Goal: Information Seeking & Learning: Learn about a topic

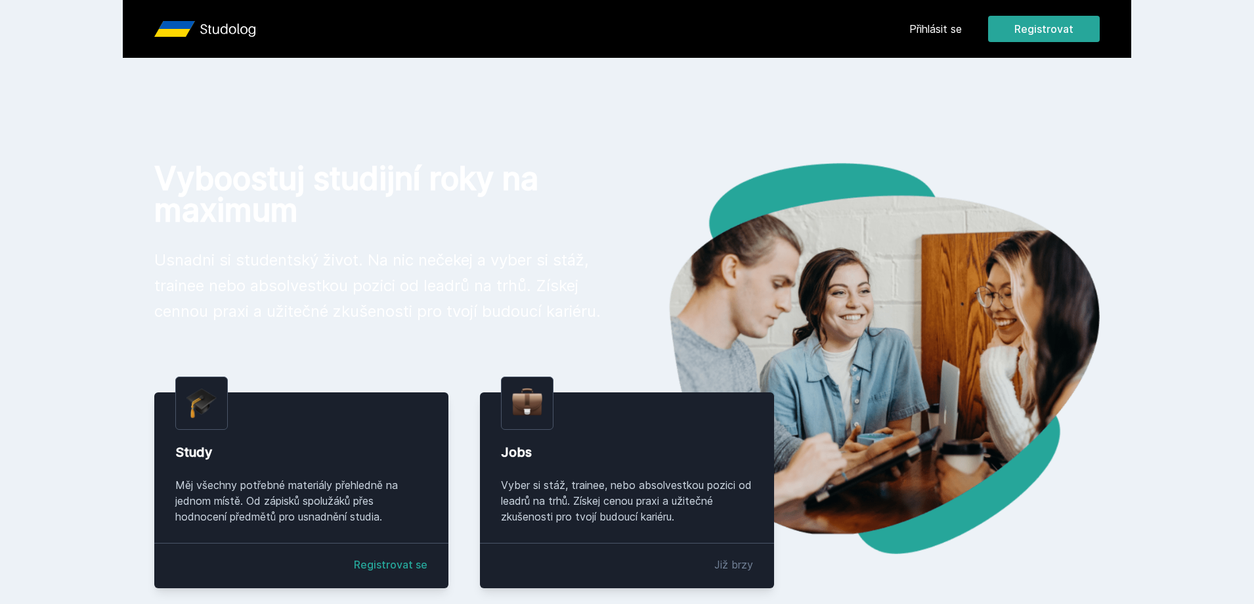
click at [944, 24] on div "[PERSON_NAME] dostávat tipy ohledně studia, nových testů, hodnocení učitelů a p…" at bounding box center [627, 58] width 1254 height 117
click at [923, 30] on div "[PERSON_NAME] dostávat tipy ohledně studia, nových testů, hodnocení učitelů a p…" at bounding box center [627, 58] width 1254 height 117
click at [613, 89] on button "Ne" at bounding box center [629, 84] width 47 height 33
click at [935, 29] on link "Přihlásit se" at bounding box center [936, 29] width 53 height 16
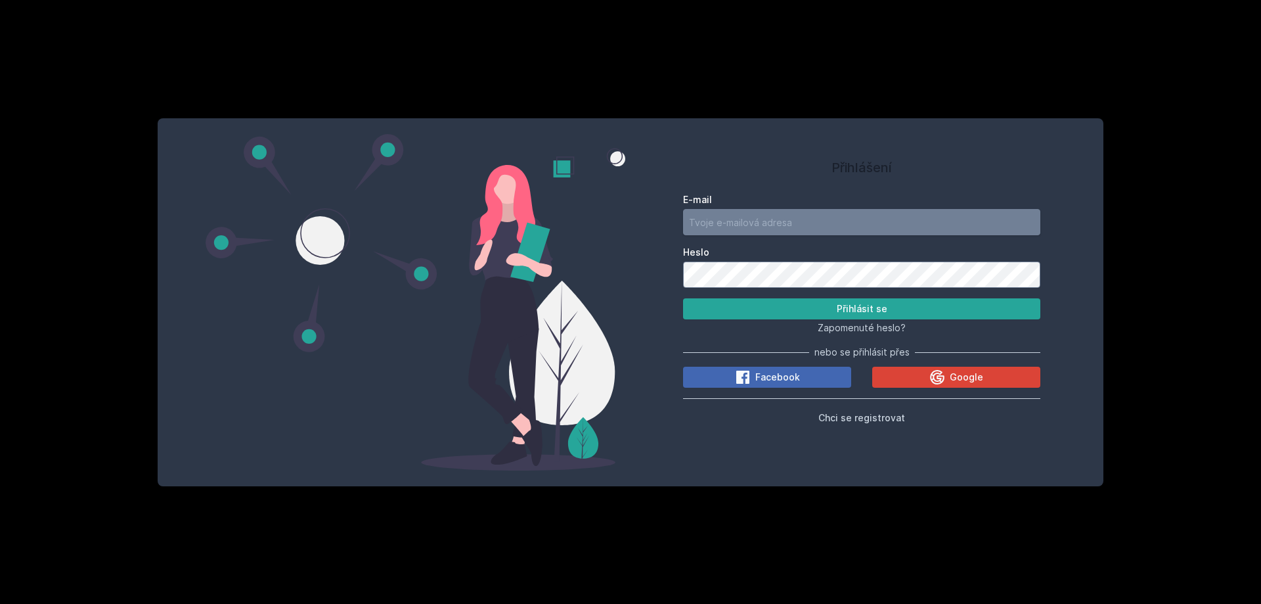
click at [803, 210] on input "E-mail" at bounding box center [861, 222] width 357 height 26
type input "[EMAIL_ADDRESS][DOMAIN_NAME]"
click at [683, 298] on button "Přihlásit se" at bounding box center [861, 308] width 357 height 21
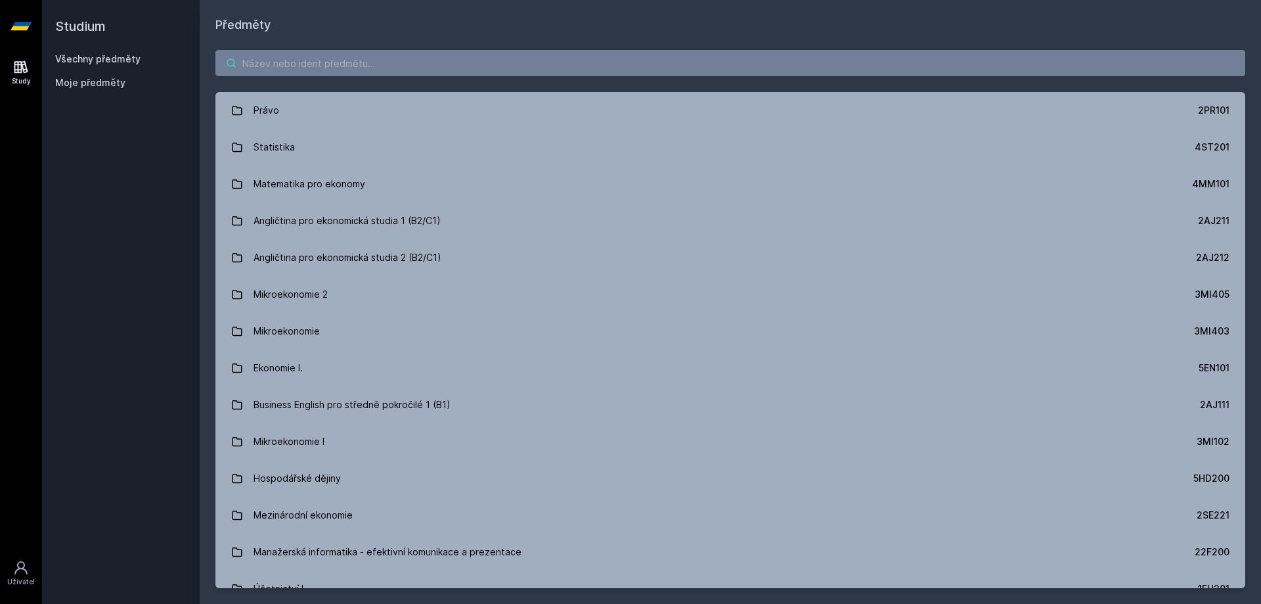
click at [424, 73] on input "search" at bounding box center [730, 63] width 1030 height 26
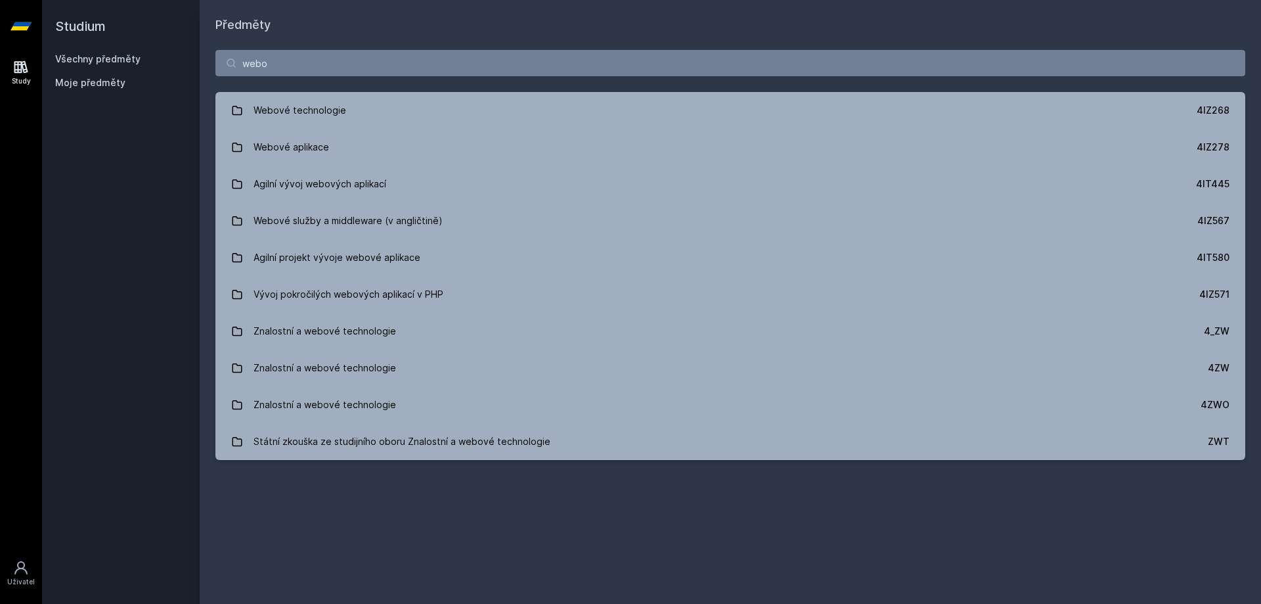
click at [380, 31] on h1 "Předměty" at bounding box center [730, 25] width 1030 height 18
paste input "4IZ268"
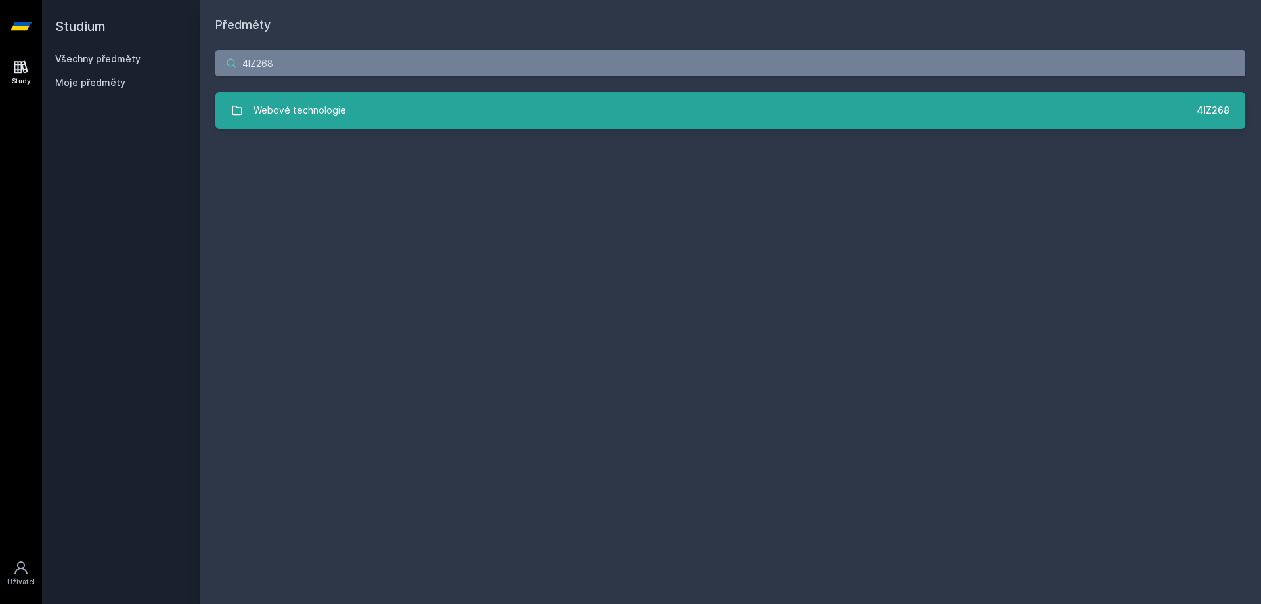
type input "4IZ268"
click at [510, 109] on link "Webové technologie 4IZ268" at bounding box center [730, 110] width 1030 height 37
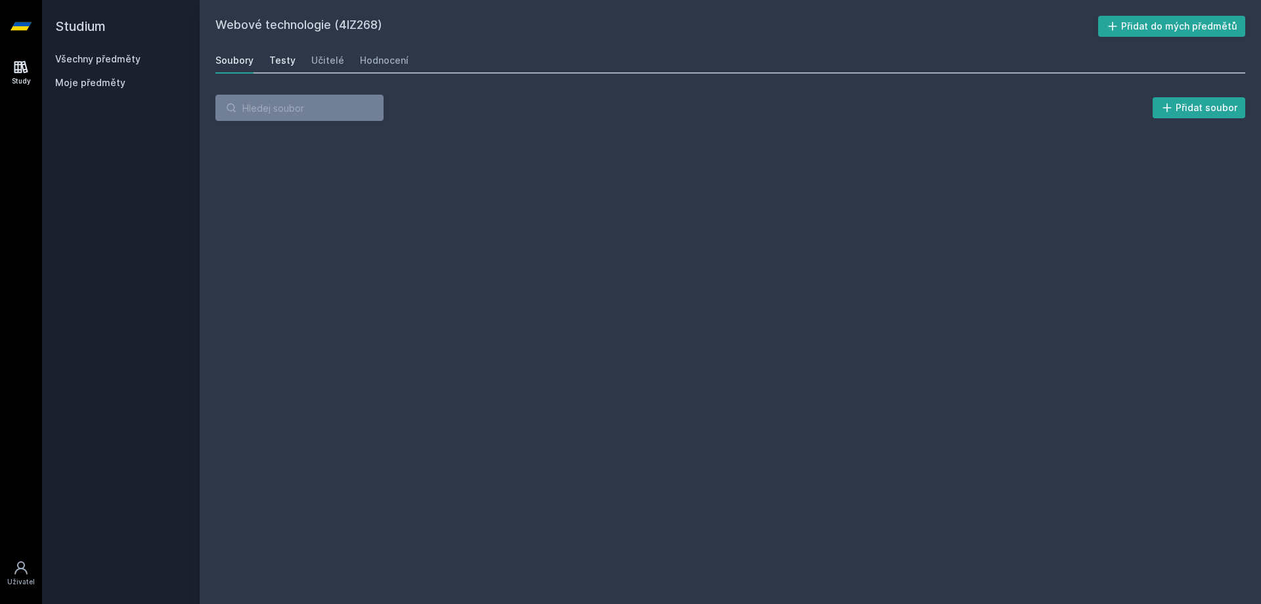
click at [271, 56] on div "Testy" at bounding box center [282, 60] width 26 height 13
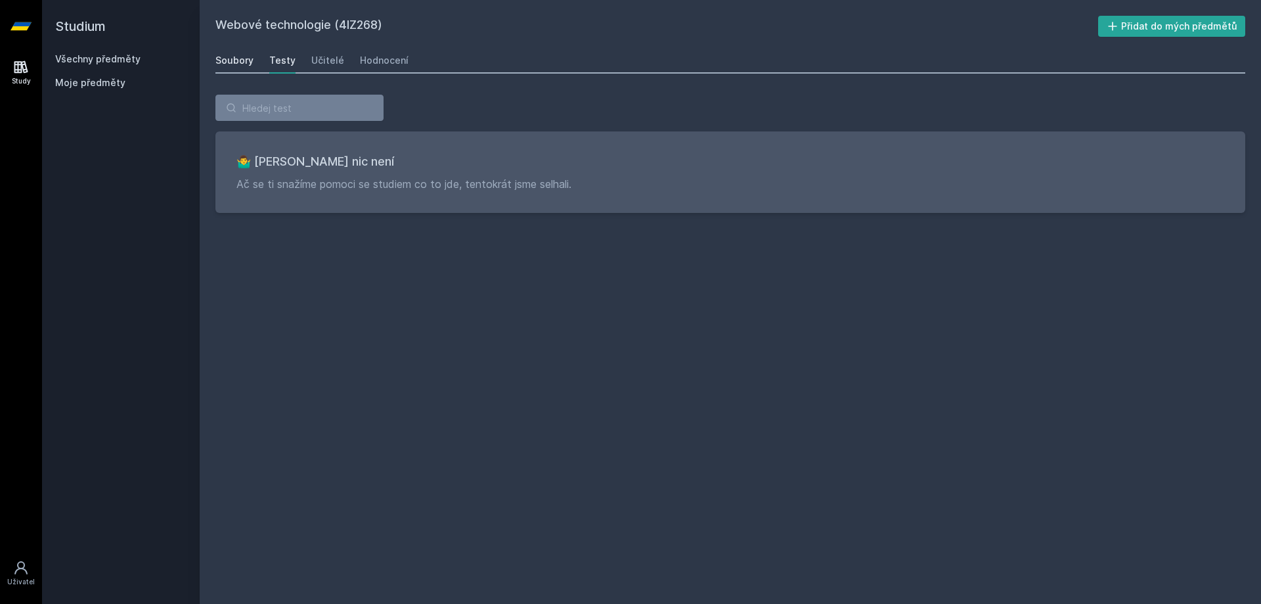
click at [244, 57] on div "Soubory" at bounding box center [234, 60] width 38 height 13
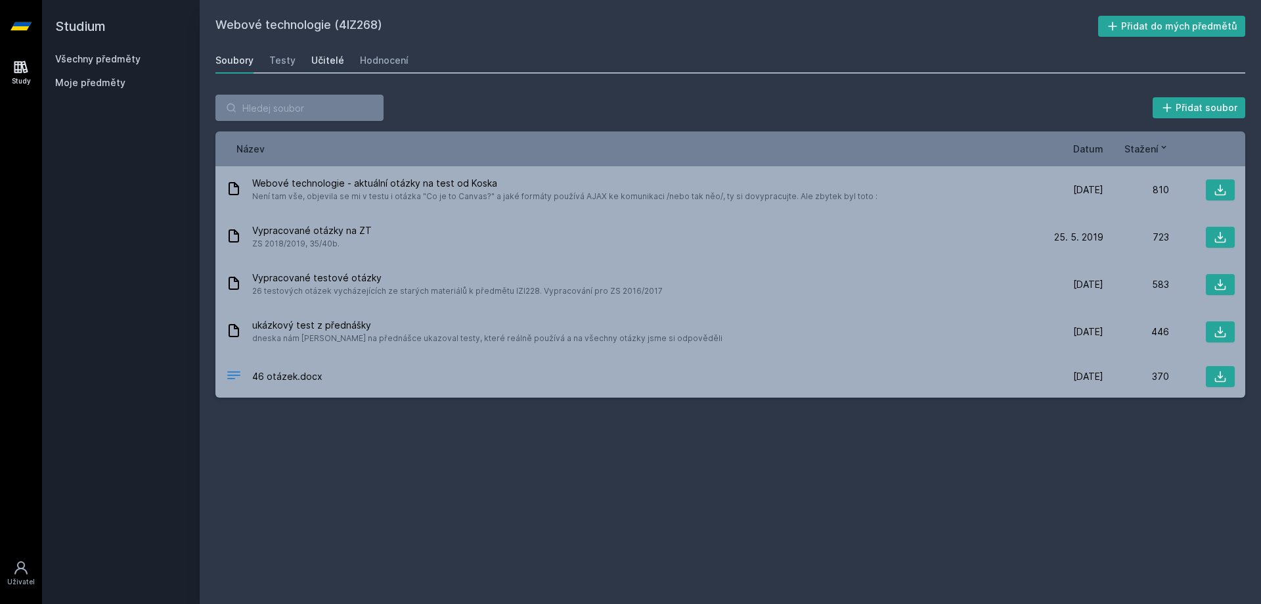
click at [328, 53] on link "Učitelé" at bounding box center [327, 60] width 33 height 26
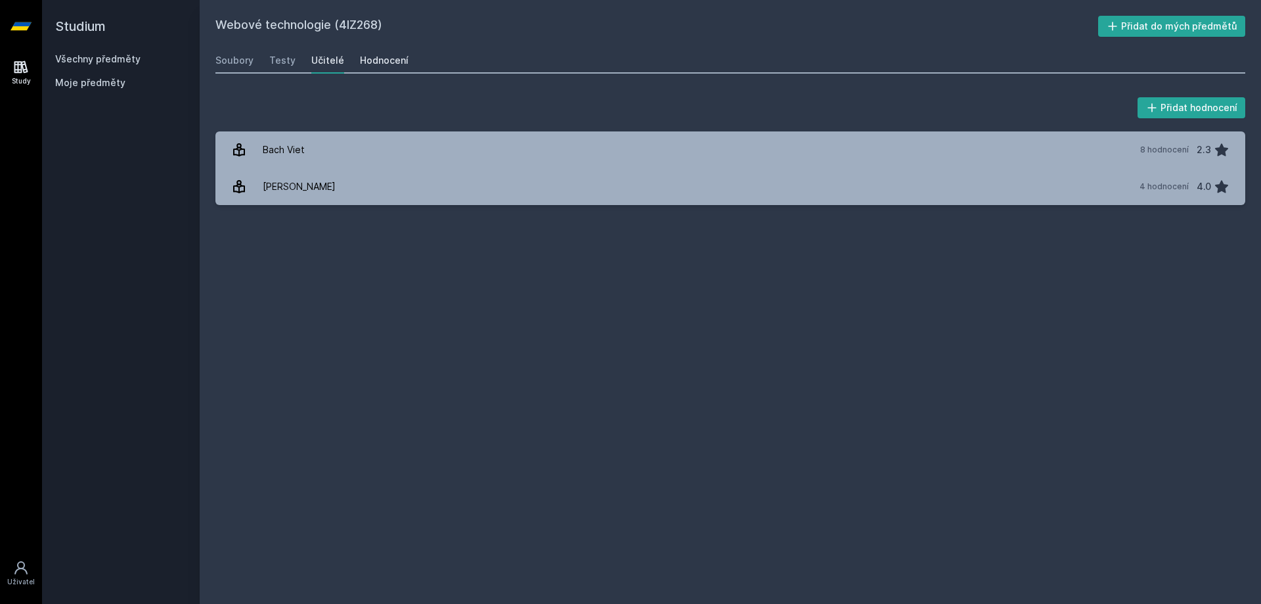
click at [363, 57] on div "Hodnocení" at bounding box center [384, 60] width 49 height 13
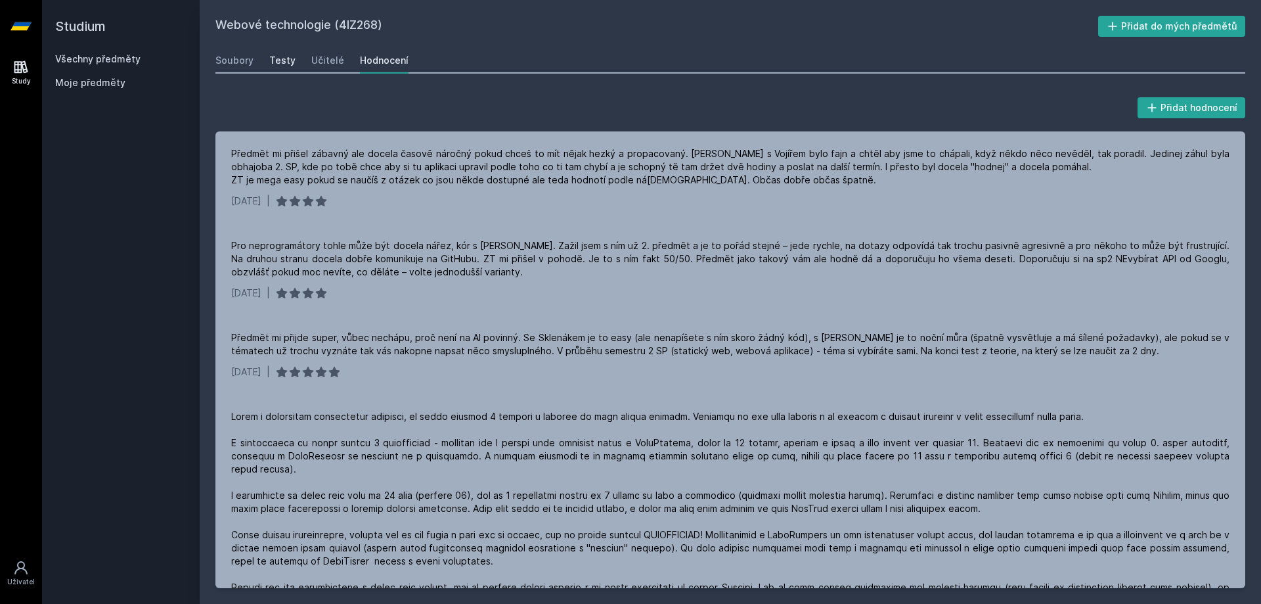
click at [279, 56] on div "Testy" at bounding box center [282, 60] width 26 height 13
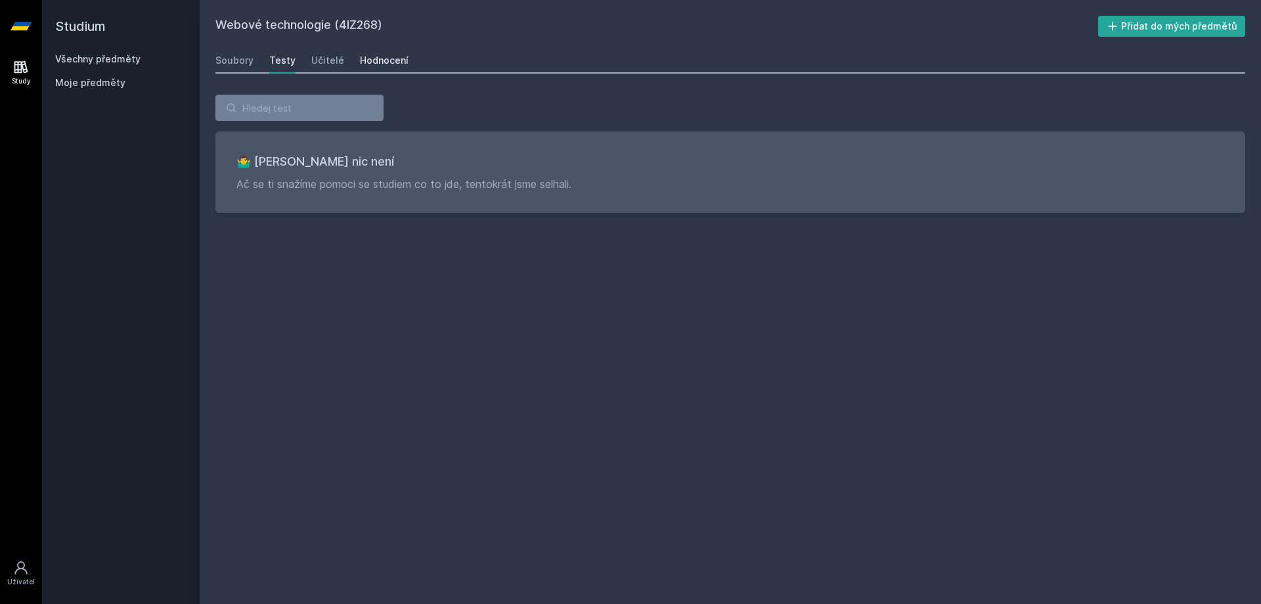
click at [379, 54] on div "Hodnocení" at bounding box center [384, 60] width 49 height 13
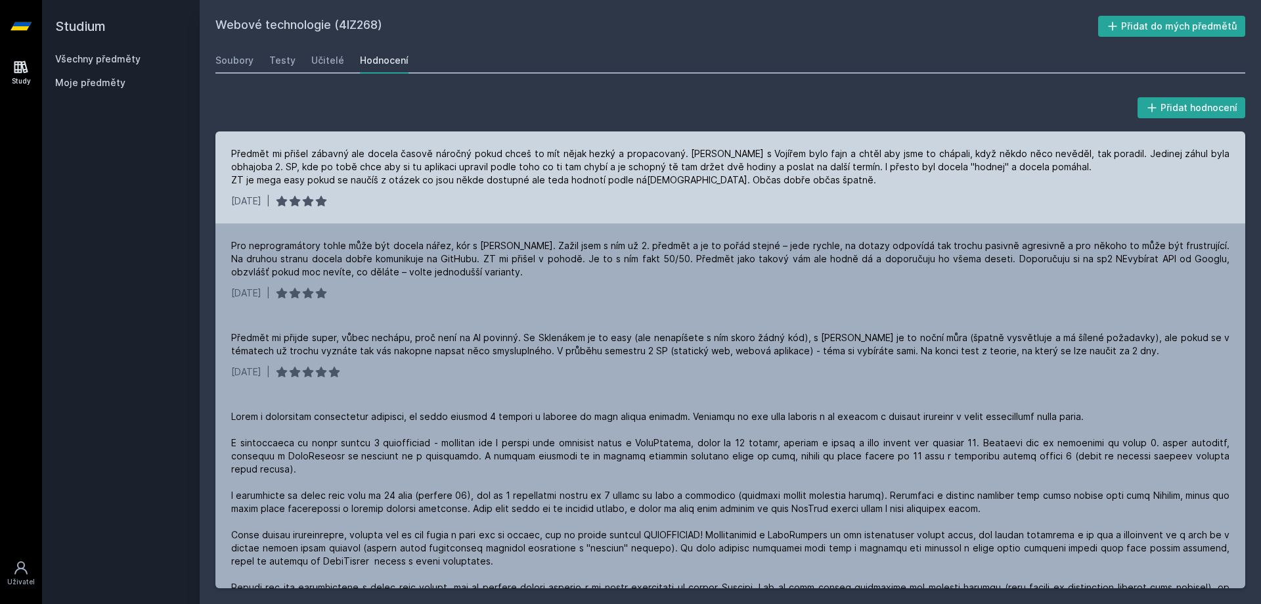
click at [288, 149] on div "Předmět mi přišel zábavný ale docela časově náročný pokud chceš to mít nějak he…" at bounding box center [730, 166] width 998 height 39
drag, startPoint x: 525, startPoint y: 154, endPoint x: 544, endPoint y: 154, distance: 19.7
click at [544, 154] on div "Předmět mi přišel zábavný ale docela časově náročný pokud chceš to mít nějak he…" at bounding box center [730, 166] width 998 height 39
click at [575, 150] on div "Předmět mi přišel zábavný ale docela časově náročný pokud chceš to mít nějak he…" at bounding box center [730, 166] width 998 height 39
click at [669, 148] on div "Předmět mi přišel zábavný ale docela časově náročný pokud chceš to mít nějak he…" at bounding box center [730, 166] width 998 height 39
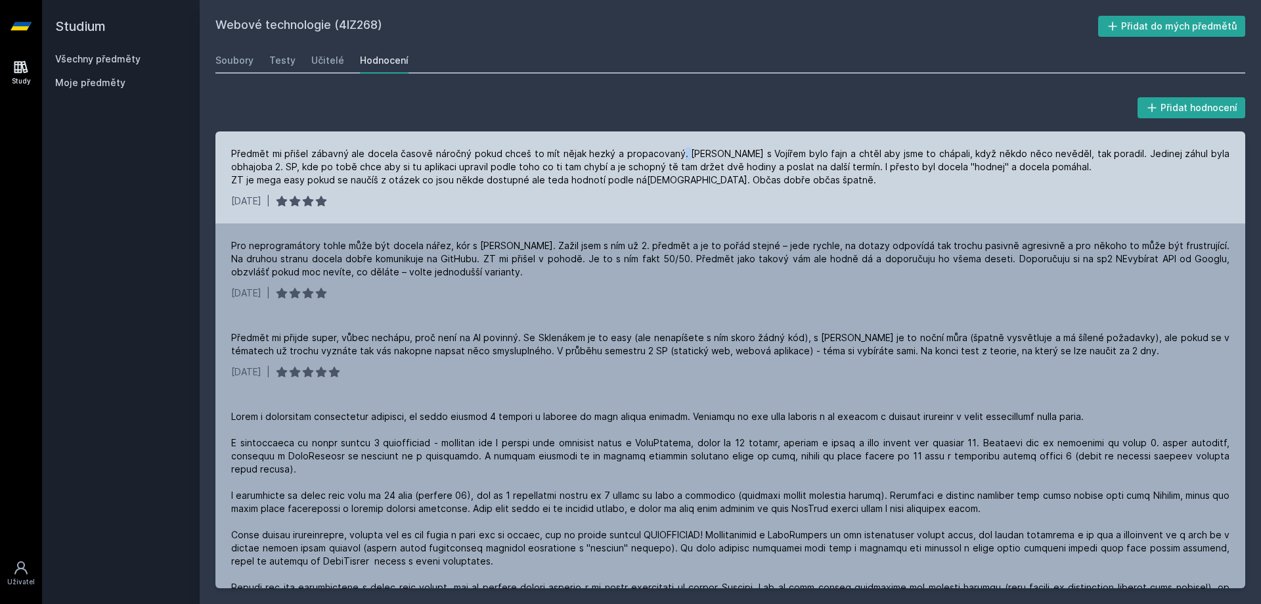
click at [670, 147] on div "Předmět mi přišel zábavný ale docela časově náročný pokud chceš to mít nějak he…" at bounding box center [730, 166] width 998 height 39
click at [728, 143] on div "Předmět mi přišel zábavný ale docela časově náročný pokud chceš to mít nějak he…" at bounding box center [730, 177] width 1030 height 92
drag, startPoint x: 794, startPoint y: 166, endPoint x: 840, endPoint y: 163, distance: 46.1
click at [810, 165] on div "Předmět mi přišel zábavný ale docela časově náročný pokud chceš to mít nějak he…" at bounding box center [730, 166] width 998 height 39
click at [840, 163] on div "Předmět mi přišel zábavný ale docela časově náročný pokud chceš to mít nějak he…" at bounding box center [730, 166] width 998 height 39
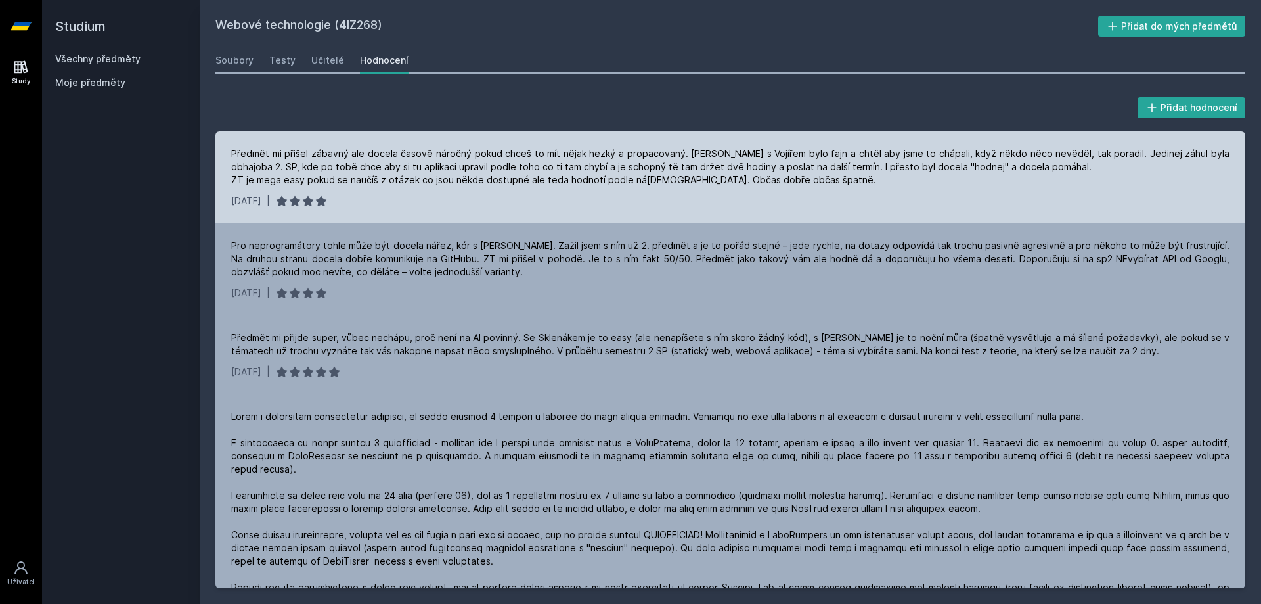
click at [838, 151] on div "Předmět mi přišel zábavný ale docela časově náročný pokud chceš to mít nějak he…" at bounding box center [730, 166] width 998 height 39
drag, startPoint x: 838, startPoint y: 151, endPoint x: 891, endPoint y: 148, distance: 53.3
click at [891, 148] on div "Předmět mi přišel zábavný ale docela časově náročný pokud chceš to mít nějak he…" at bounding box center [730, 166] width 998 height 39
click at [920, 152] on div "Předmět mi přišel zábavný ale docela časově náročný pokud chceš to mít nějak he…" at bounding box center [730, 166] width 998 height 39
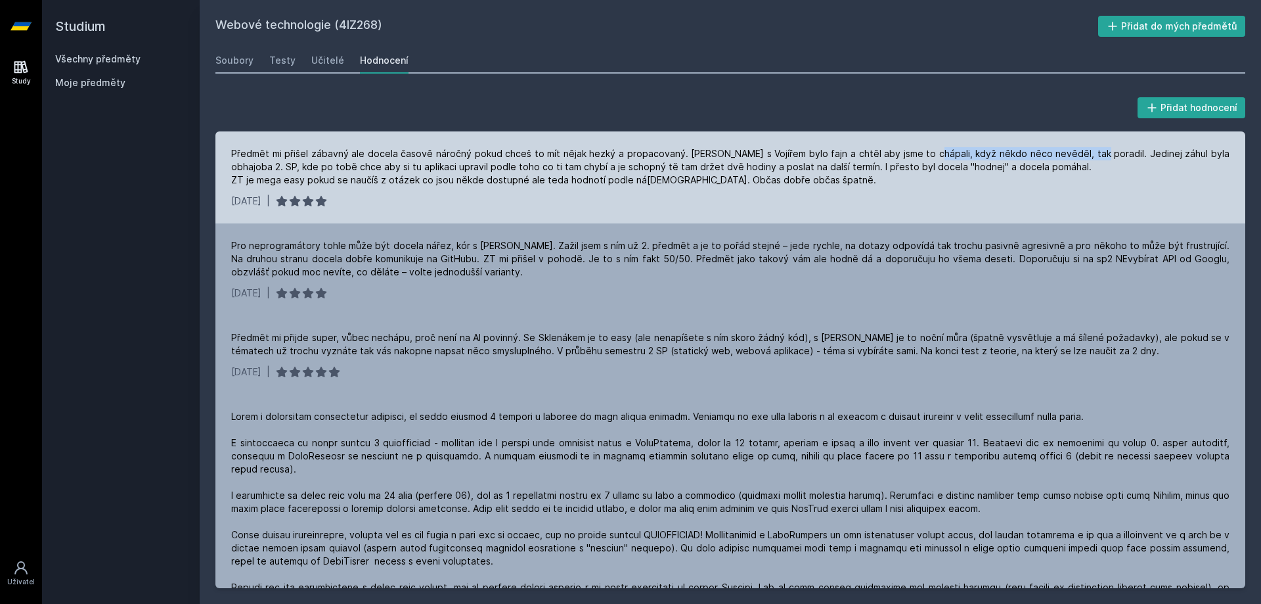
drag, startPoint x: 1026, startPoint y: 148, endPoint x: 1060, endPoint y: 148, distance: 33.5
click at [1061, 148] on div "Předmět mi přišel zábavný ale docela časově náročný pokud chceš to mít nějak he…" at bounding box center [730, 166] width 998 height 39
click at [1060, 148] on div "Předmět mi přišel zábavný ale docela časově náročný pokud chceš to mít nějak he…" at bounding box center [730, 166] width 998 height 39
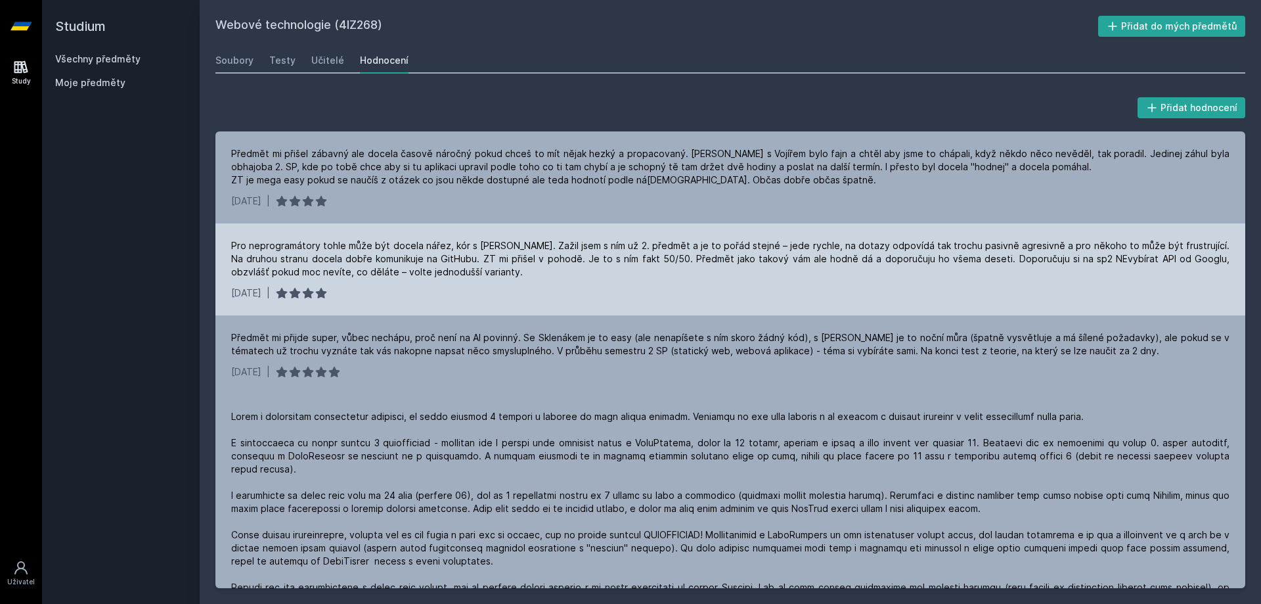
click at [358, 247] on div "Pro neprogramátory tohle může být docela nářez, kór s [PERSON_NAME]. Zažil jsem…" at bounding box center [730, 258] width 998 height 39
click at [451, 269] on div "Pro neprogramátory tohle může být docela nářez, kór s [PERSON_NAME]. Zažil jsem…" at bounding box center [730, 258] width 998 height 39
click at [443, 282] on div "Pro neprogramátory tohle může být docela nářez, kór s [PERSON_NAME]. Zažil jsem…" at bounding box center [730, 269] width 1030 height 92
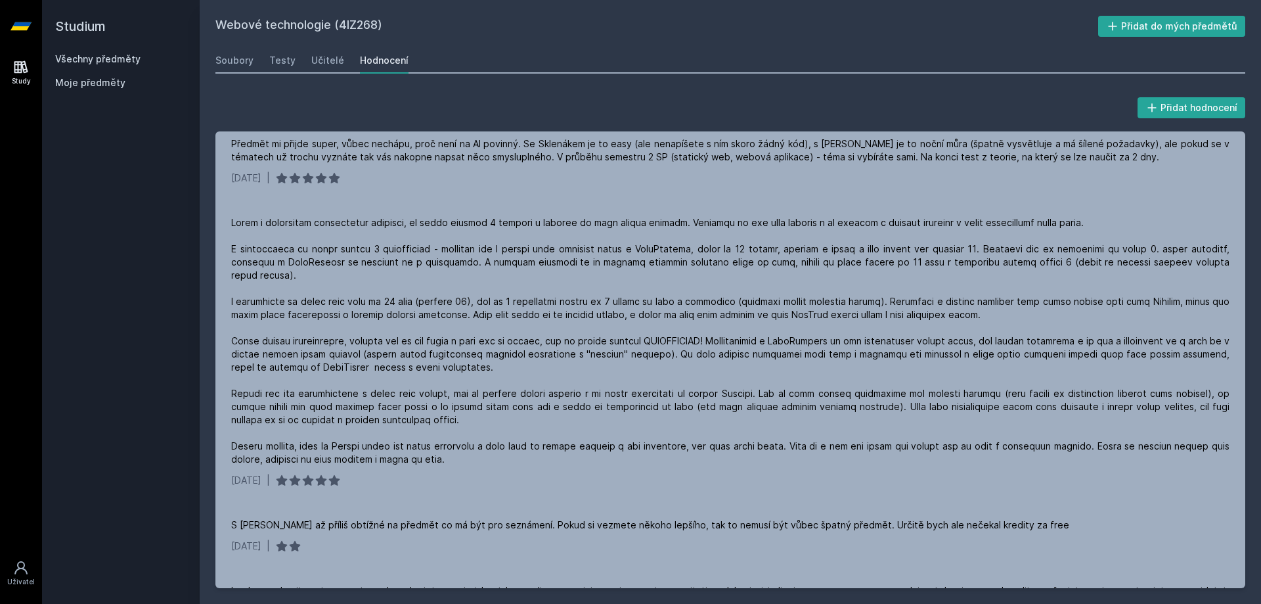
scroll to position [197, 0]
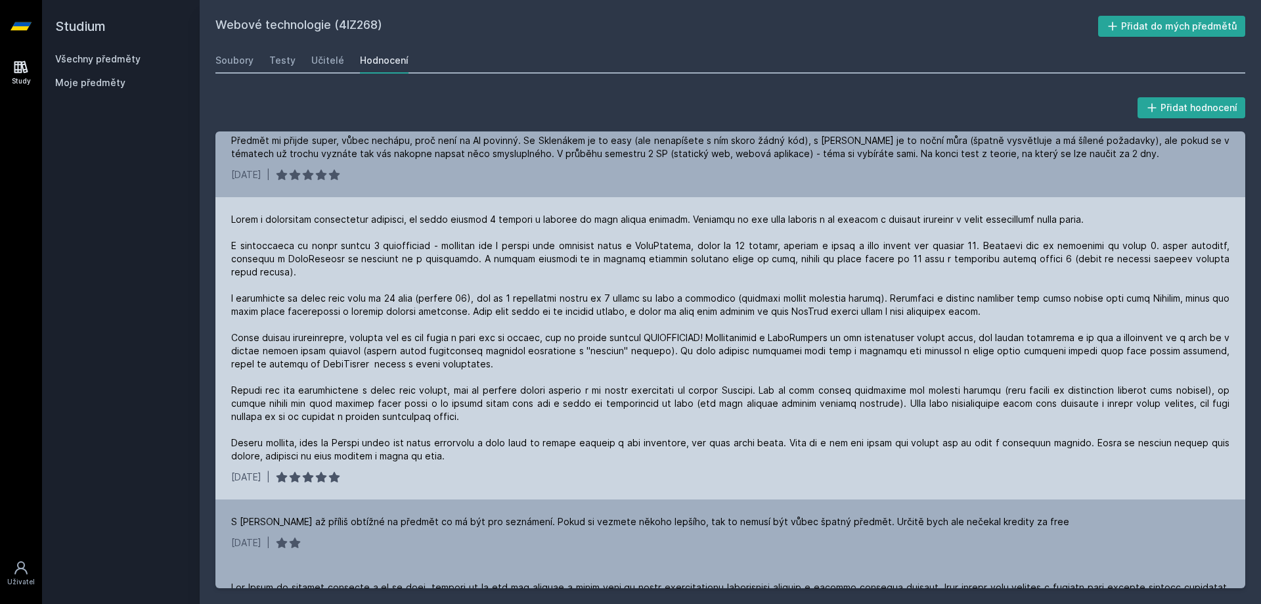
click at [418, 252] on div at bounding box center [730, 338] width 998 height 250
drag, startPoint x: 298, startPoint y: 245, endPoint x: 317, endPoint y: 246, distance: 19.1
click at [317, 246] on div at bounding box center [730, 338] width 998 height 250
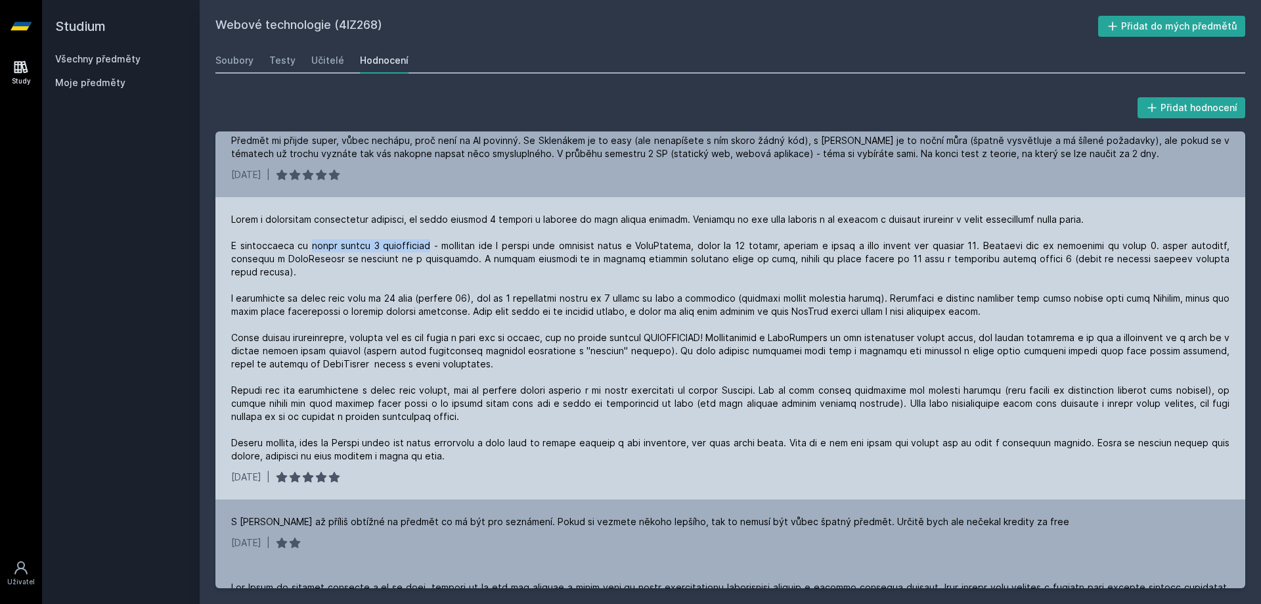
drag, startPoint x: 317, startPoint y: 246, endPoint x: 393, endPoint y: 243, distance: 76.2
click at [393, 243] on div at bounding box center [730, 338] width 998 height 250
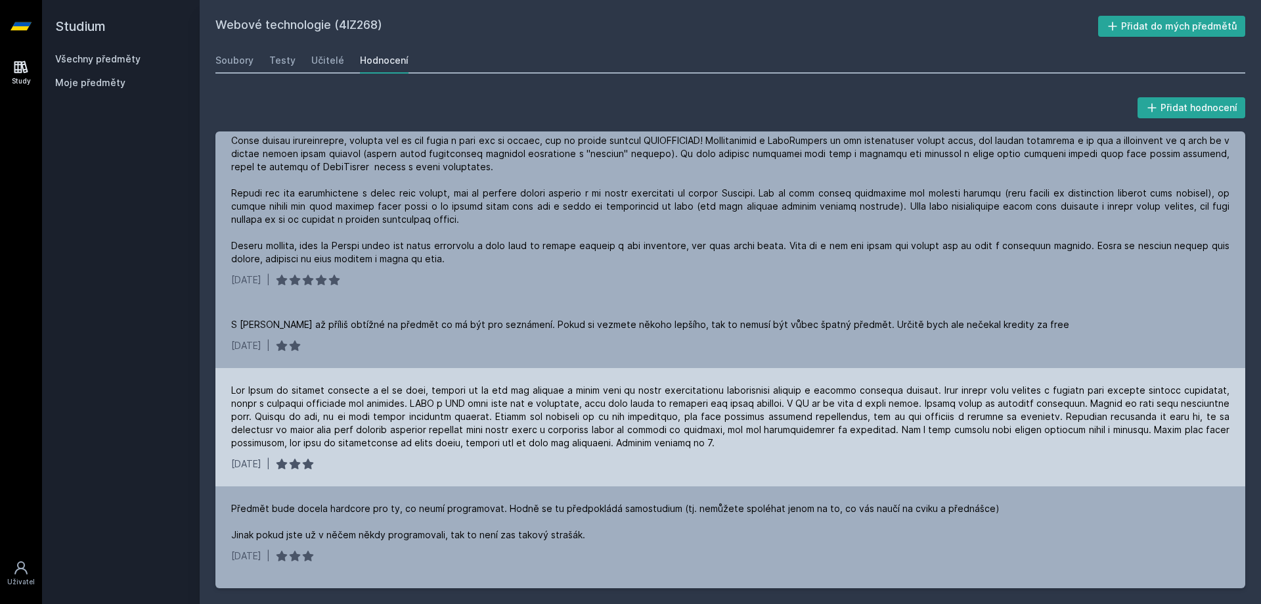
scroll to position [568, 0]
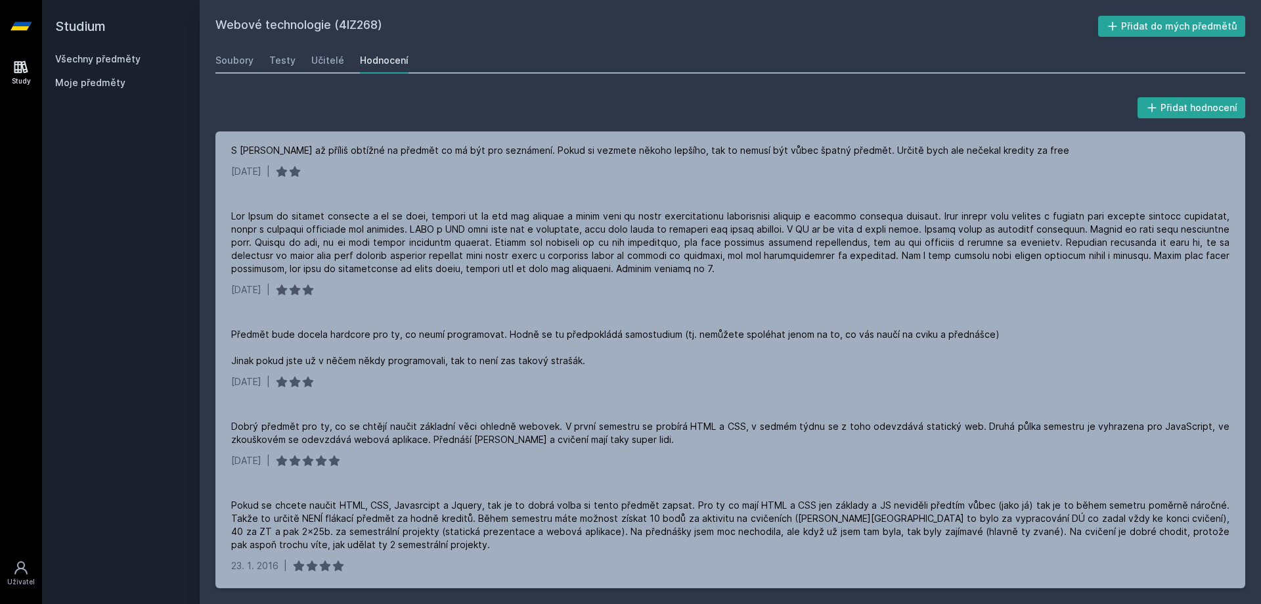
click at [498, 94] on div "Přidat hodnocení Předmět mi přišel zábavný ale docela časově náročný pokud chce…" at bounding box center [730, 341] width 1061 height 525
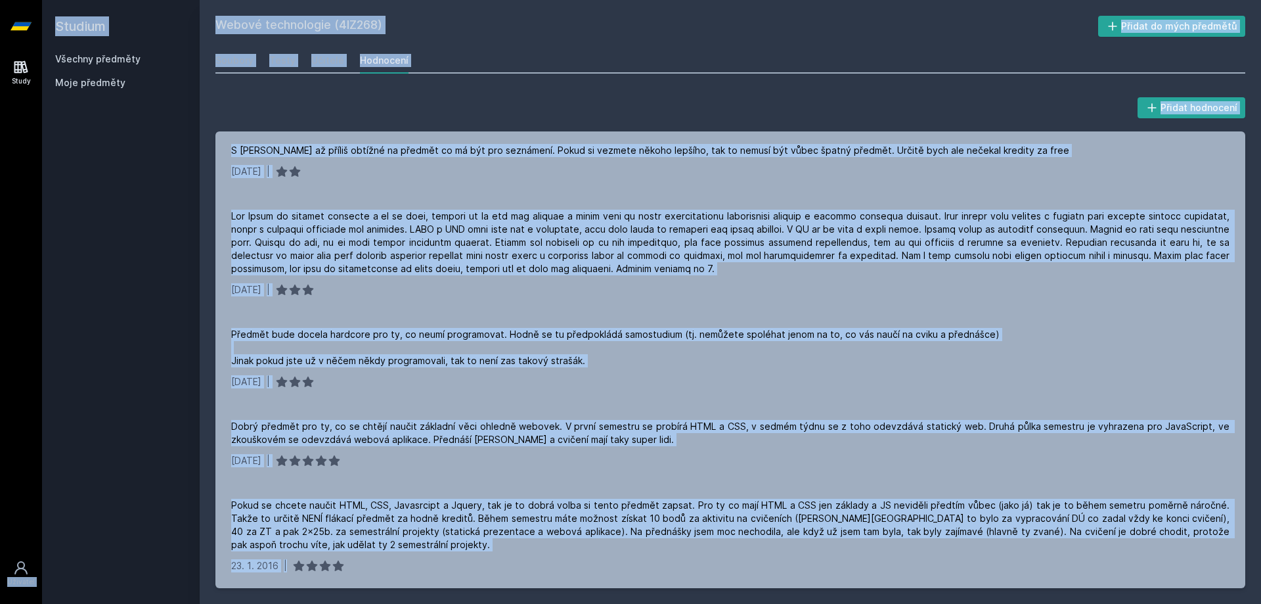
click at [550, 19] on h2 "Webové technologie (4IZ268)" at bounding box center [656, 26] width 883 height 21
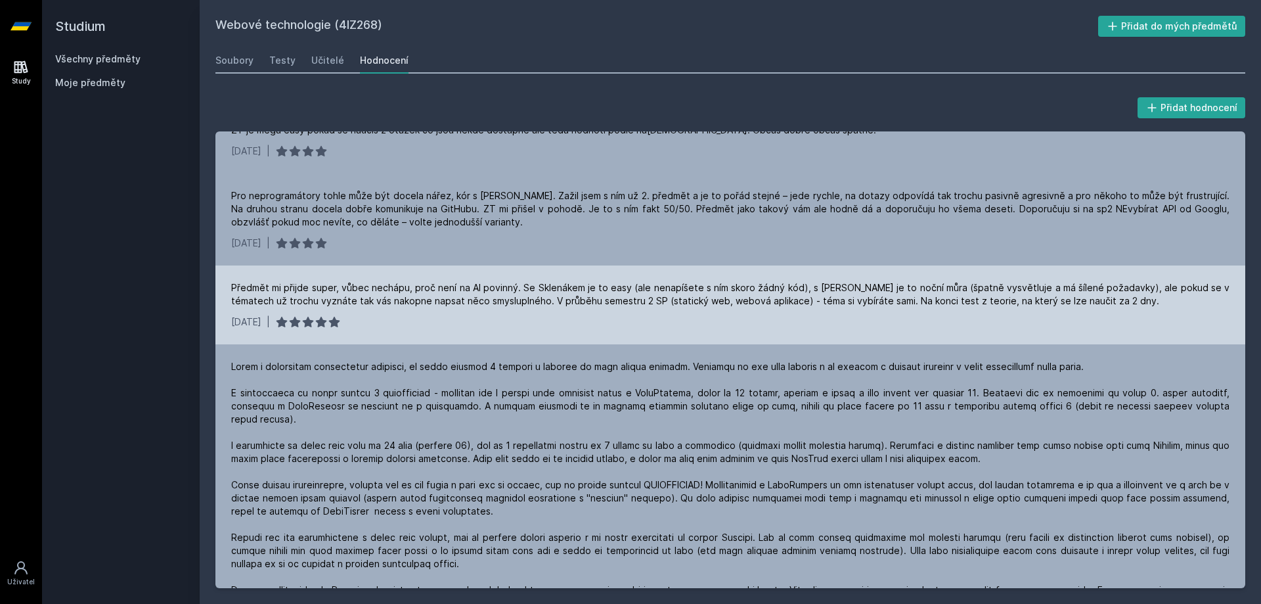
scroll to position [0, 0]
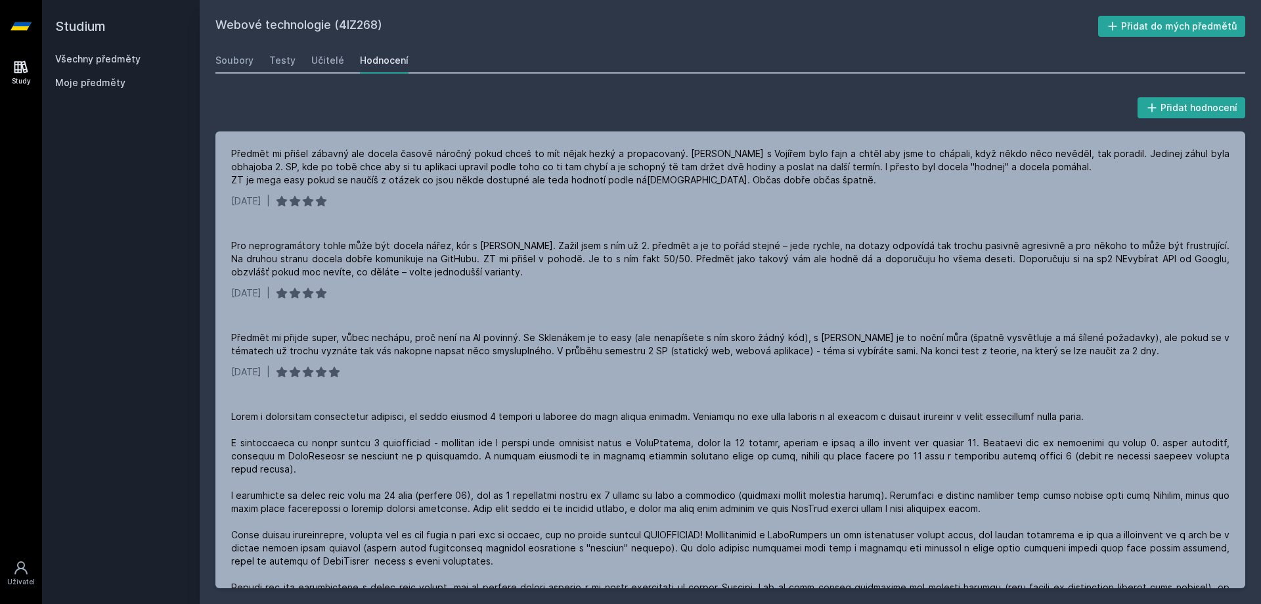
click at [366, 90] on div "Přidat hodnocení Předmět mi přišel zábavný ale docela časově náročný pokud chce…" at bounding box center [730, 341] width 1061 height 525
drag, startPoint x: 366, startPoint y: 90, endPoint x: 292, endPoint y: 93, distance: 74.3
click at [292, 93] on div "Přidat hodnocení Předmět mi přišel zábavný ale docela časově náročný pokud chce…" at bounding box center [730, 341] width 1061 height 525
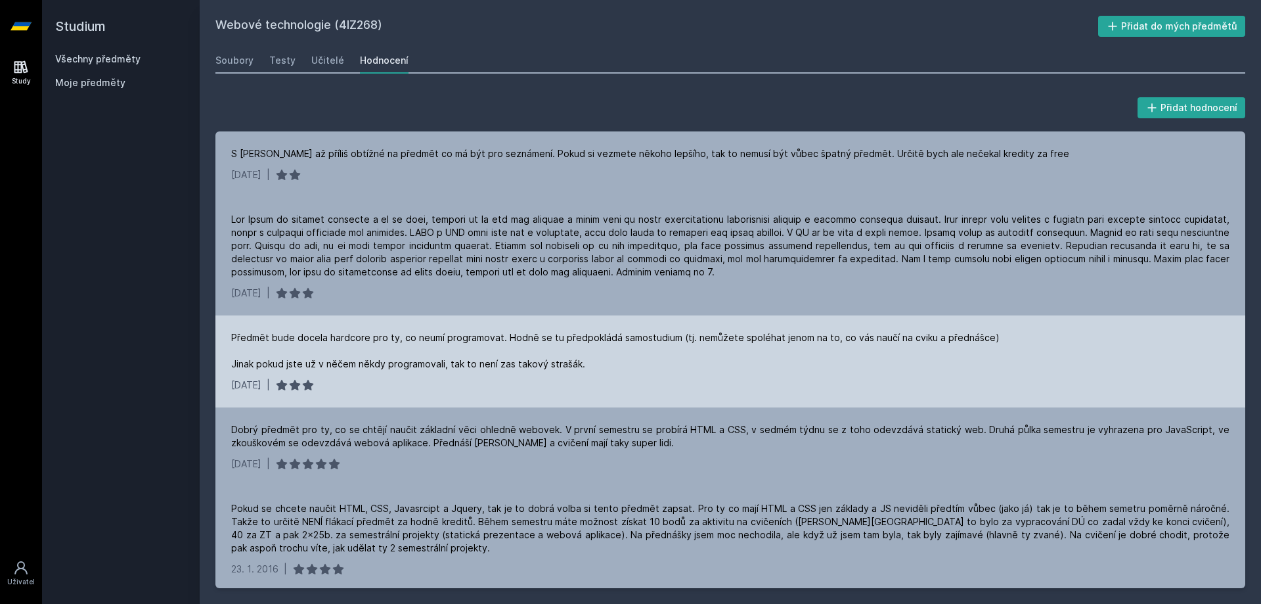
scroll to position [568, 0]
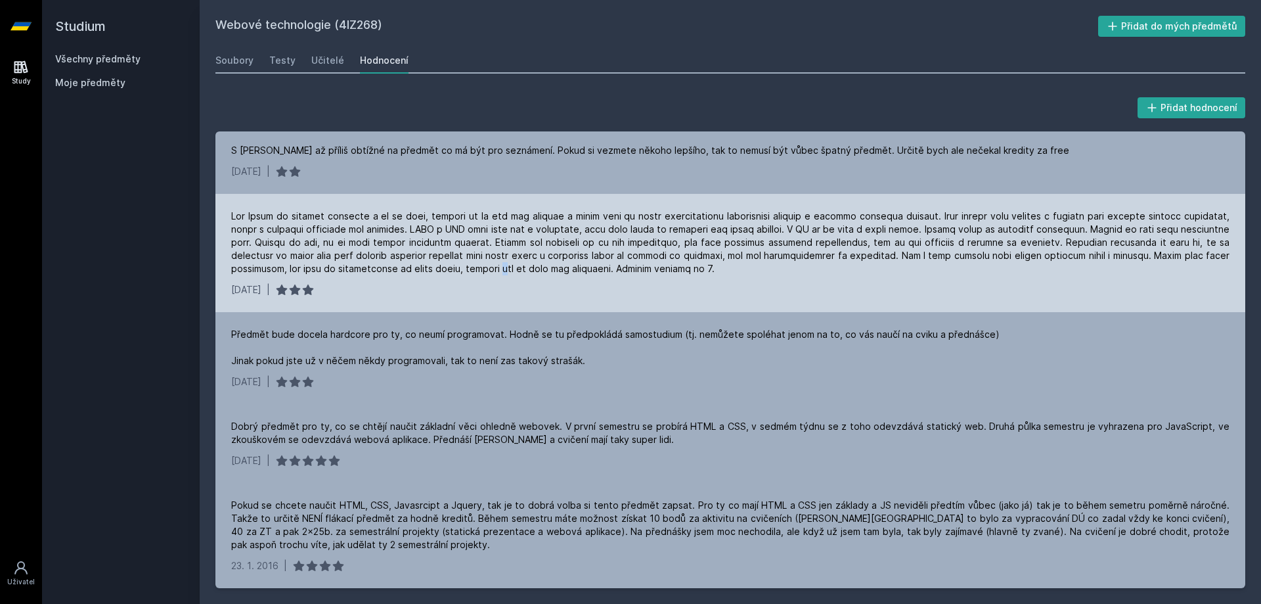
click at [455, 273] on div at bounding box center [730, 243] width 998 height 66
drag, startPoint x: 454, startPoint y: 272, endPoint x: 390, endPoint y: 284, distance: 64.9
click at [390, 284] on div "[DATE] |" at bounding box center [730, 289] width 998 height 13
click at [390, 283] on div "[DATE] |" at bounding box center [730, 289] width 998 height 13
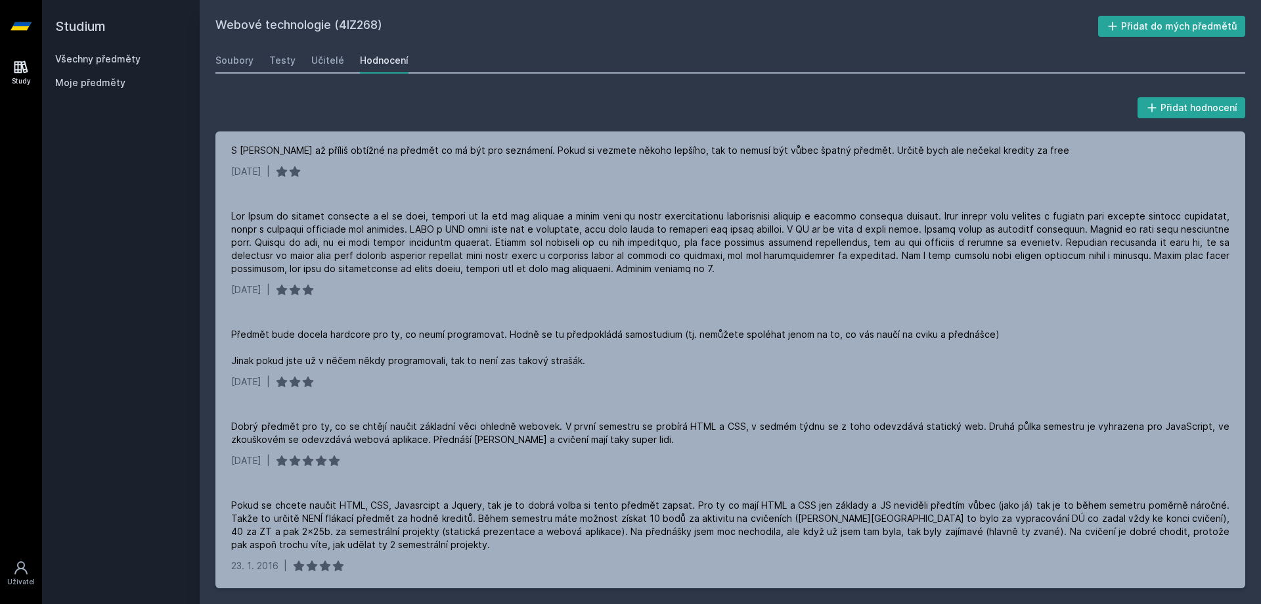
drag, startPoint x: 991, startPoint y: 72, endPoint x: 975, endPoint y: 74, distance: 15.9
click at [988, 72] on div "Soubory Testy Učitelé Hodnocení" at bounding box center [730, 60] width 1030 height 26
click at [225, 63] on div "Soubory" at bounding box center [234, 60] width 38 height 13
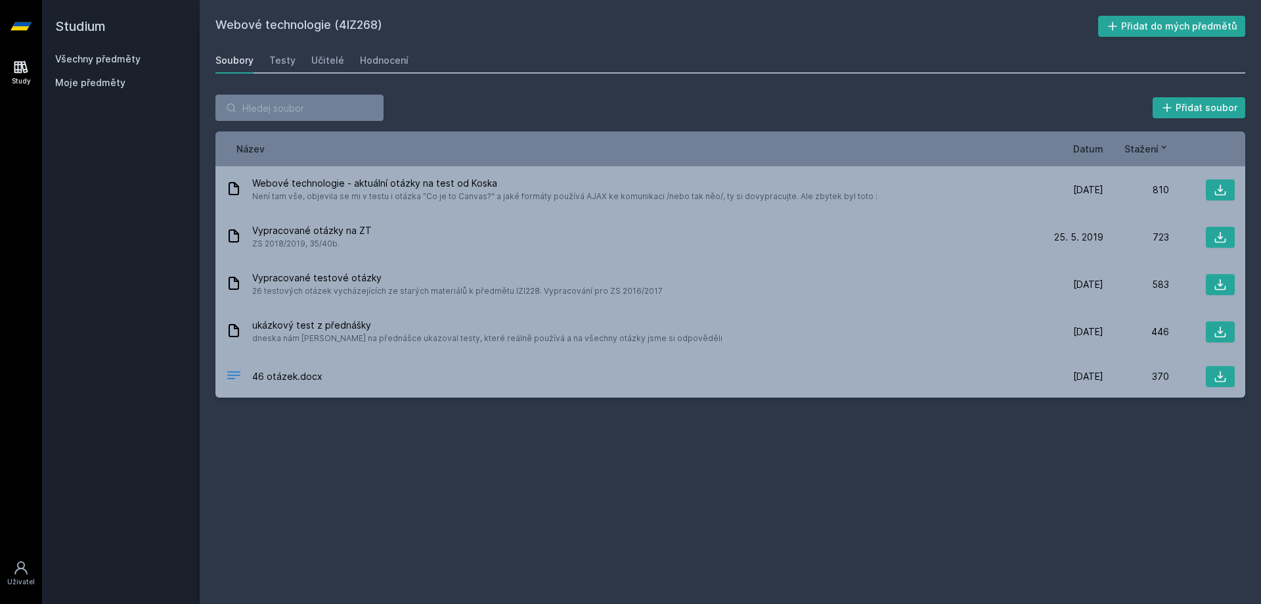
click at [99, 60] on link "Všechny předměty" at bounding box center [97, 58] width 85 height 11
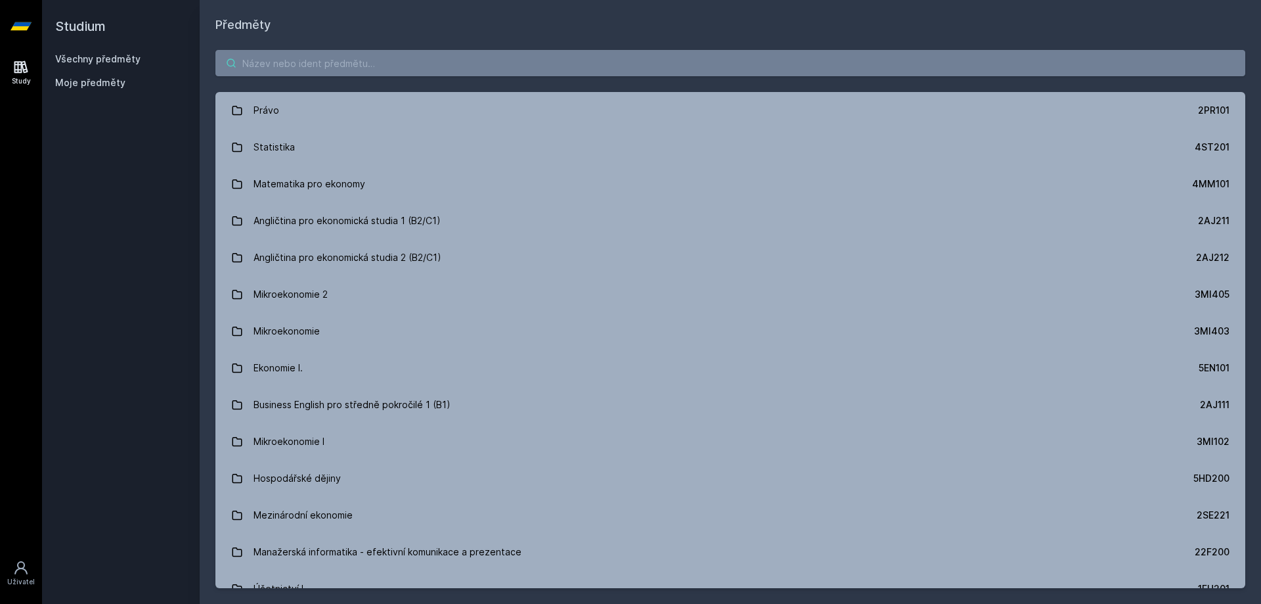
click at [338, 60] on input "search" at bounding box center [730, 63] width 1030 height 26
paste input "4EK212"
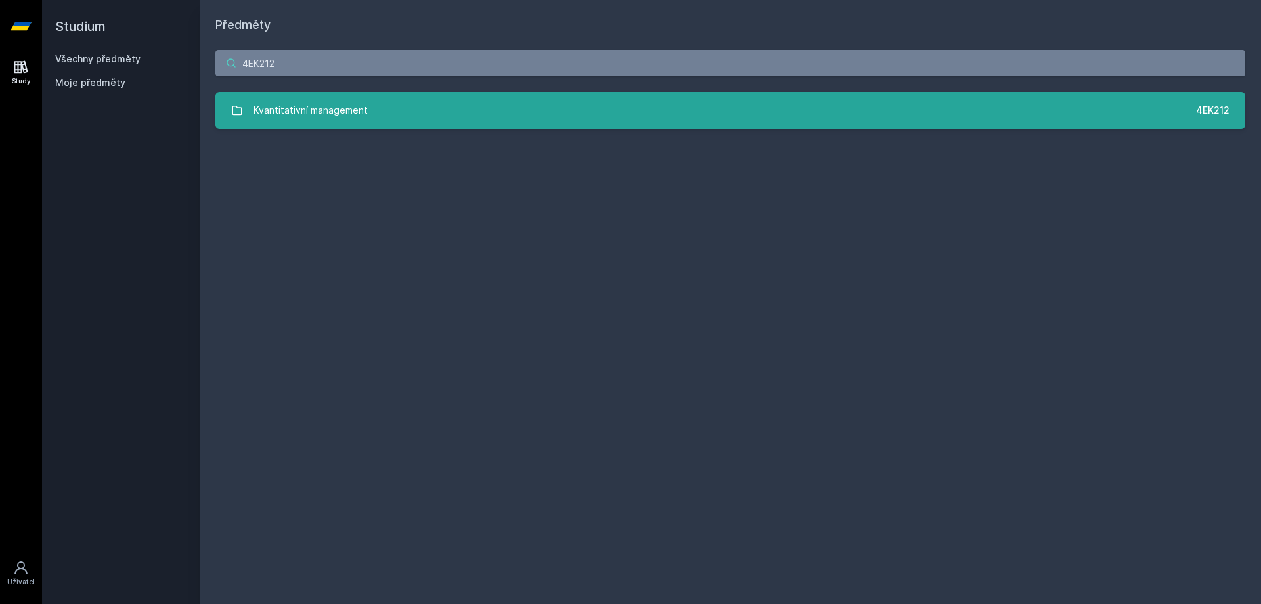
type input "4EK212"
click at [313, 107] on div "Kvantitativní management" at bounding box center [311, 110] width 114 height 26
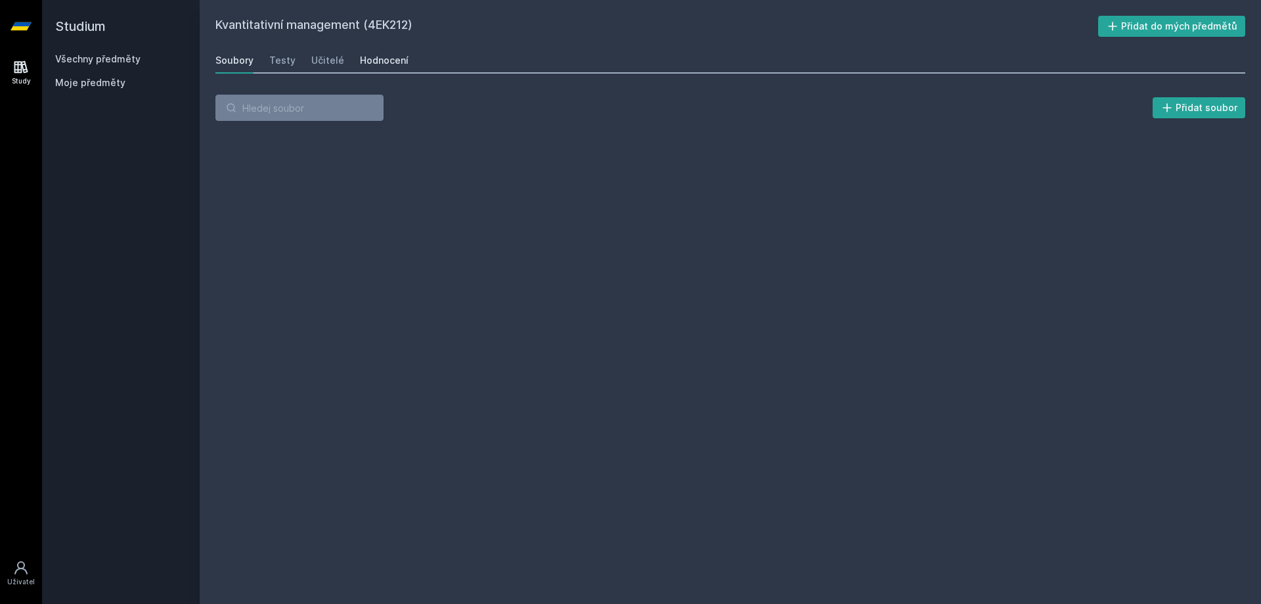
click at [393, 66] on div "Hodnocení" at bounding box center [384, 60] width 49 height 13
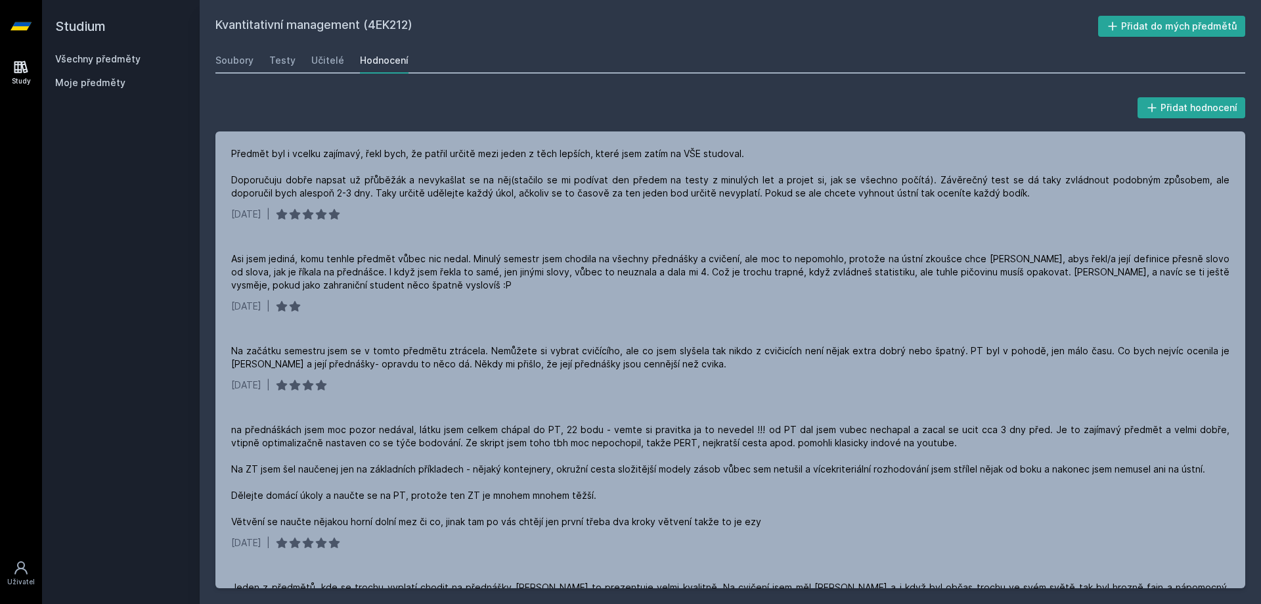
click at [364, 105] on div "Přidat hodnocení" at bounding box center [730, 108] width 1030 height 26
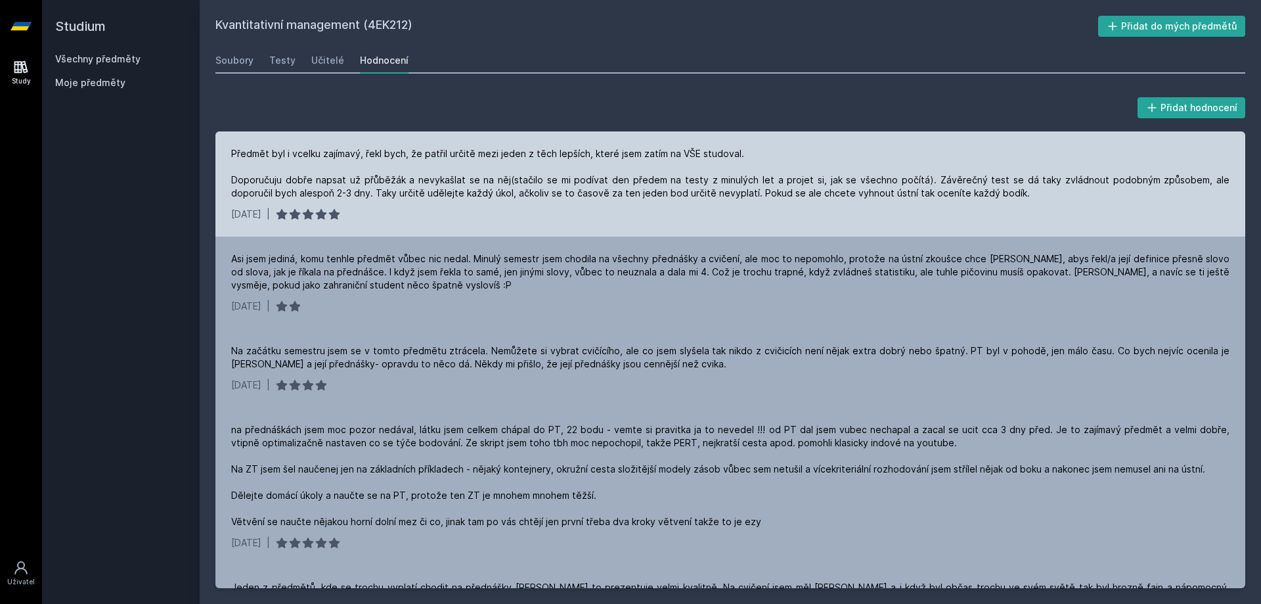
click at [391, 173] on div "Předmět byl i vcelku zajímavý, řekl bych, že patřil určitě mezi jeden z těch le…" at bounding box center [730, 173] width 998 height 53
click at [438, 143] on div "Předmět byl i vcelku zajímavý, řekl bych, že patřil určitě mezi jeden z těch le…" at bounding box center [730, 183] width 1030 height 105
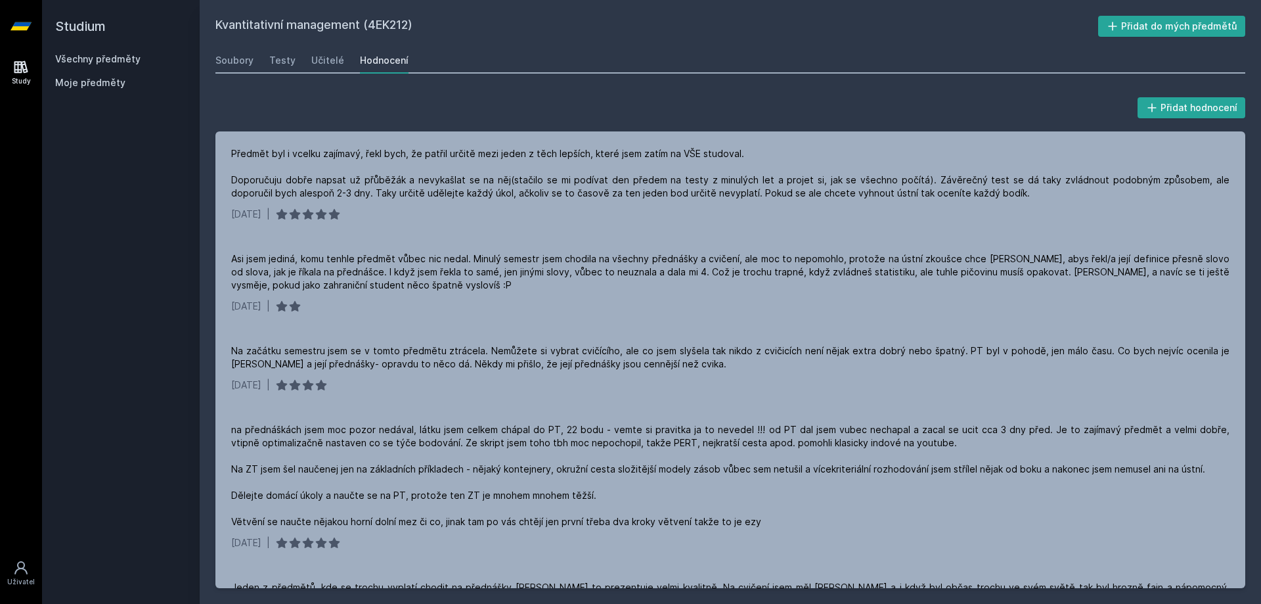
click at [433, 119] on div "Přidat hodnocení" at bounding box center [730, 108] width 1030 height 26
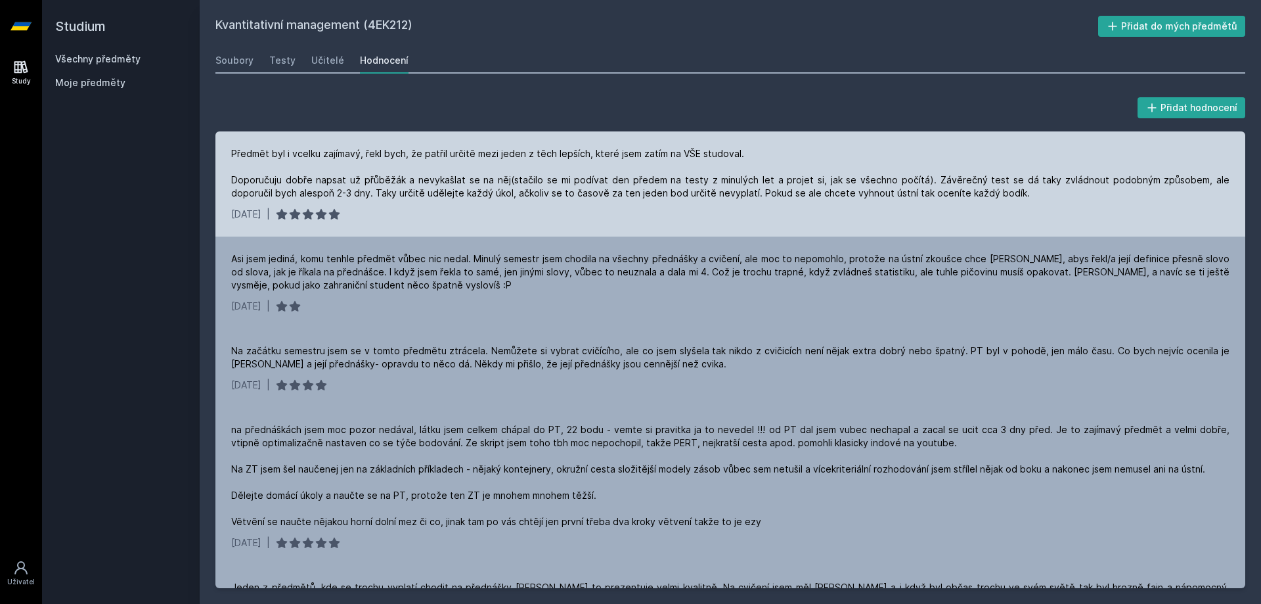
click at [431, 139] on div "Předmět byl i vcelku zajímavý, řekl bych, že patřil určitě mezi jeden z těch le…" at bounding box center [730, 183] width 1030 height 105
drag, startPoint x: 437, startPoint y: 135, endPoint x: 413, endPoint y: 139, distance: 24.5
click at [413, 139] on div "Předmět byl i vcelku zajímavý, řekl bych, že patřil určitě mezi jeden z těch le…" at bounding box center [730, 183] width 1030 height 105
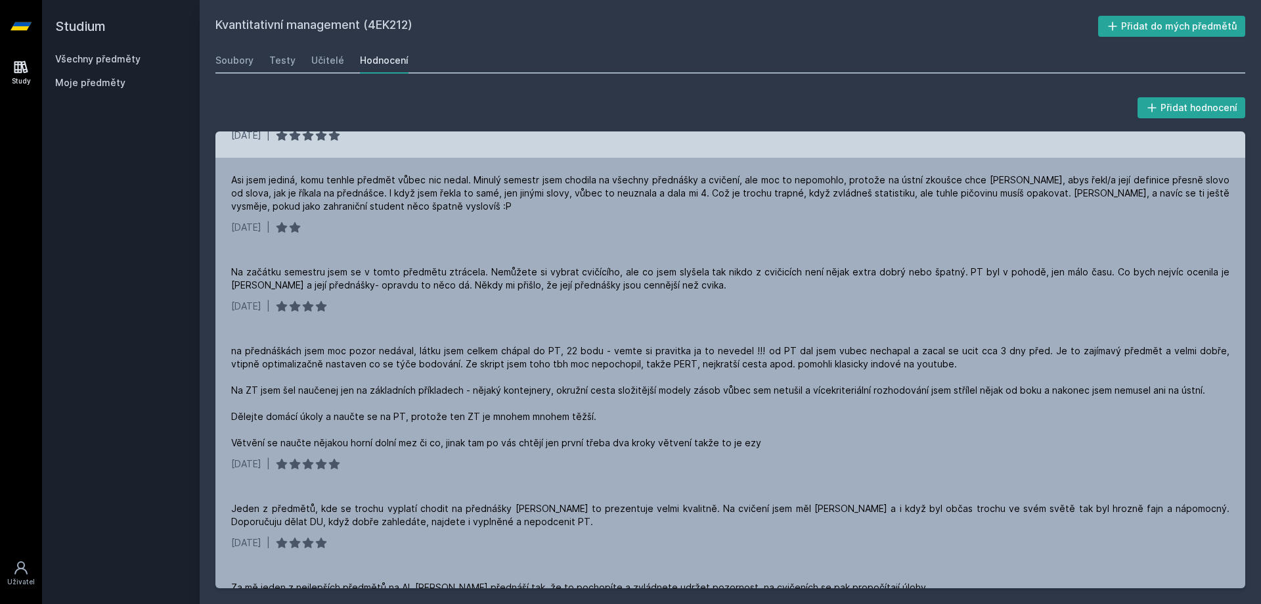
scroll to position [66, 0]
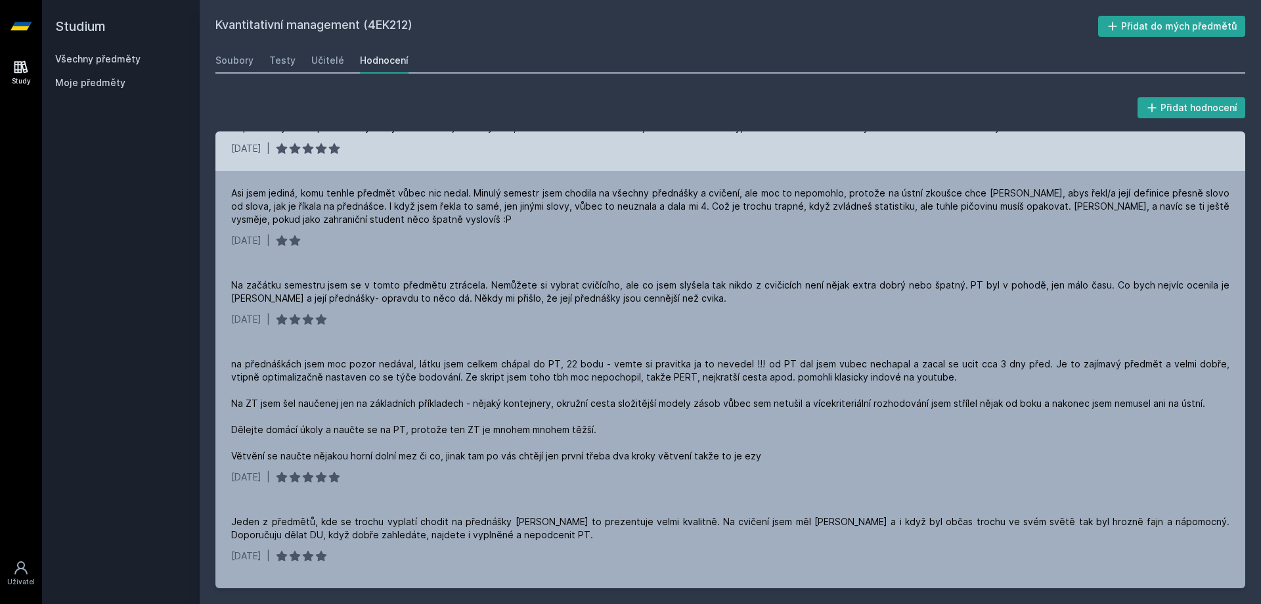
drag, startPoint x: 414, startPoint y: 166, endPoint x: 363, endPoint y: 166, distance: 50.6
click at [363, 166] on div "Předmět byl i vcelku zajímavý, řekl bych, že patřil určitě mezi jeden z těch le…" at bounding box center [730, 118] width 1030 height 105
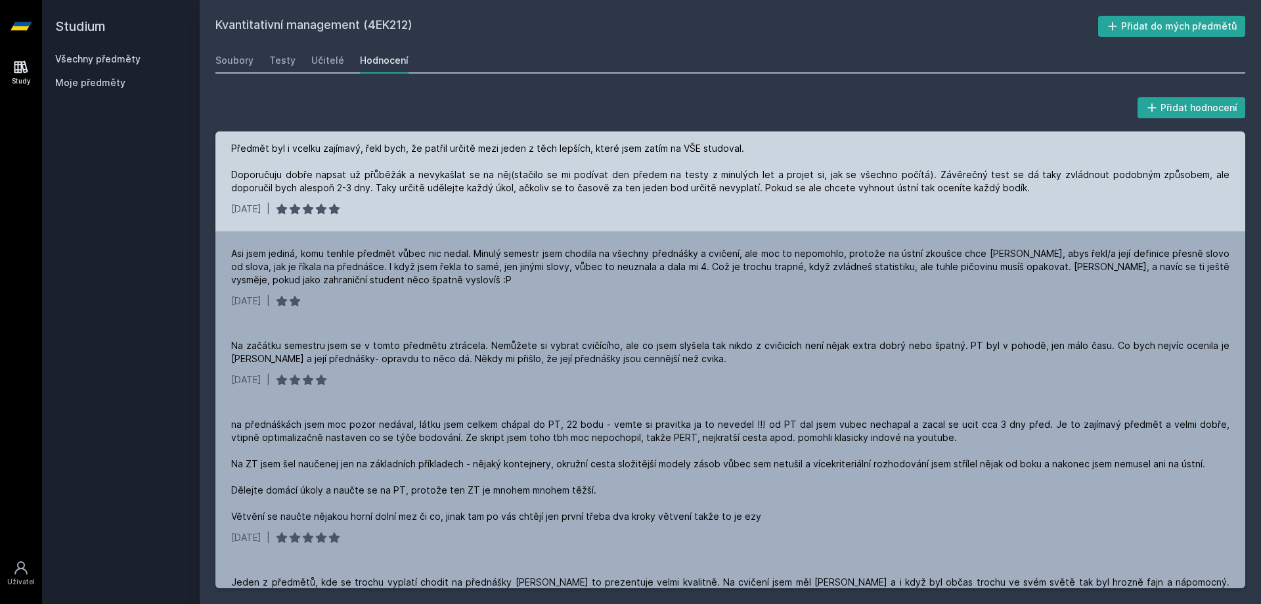
scroll to position [0, 0]
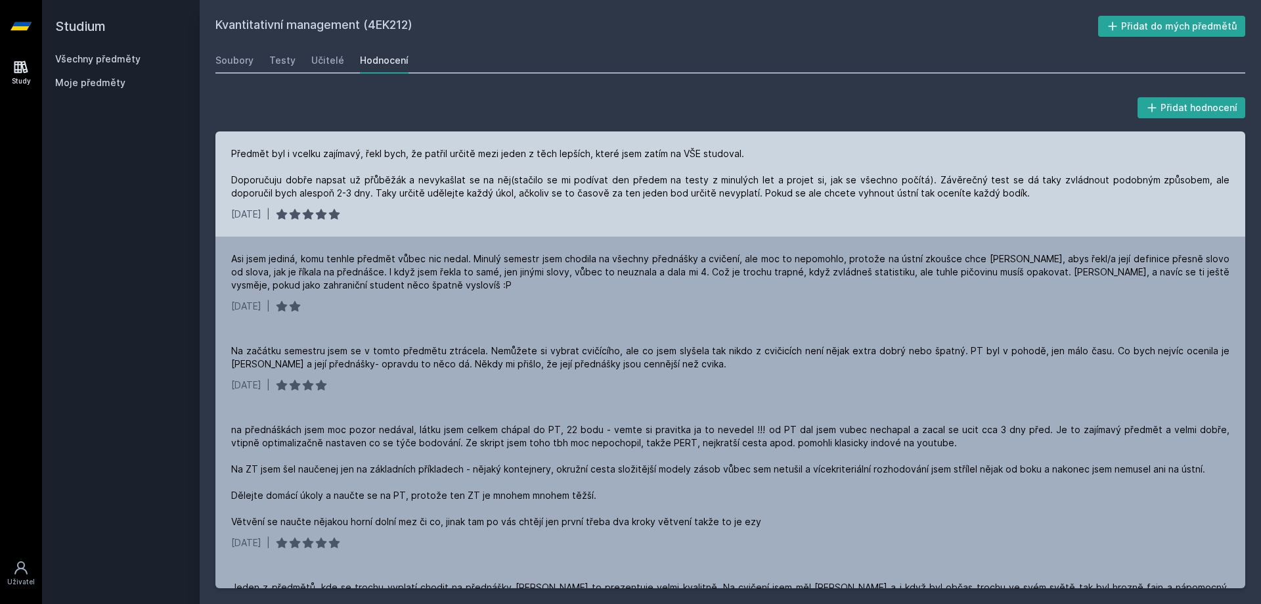
click at [355, 170] on div "Předmět byl i vcelku zajímavý, řekl bych, že patřil určitě mezi jeden z těch le…" at bounding box center [730, 173] width 998 height 53
click at [560, 175] on div "Předmět byl i vcelku zajímavý, řekl bych, že patřil určitě mezi jeden z těch le…" at bounding box center [730, 173] width 998 height 53
drag, startPoint x: 616, startPoint y: 175, endPoint x: 731, endPoint y: 170, distance: 115.1
click at [726, 171] on div "Předmět byl i vcelku zajímavý, řekl bych, že patřil určitě mezi jeden z těch le…" at bounding box center [730, 173] width 998 height 53
click at [745, 171] on div "Předmět byl i vcelku zajímavý, řekl bych, že patřil určitě mezi jeden z těch le…" at bounding box center [730, 173] width 998 height 53
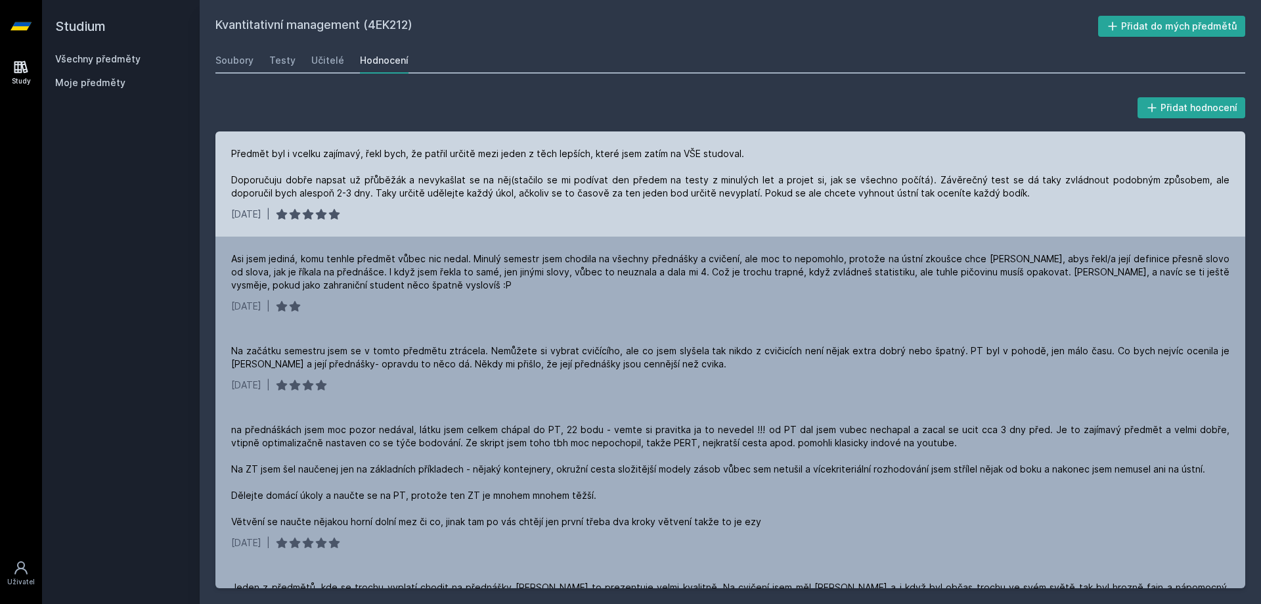
click at [798, 170] on div "Předmět byl i vcelku zajímavý, řekl bych, že patřil určitě mezi jeden z těch le…" at bounding box center [730, 173] width 998 height 53
click at [860, 179] on div "Předmět byl i vcelku zajímavý, řekl bych, že patřil určitě mezi jeden z těch le…" at bounding box center [730, 173] width 998 height 53
click at [884, 176] on div "Předmět byl i vcelku zajímavý, řekl bych, že patřil určitě mezi jeden z těch le…" at bounding box center [730, 173] width 998 height 53
drag, startPoint x: 953, startPoint y: 184, endPoint x: 981, endPoint y: 173, distance: 30.1
click at [954, 181] on div "Předmět byl i vcelku zajímavý, řekl bych, že patřil určitě mezi jeden z těch le…" at bounding box center [730, 173] width 998 height 53
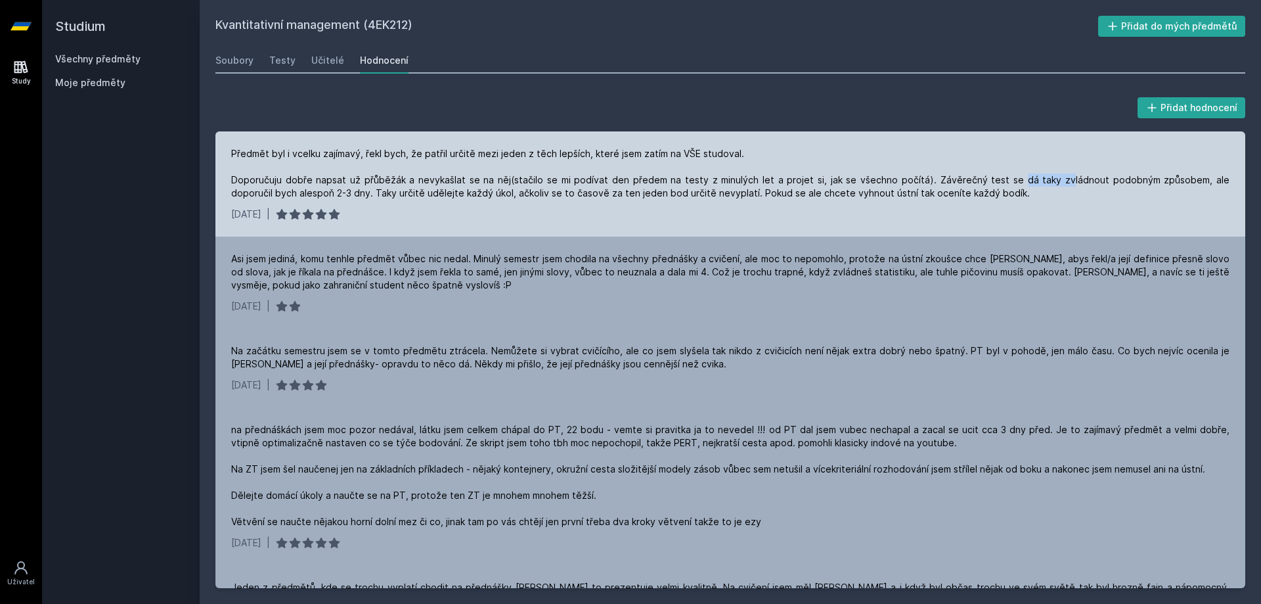
drag, startPoint x: 1009, startPoint y: 180, endPoint x: 1032, endPoint y: 177, distance: 22.6
click at [1031, 177] on div "Předmět byl i vcelku zajímavý, řekl bych, že patřil určitě mezi jeden z těch le…" at bounding box center [730, 173] width 998 height 53
click at [1032, 177] on div "Předmět byl i vcelku zajímavý, řekl bych, že patřil určitě mezi jeden z těch le…" at bounding box center [730, 173] width 998 height 53
drag, startPoint x: 1049, startPoint y: 183, endPoint x: 1113, endPoint y: 194, distance: 64.7
click at [1111, 194] on div "Předmět byl i vcelku zajímavý, řekl bych, že patřil určitě mezi jeden z těch le…" at bounding box center [730, 173] width 998 height 53
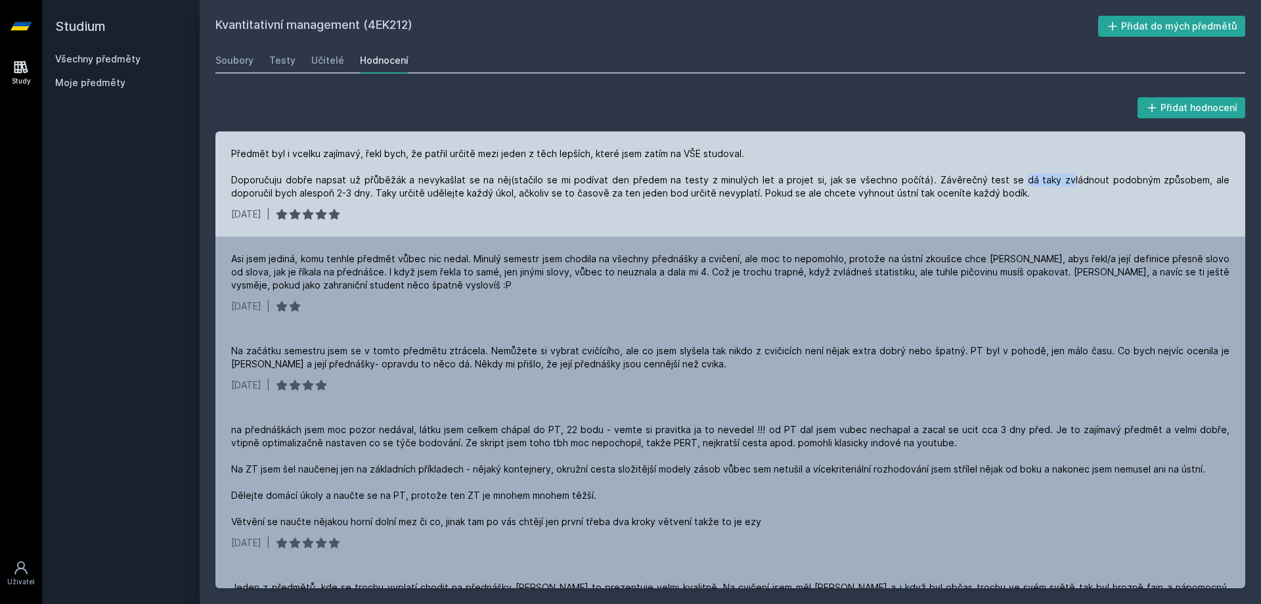
click at [1115, 194] on div "Předmět byl i vcelku zajímavý, řekl bych, že patřil určitě mezi jeden z těch le…" at bounding box center [730, 173] width 998 height 53
drag, startPoint x: 1132, startPoint y: 179, endPoint x: 470, endPoint y: 200, distance: 662.3
click at [470, 200] on div "Předmět byl i vcelku zajímavý, řekl bych, že patřil určitě mezi jeden z těch le…" at bounding box center [730, 183] width 1030 height 105
drag, startPoint x: 470, startPoint y: 200, endPoint x: 573, endPoint y: 196, distance: 103.8
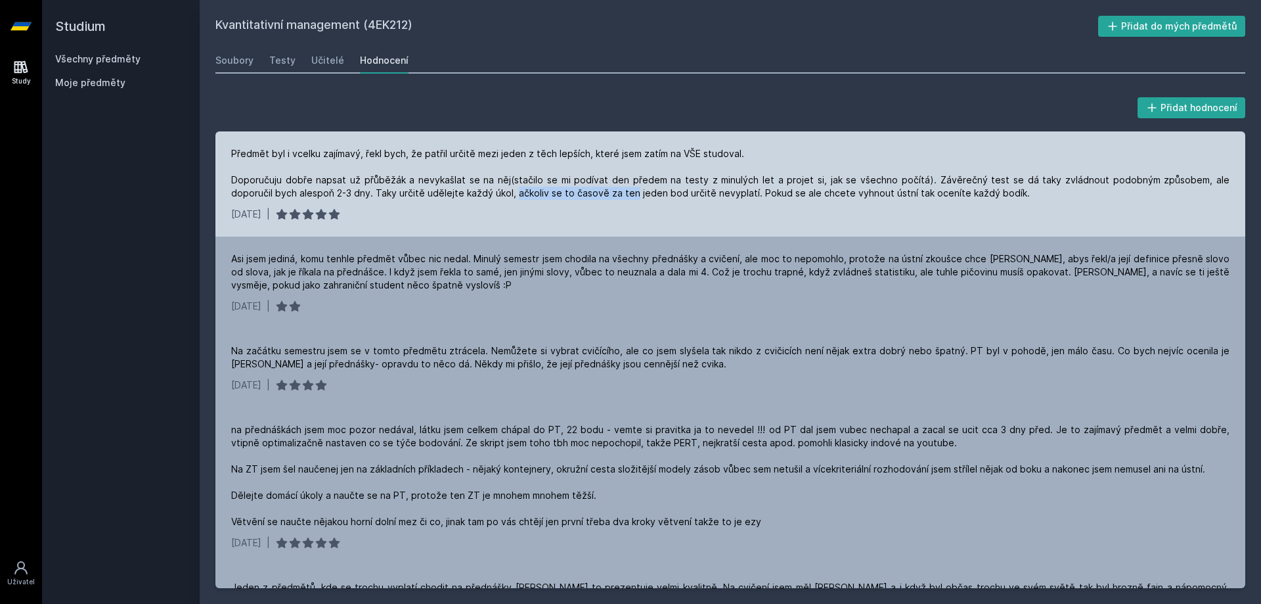
click at [573, 196] on div "Předmět byl i vcelku zajímavý, řekl bych, že patřil určitě mezi jeden z těch le…" at bounding box center [730, 183] width 1030 height 105
click at [629, 200] on div "Předmět byl i vcelku zajímavý, řekl bych, že patřil určitě mezi jeden z těch le…" at bounding box center [730, 183] width 1030 height 105
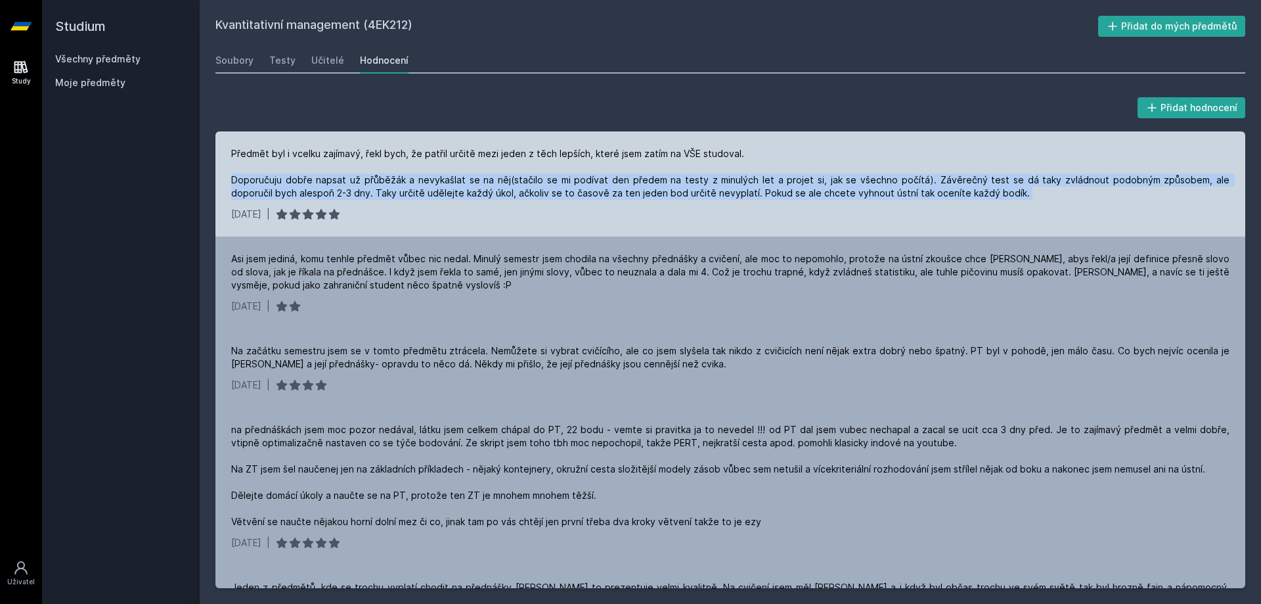
drag, startPoint x: 629, startPoint y: 200, endPoint x: 651, endPoint y: 199, distance: 23.0
click at [651, 199] on div "Předmět byl i vcelku zajímavý, řekl bych, že patřil určitě mezi jeden z těch le…" at bounding box center [730, 183] width 1030 height 105
click at [651, 199] on div "Předmět byl i vcelku zajímavý, řekl bych, že patřil určitě mezi jeden z těch le…" at bounding box center [730, 173] width 998 height 53
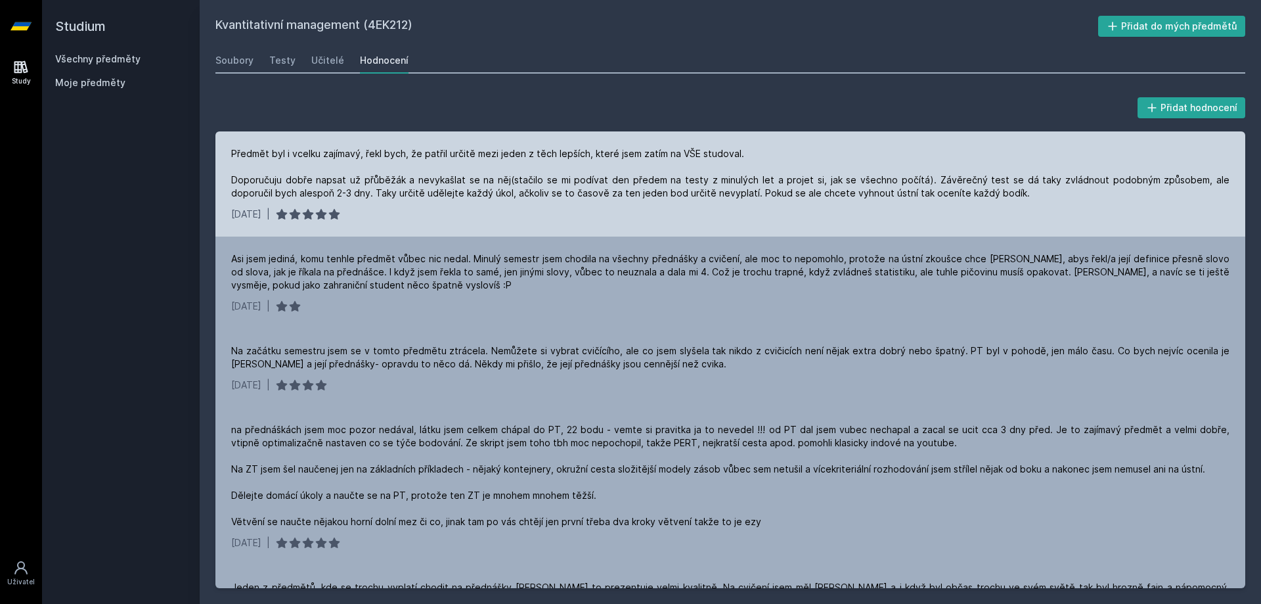
click at [771, 212] on div "[DATE] |" at bounding box center [730, 214] width 998 height 13
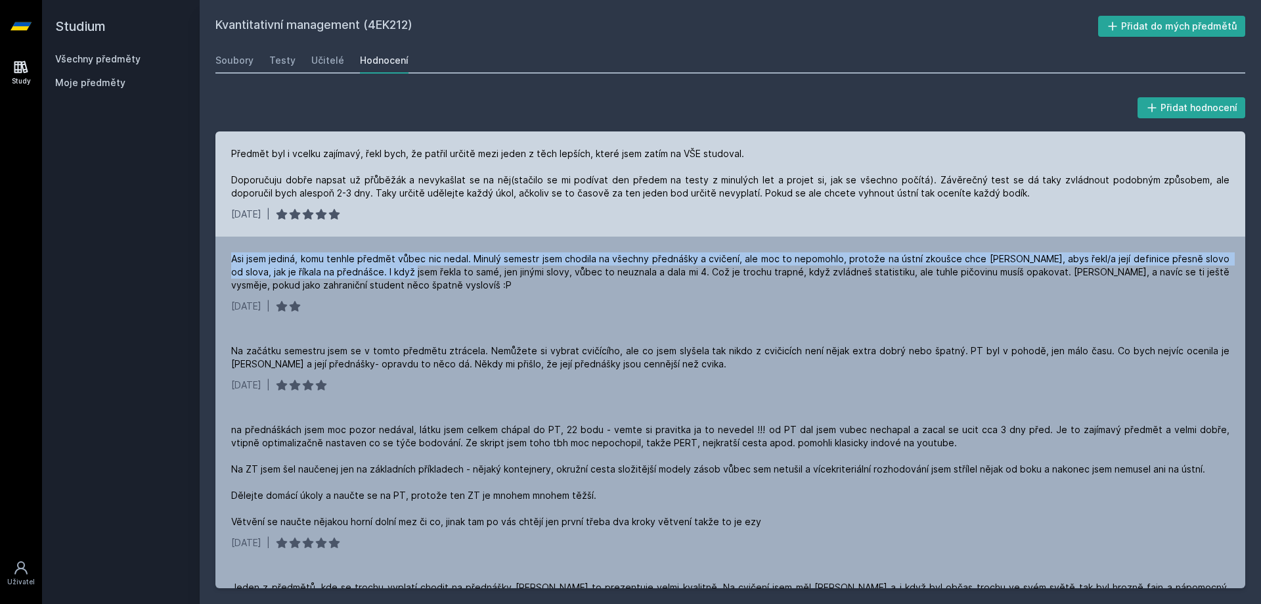
drag, startPoint x: 417, startPoint y: 267, endPoint x: 556, endPoint y: 231, distance: 144.0
click at [556, 231] on div "Předmět byl i vcelku zajímavý, řekl bych, že patřil určitě mezi jeden z těch le…" at bounding box center [730, 359] width 1030 height 456
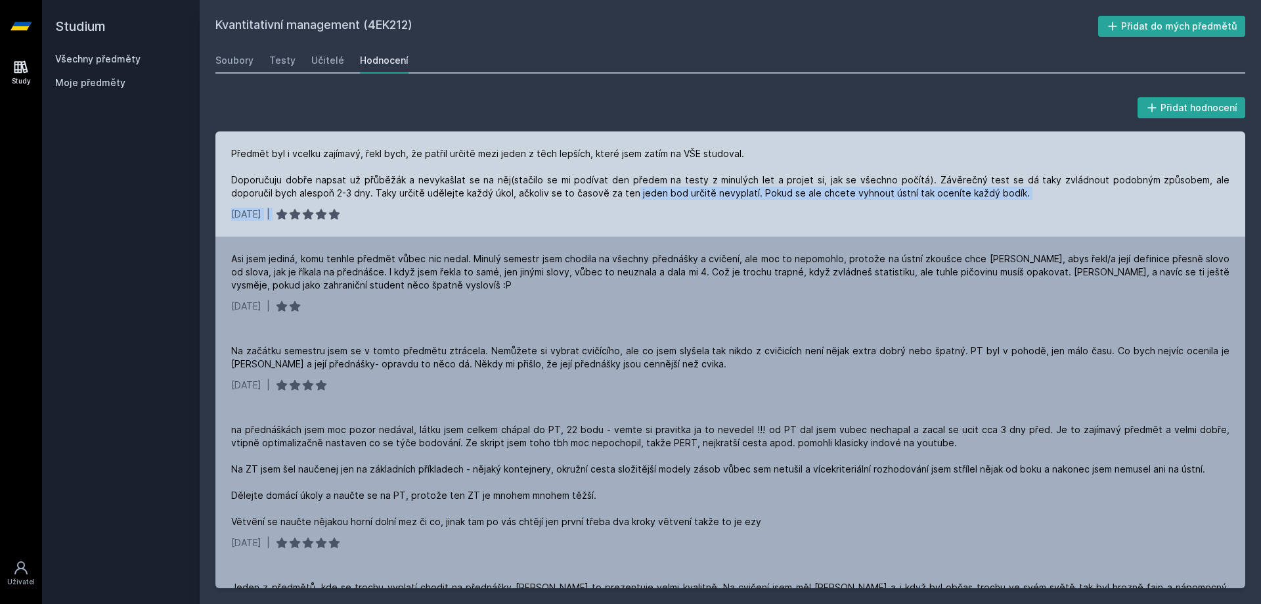
drag, startPoint x: 592, startPoint y: 206, endPoint x: 581, endPoint y: 202, distance: 11.8
click at [584, 200] on div "Předmět byl i vcelku zajímavý, řekl bych, že patřil určitě mezi jeden z těch le…" at bounding box center [730, 183] width 1030 height 105
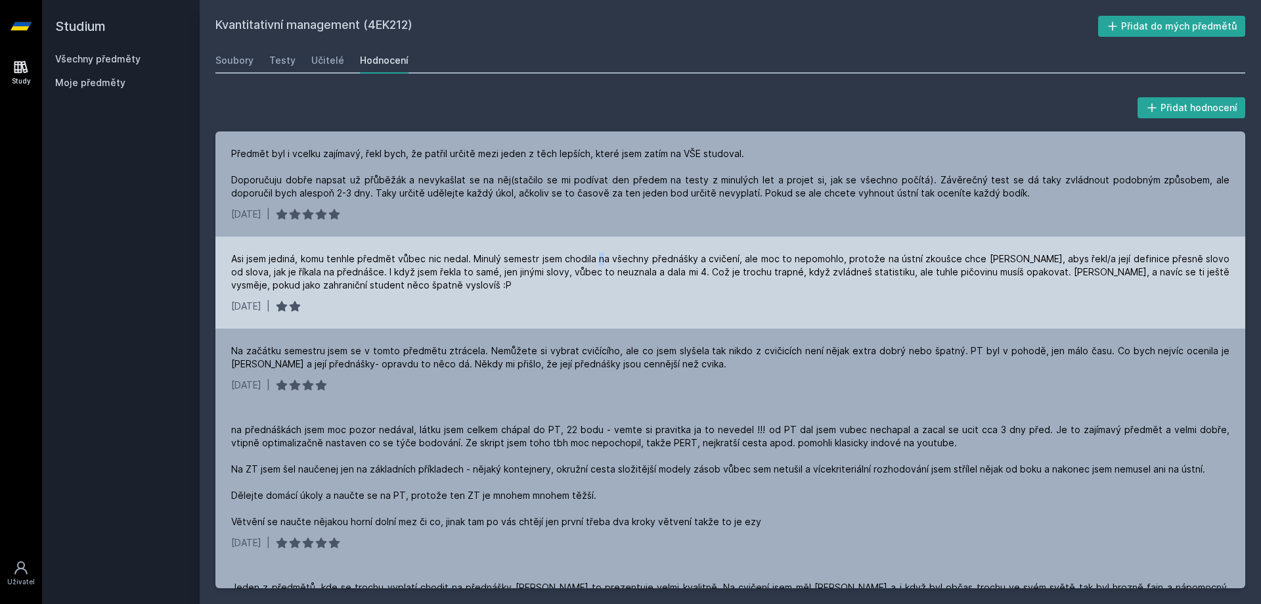
drag, startPoint x: 607, startPoint y: 237, endPoint x: 610, endPoint y: 244, distance: 7.7
click at [607, 230] on div "Předmět byl i vcelku zajímavý, řekl bych, že patřil určitě mezi jeden z těch le…" at bounding box center [730, 359] width 1030 height 456
click at [619, 248] on div "Asi jsem jediná, komu tenhle předmět vůbec nic nedal. Minulý semestr jsem chodi…" at bounding box center [730, 282] width 1030 height 92
drag, startPoint x: 592, startPoint y: 247, endPoint x: 605, endPoint y: 240, distance: 14.1
click at [605, 240] on div "Asi jsem jediná, komu tenhle předmět vůbec nic nedal. Minulý semestr jsem chodi…" at bounding box center [730, 282] width 1030 height 92
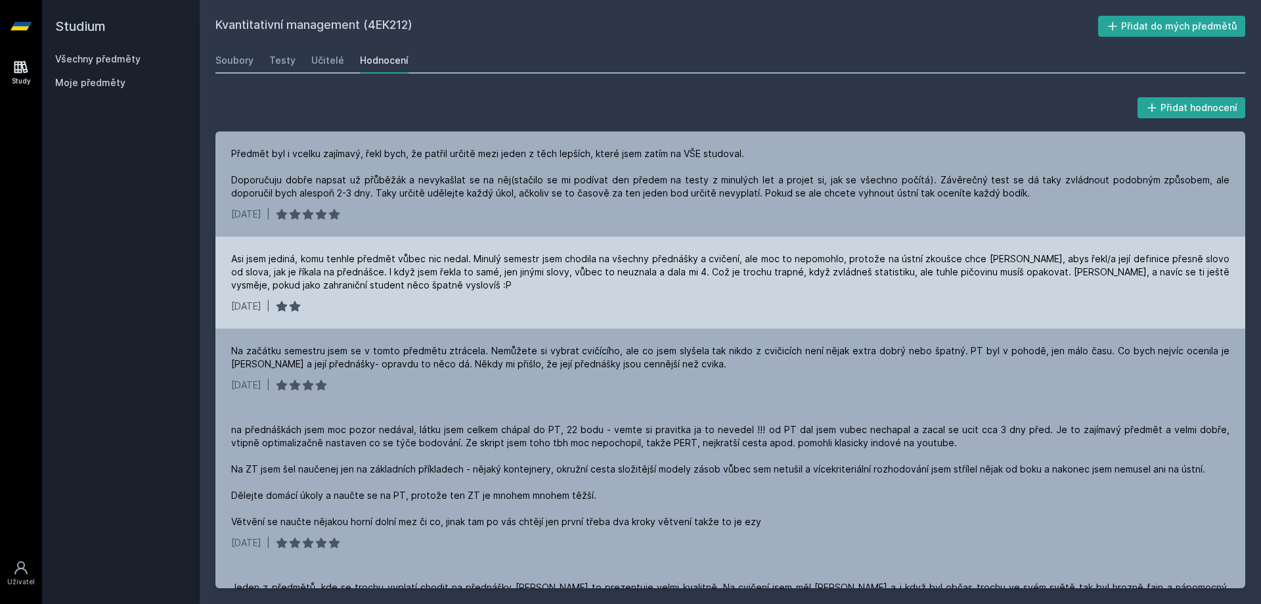
click at [934, 252] on div "Asi jsem jediná, komu tenhle předmět vůbec nic nedal. Minulý semestr jsem chodi…" at bounding box center [730, 282] width 1030 height 92
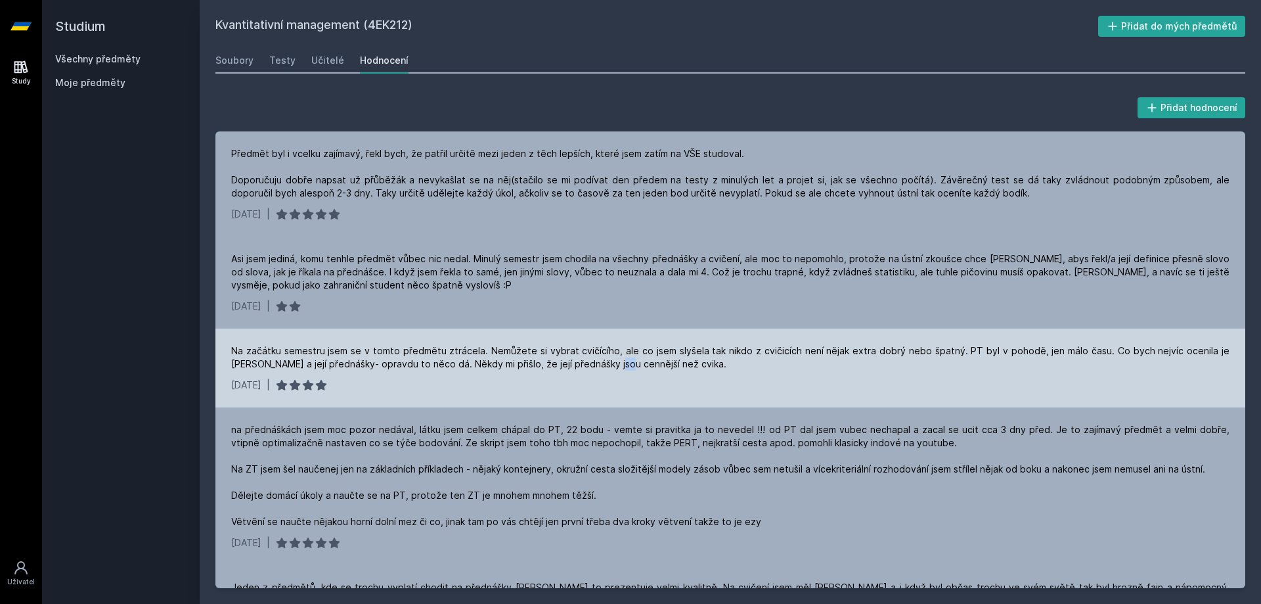
drag, startPoint x: 617, startPoint y: 364, endPoint x: 558, endPoint y: 357, distance: 59.5
click at [605, 361] on div "Na začátku semestru jsem se v tomto předmětu ztrácela. Nemůžete si vybrat cvičí…" at bounding box center [730, 357] width 998 height 26
click at [525, 370] on div "Na začátku semestru jsem se v tomto předmětu ztrácela. Nemůžete si vybrat cvičí…" at bounding box center [730, 367] width 1030 height 79
click at [518, 370] on div "Na začátku semestru jsem se v tomto předmětu ztrácela. Nemůžete si vybrat cvičí…" at bounding box center [730, 357] width 998 height 26
click at [512, 368] on div "Na začátku semestru jsem se v tomto předmětu ztrácela. Nemůžete si vybrat cvičí…" at bounding box center [730, 357] width 998 height 26
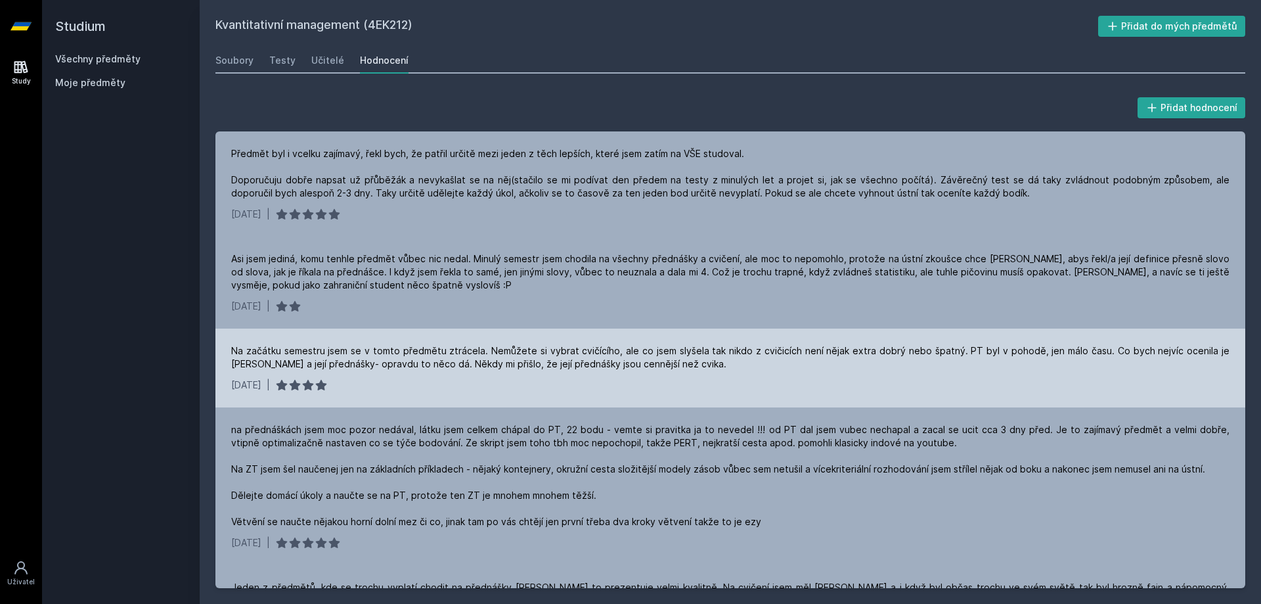
click at [315, 362] on div "Na začátku semestru jsem se v tomto předmětu ztrácela. Nemůžete si vybrat cvičí…" at bounding box center [730, 357] width 998 height 26
click at [278, 353] on div "Na začátku semestru jsem se v tomto předmětu ztrácela. Nemůžete si vybrat cvičí…" at bounding box center [730, 357] width 998 height 26
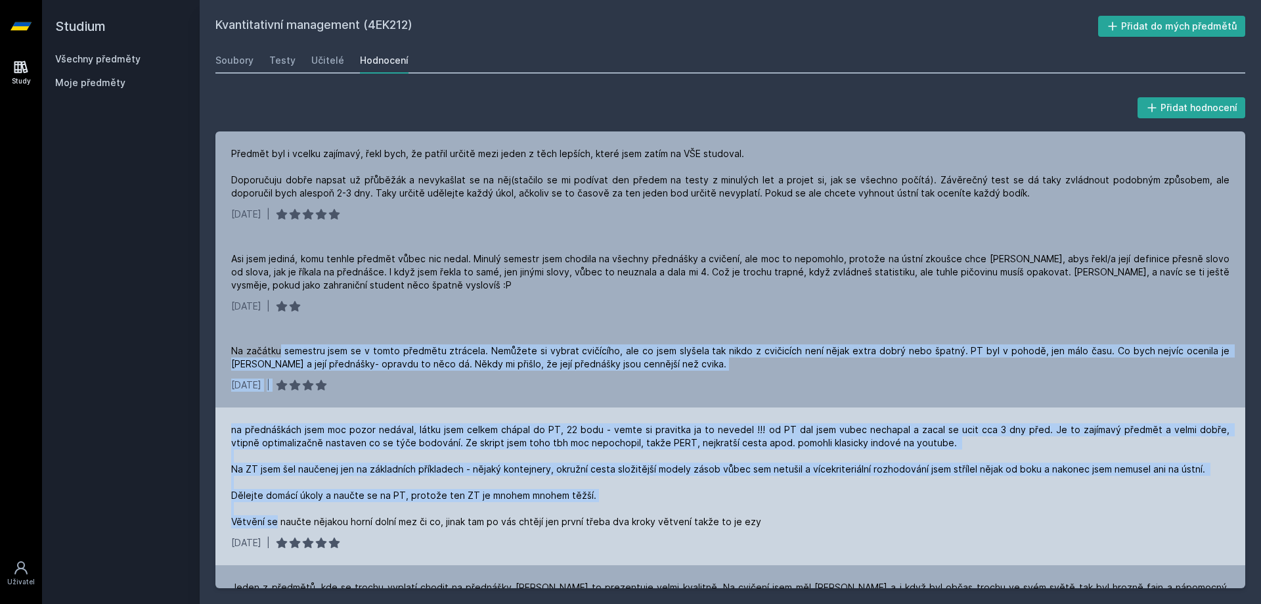
drag, startPoint x: 278, startPoint y: 353, endPoint x: 236, endPoint y: 495, distance: 148.0
click at [274, 520] on div "Předmět byl i vcelku zajímavý, řekl bych, že patřil určitě mezi jeden z těch le…" at bounding box center [730, 359] width 1030 height 456
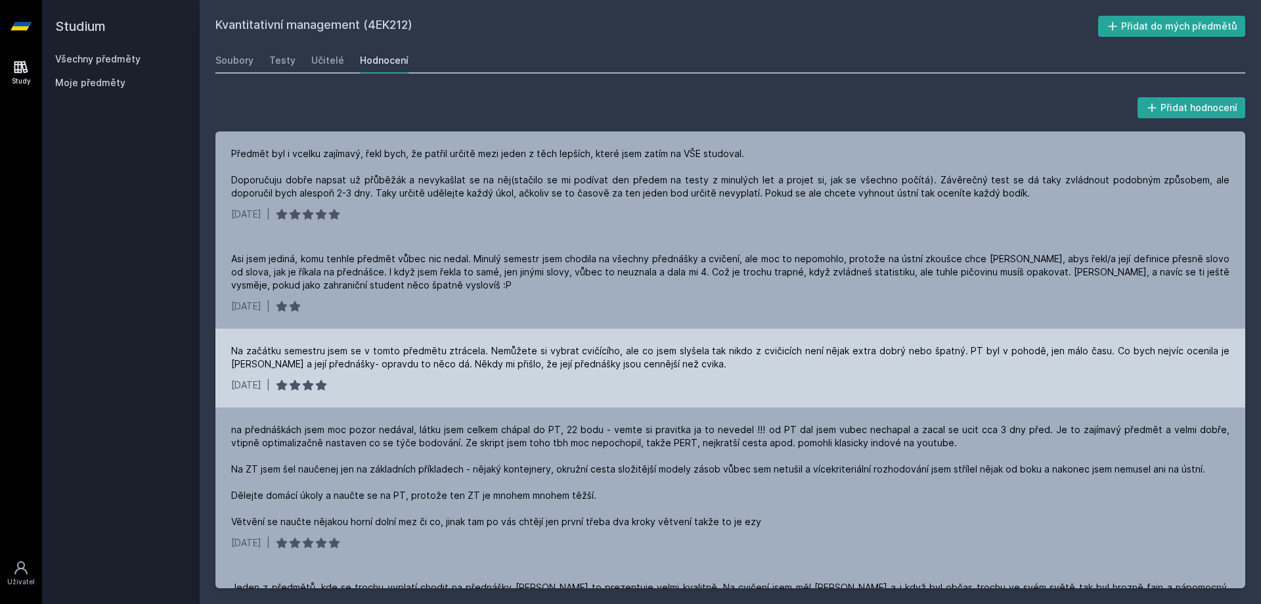
click at [226, 349] on div "Na začátku semestru jsem se v tomto předmětu ztrácela. Nemůžete si vybrat cvičí…" at bounding box center [730, 367] width 1030 height 79
click at [231, 343] on div "Na začátku semestru jsem se v tomto předmětu ztrácela. Nemůžete si vybrat cvičí…" at bounding box center [730, 367] width 1030 height 79
drag, startPoint x: 236, startPoint y: 349, endPoint x: 266, endPoint y: 359, distance: 31.6
click at [252, 352] on div "Na začátku semestru jsem se v tomto předmětu ztrácela. Nemůžete si vybrat cvičí…" at bounding box center [730, 357] width 998 height 26
click at [266, 359] on div "Na začátku semestru jsem se v tomto předmětu ztrácela. Nemůžete si vybrat cvičí…" at bounding box center [730, 357] width 998 height 26
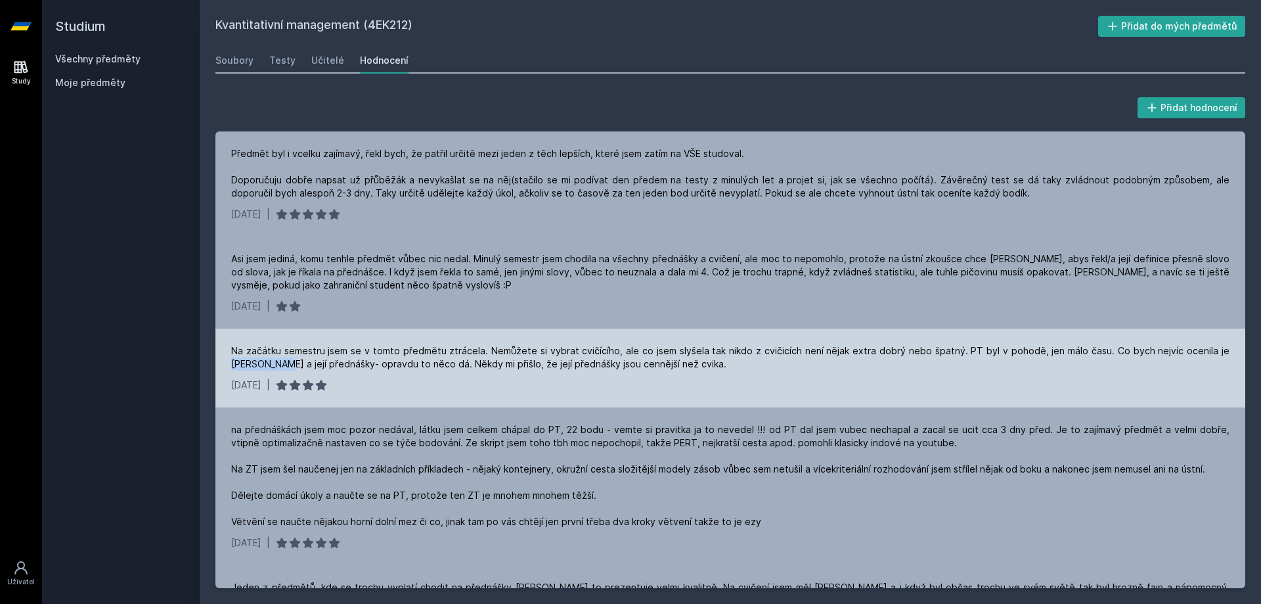
click at [266, 359] on div "Na začátku semestru jsem se v tomto předmětu ztrácela. Nemůžete si vybrat cvičí…" at bounding box center [730, 357] width 998 height 26
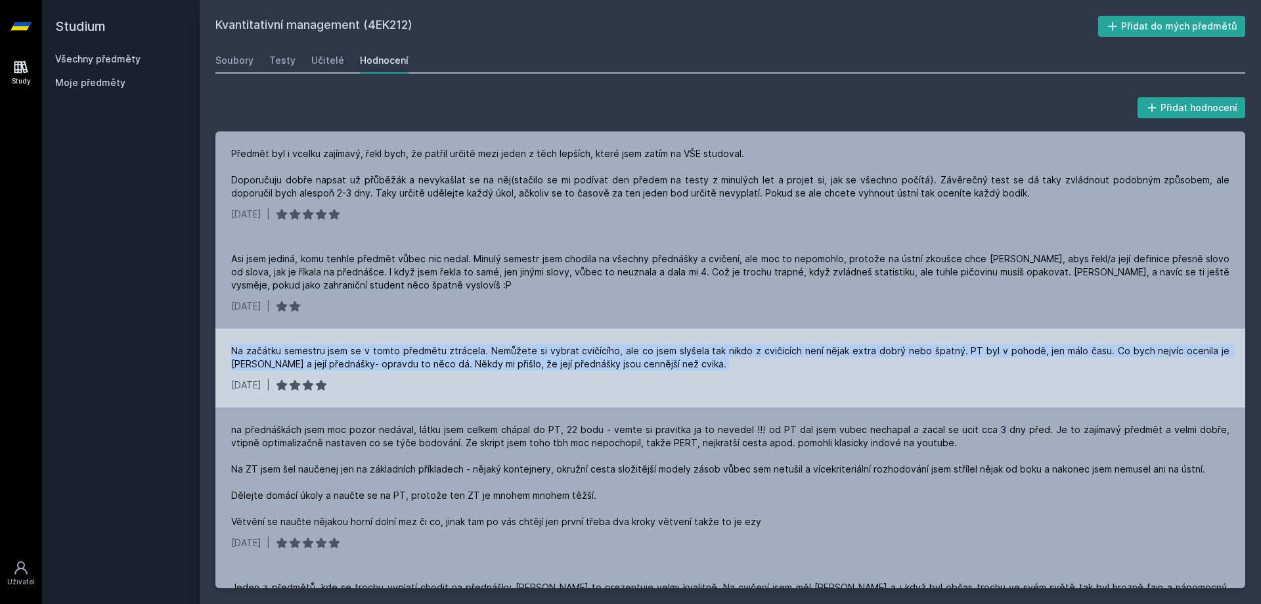
click at [264, 356] on div "Na začátku semestru jsem se v tomto předmětu ztrácela. Nemůžete si vybrat cvičí…" at bounding box center [730, 357] width 998 height 26
click at [263, 332] on div "Na začátku semestru jsem se v tomto předmětu ztrácela. Nemůžete si vybrat cvičí…" at bounding box center [730, 367] width 1030 height 79
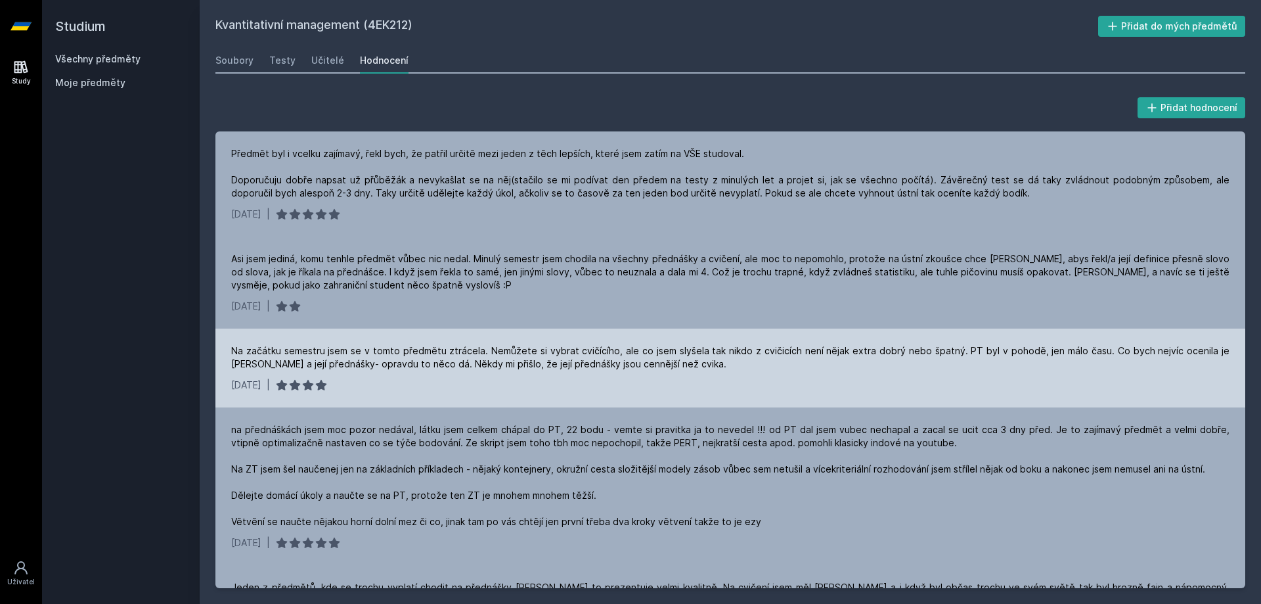
click at [263, 331] on div "Na začátku semestru jsem se v tomto předmětu ztrácela. Nemůžete si vybrat cvičí…" at bounding box center [730, 367] width 1030 height 79
click at [267, 339] on div "Na začátku semestru jsem se v tomto předmětu ztrácela. Nemůžete si vybrat cvičí…" at bounding box center [730, 367] width 1030 height 79
drag, startPoint x: 252, startPoint y: 356, endPoint x: 230, endPoint y: 357, distance: 22.4
click at [230, 357] on div "Na začátku semestru jsem se v tomto předmětu ztrácela. Nemůžete si vybrat cvičí…" at bounding box center [730, 367] width 1030 height 79
click at [239, 386] on div "[DATE]" at bounding box center [246, 384] width 30 height 13
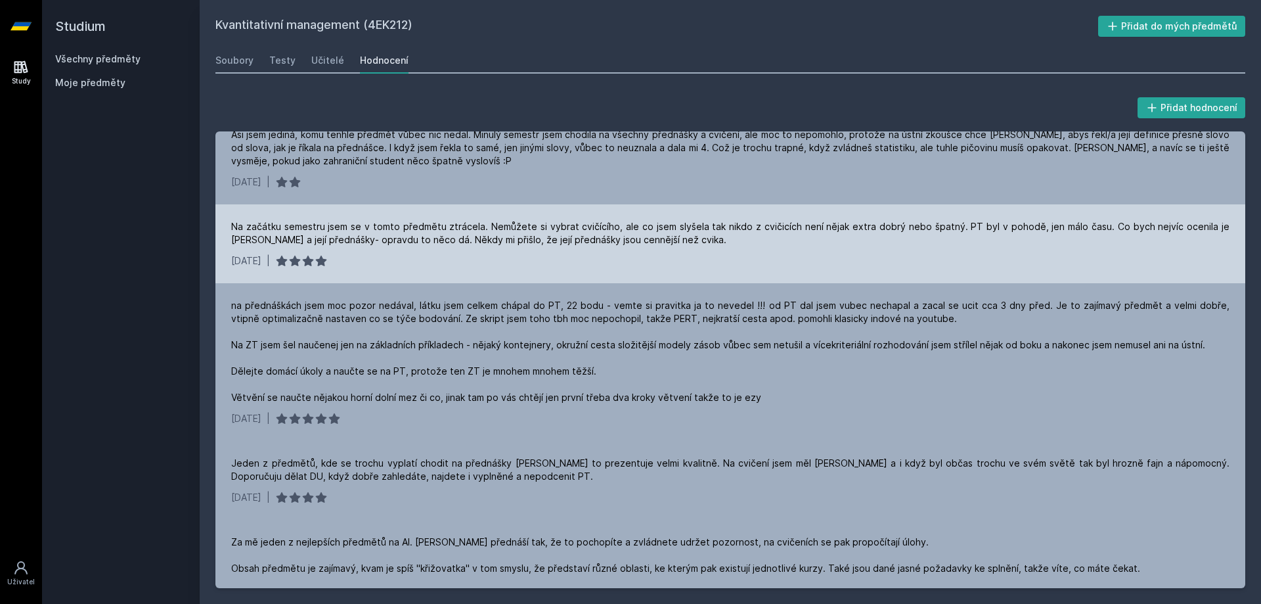
scroll to position [131, 0]
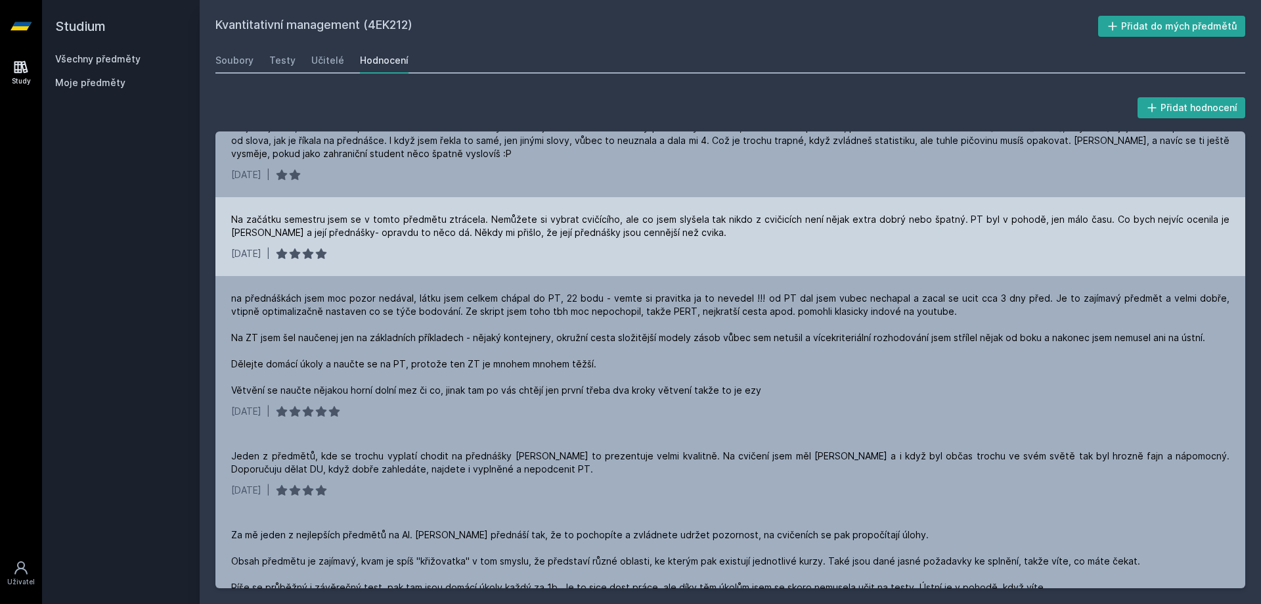
click at [227, 380] on div "na přednáškách jsem moc pozor nedával, látku jsem celkem chápal do PT, 22 bodu …" at bounding box center [730, 355] width 1030 height 158
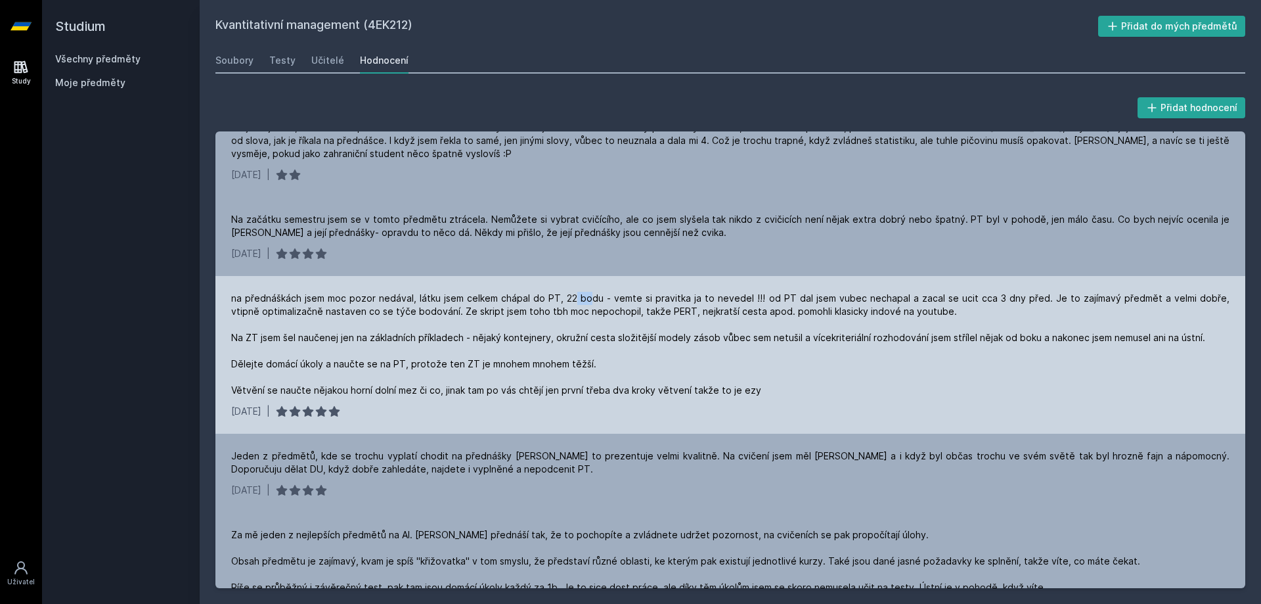
drag, startPoint x: 570, startPoint y: 292, endPoint x: 598, endPoint y: 291, distance: 28.3
click at [584, 291] on div "na přednáškách jsem moc pozor nedával, látku jsem celkem chápal do PT, 22 bodu …" at bounding box center [730, 355] width 1030 height 158
click at [603, 292] on div "na přednáškách jsem moc pozor nedával, látku jsem celkem chápal do PT, 22 bodu …" at bounding box center [730, 344] width 998 height 105
drag, startPoint x: 657, startPoint y: 298, endPoint x: 717, endPoint y: 294, distance: 60.5
click at [712, 294] on div "na přednáškách jsem moc pozor nedával, látku jsem celkem chápal do PT, 22 bodu …" at bounding box center [730, 344] width 998 height 105
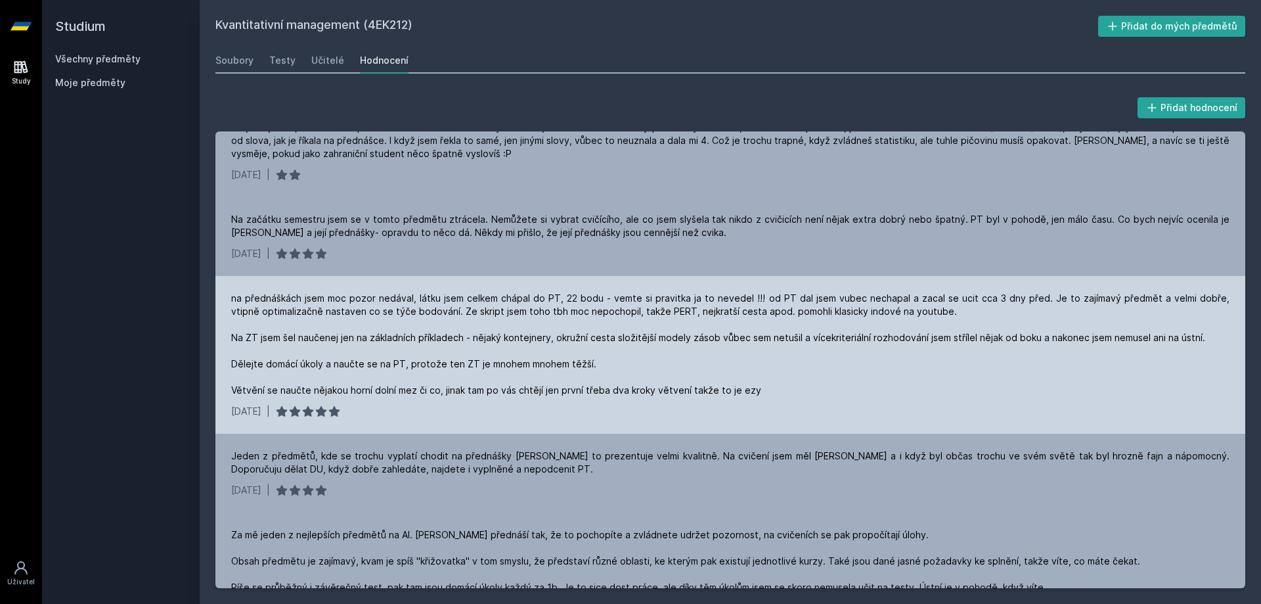
click at [717, 294] on div "na přednáškách jsem moc pozor nedával, látku jsem celkem chápal do PT, 22 bodu …" at bounding box center [730, 344] width 998 height 105
drag, startPoint x: 302, startPoint y: 336, endPoint x: 269, endPoint y: 328, distance: 34.4
click at [286, 334] on div "na přednáškách jsem moc pozor nedával, látku jsem celkem chápal do PT, 22 bodu …" at bounding box center [730, 344] width 998 height 105
drag, startPoint x: 299, startPoint y: 312, endPoint x: 331, endPoint y: 305, distance: 32.2
click at [309, 306] on div "na přednáškách jsem moc pozor nedával, látku jsem celkem chápal do PT, 22 bodu …" at bounding box center [730, 344] width 998 height 105
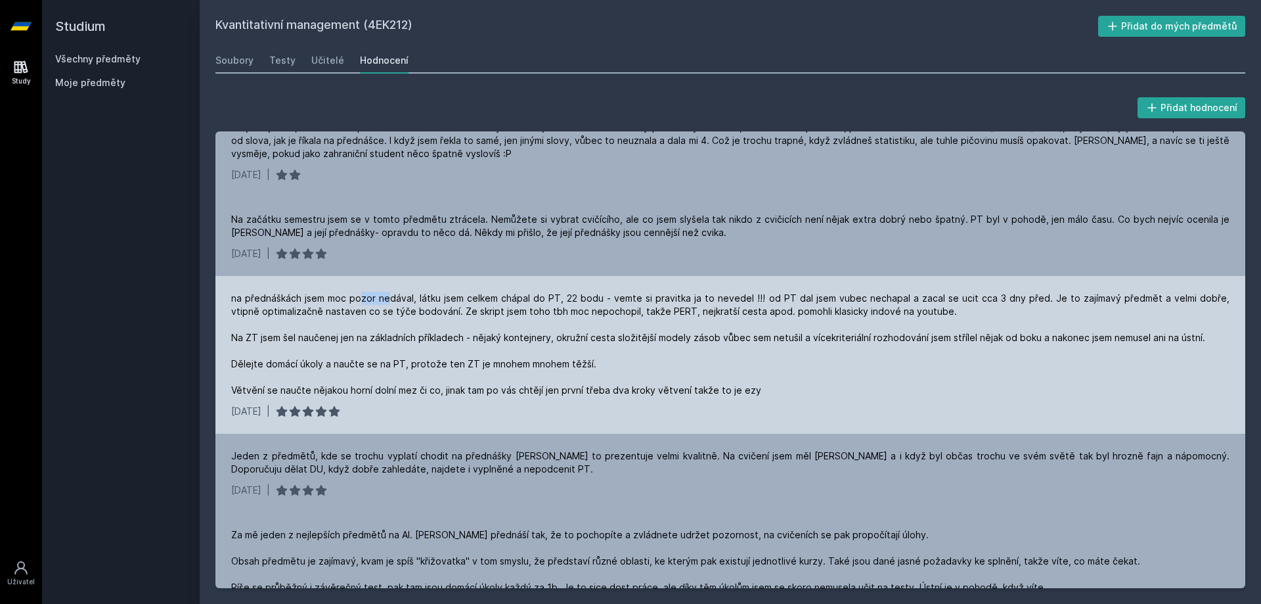
drag, startPoint x: 361, startPoint y: 304, endPoint x: 443, endPoint y: 300, distance: 82.8
click at [390, 302] on div "na přednáškách jsem moc pozor nedával, látku jsem celkem chápal do PT, 22 bodu …" at bounding box center [730, 344] width 998 height 105
drag, startPoint x: 443, startPoint y: 300, endPoint x: 502, endPoint y: 300, distance: 59.1
click at [477, 299] on div "na přednáškách jsem moc pozor nedával, látku jsem celkem chápal do PT, 22 bodu …" at bounding box center [730, 344] width 998 height 105
click at [508, 302] on div "na přednáškách jsem moc pozor nedával, látku jsem celkem chápal do PT, 22 bodu …" at bounding box center [730, 344] width 998 height 105
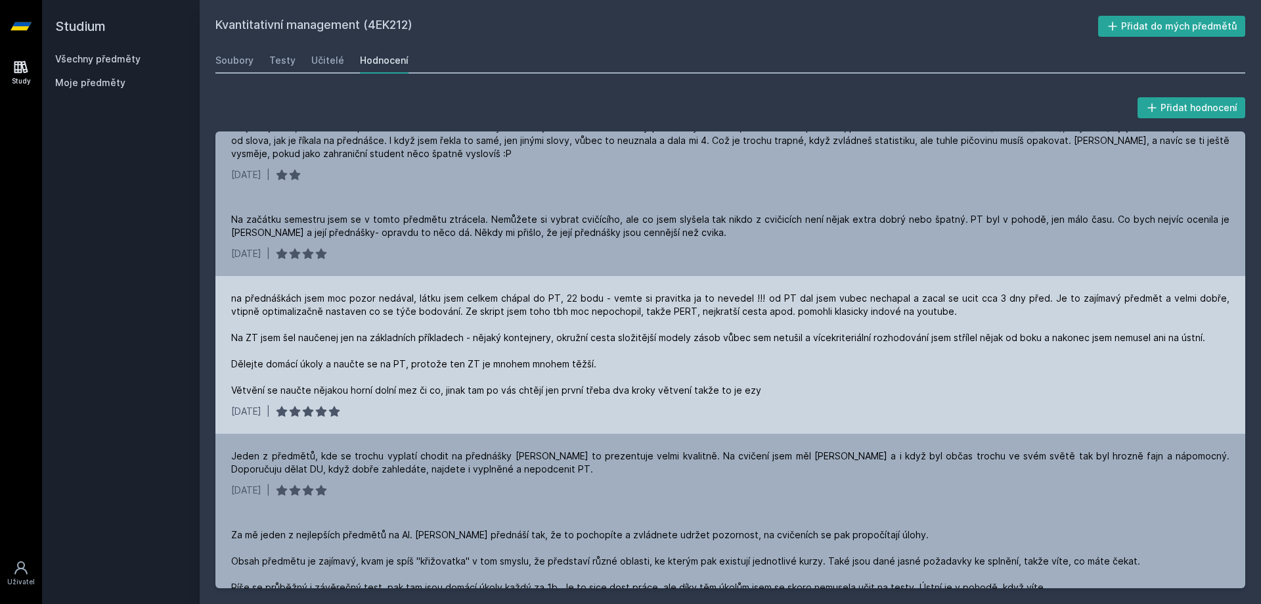
drag, startPoint x: 517, startPoint y: 315, endPoint x: 552, endPoint y: 318, distance: 34.9
click at [519, 315] on div "na přednáškách jsem moc pozor nedával, látku jsem celkem chápal do PT, 22 bodu …" at bounding box center [730, 344] width 998 height 105
click at [555, 318] on div "na přednáškách jsem moc pozor nedával, látku jsem celkem chápal do PT, 22 bodu …" at bounding box center [730, 344] width 998 height 105
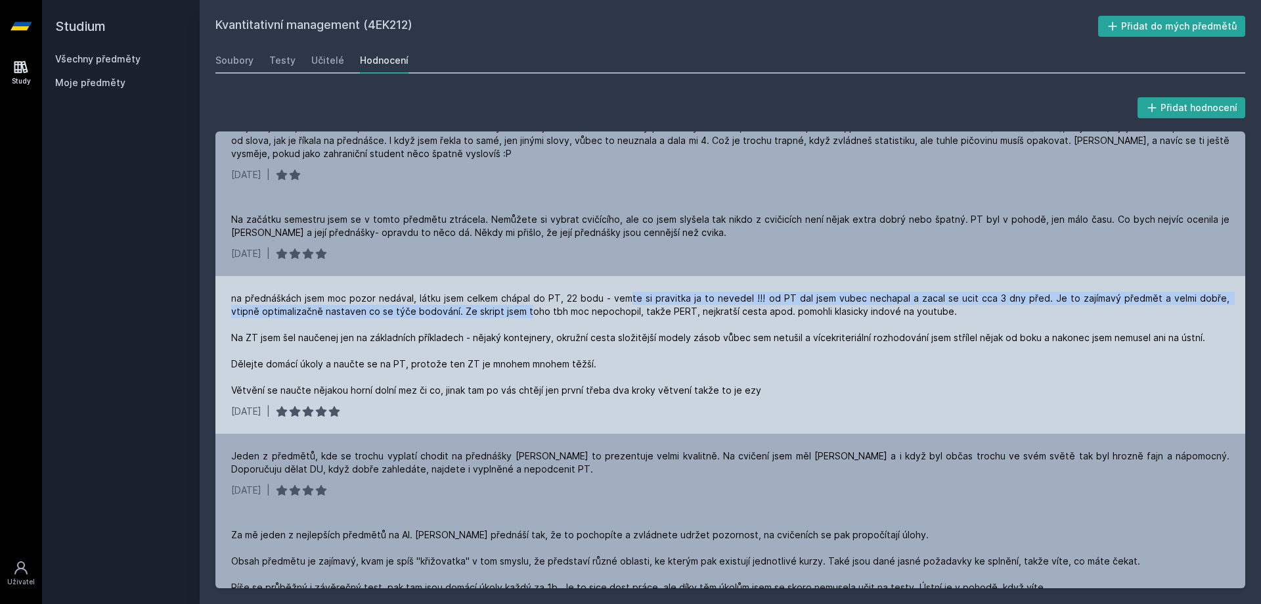
drag, startPoint x: 527, startPoint y: 309, endPoint x: 654, endPoint y: 301, distance: 127.0
click at [638, 301] on div "na přednáškách jsem moc pozor nedával, látku jsem celkem chápal do PT, 22 bodu …" at bounding box center [730, 344] width 998 height 105
click at [654, 301] on div "na přednáškách jsem moc pozor nedával, látku jsem celkem chápal do PT, 22 bodu …" at bounding box center [730, 344] width 998 height 105
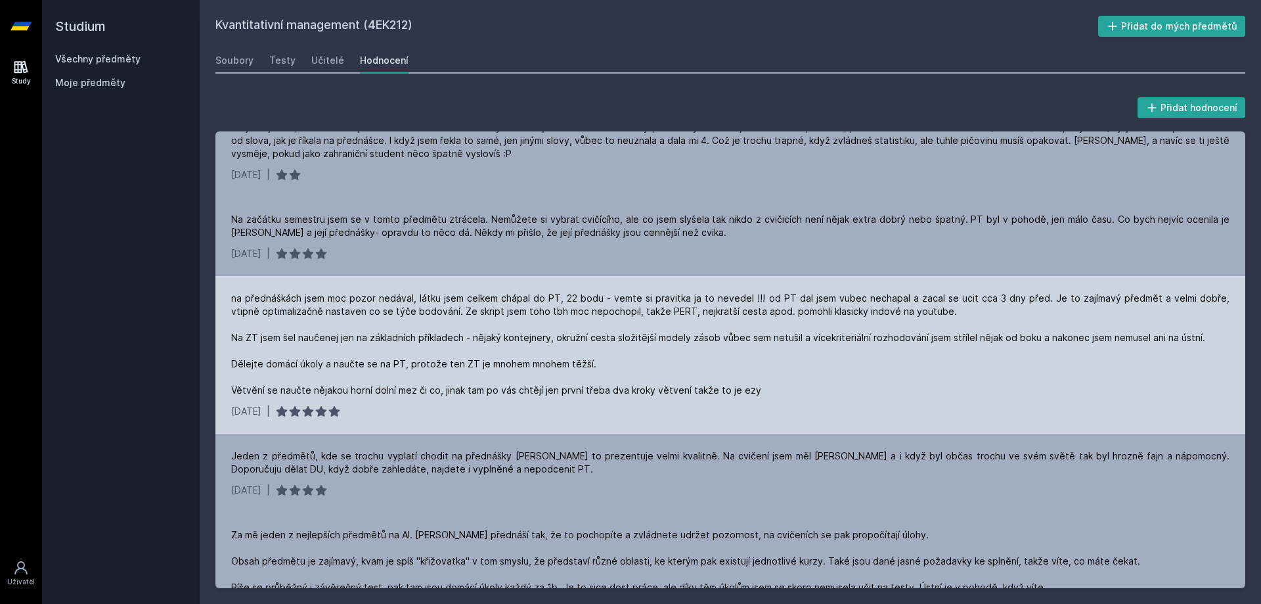
click at [589, 322] on div "na přednáškách jsem moc pozor nedával, látku jsem celkem chápal do PT, 22 bodu …" at bounding box center [730, 344] width 998 height 105
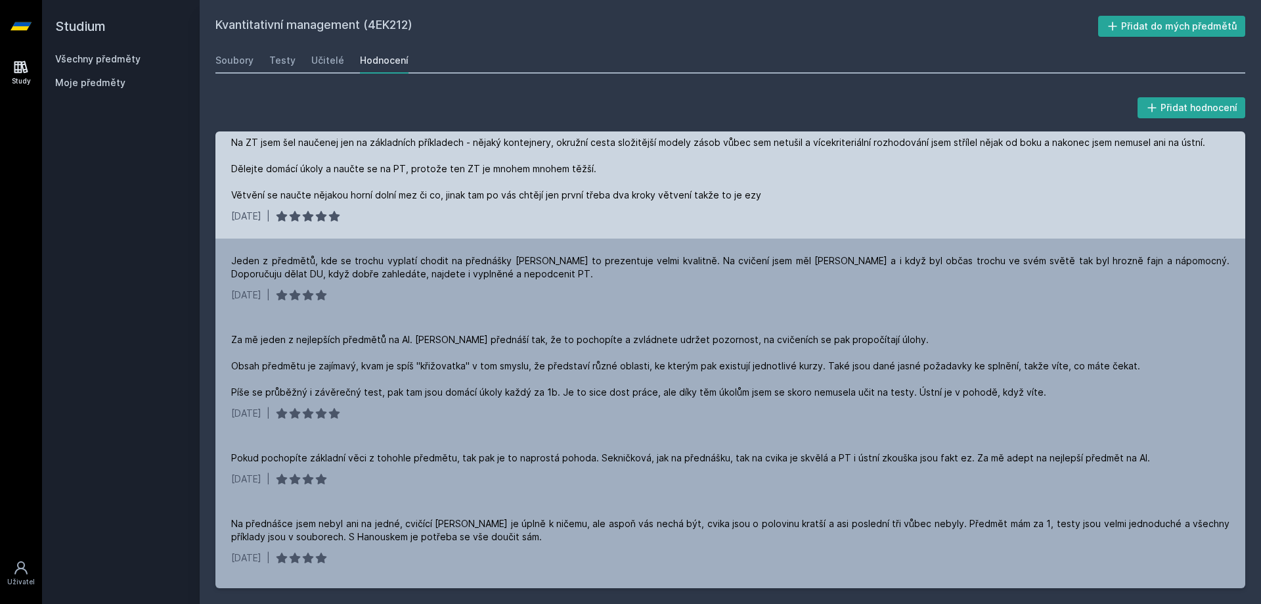
scroll to position [328, 0]
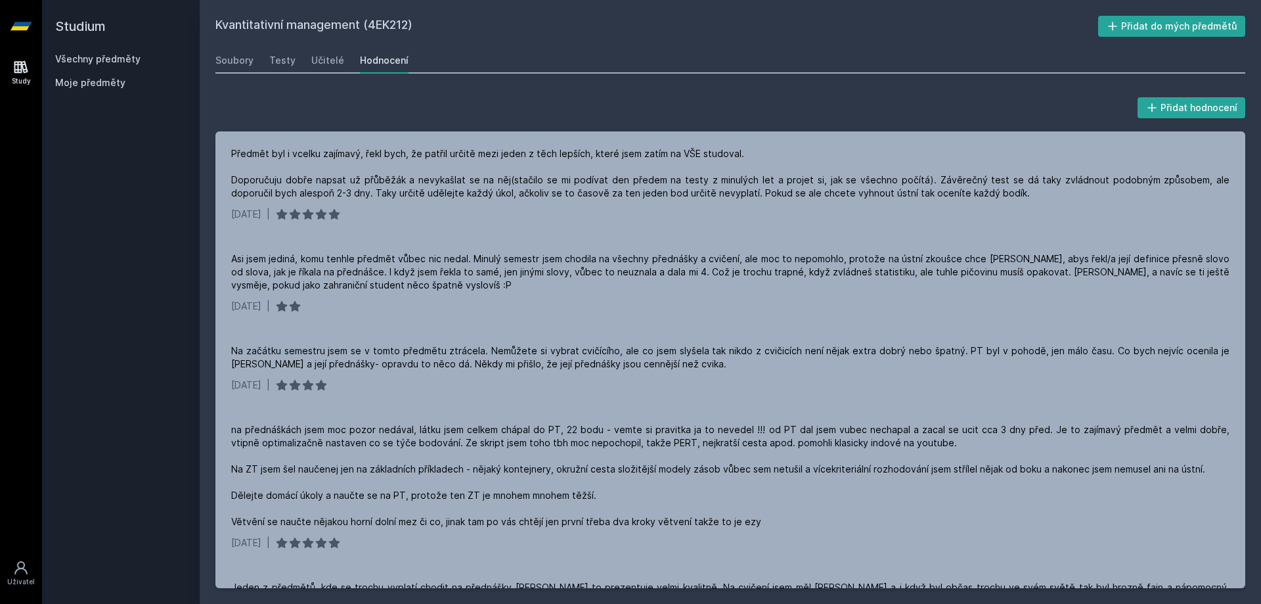
drag, startPoint x: 102, startPoint y: 42, endPoint x: 89, endPoint y: 60, distance: 21.7
click at [89, 60] on div "Studium Všechny předměty Moje předměty" at bounding box center [121, 302] width 158 height 604
click at [82, 52] on h2 "Studium" at bounding box center [120, 26] width 131 height 53
click at [85, 57] on link "Všechny předměty" at bounding box center [97, 58] width 85 height 11
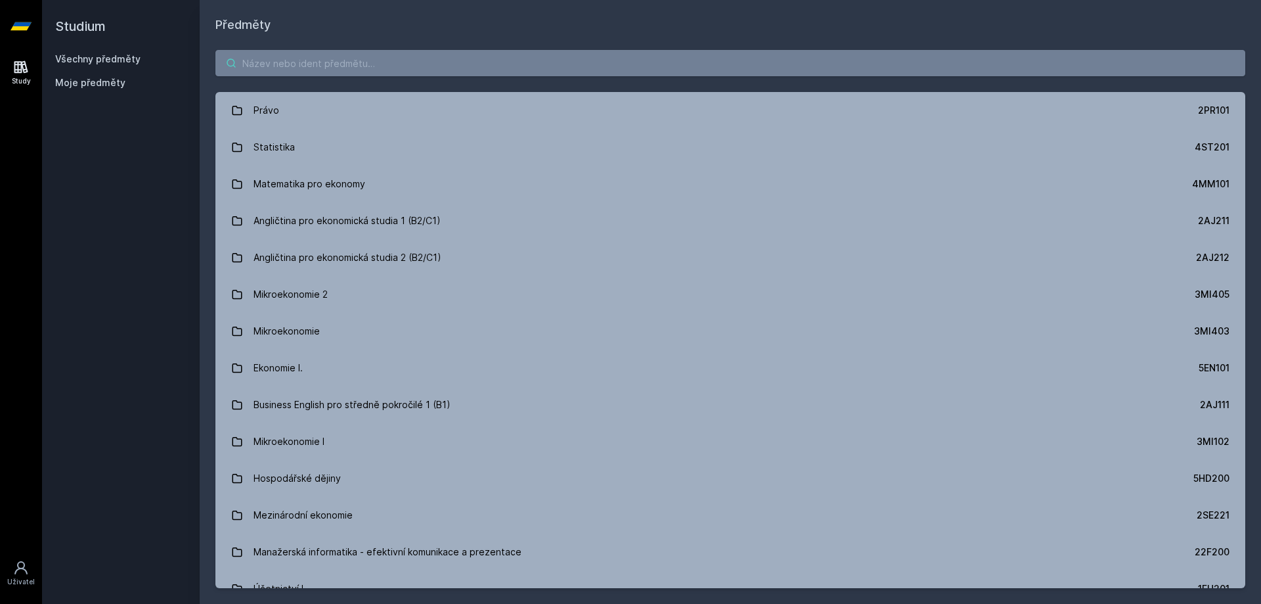
click at [291, 54] on input "search" at bounding box center [730, 63] width 1030 height 26
paste input "4IZ210"
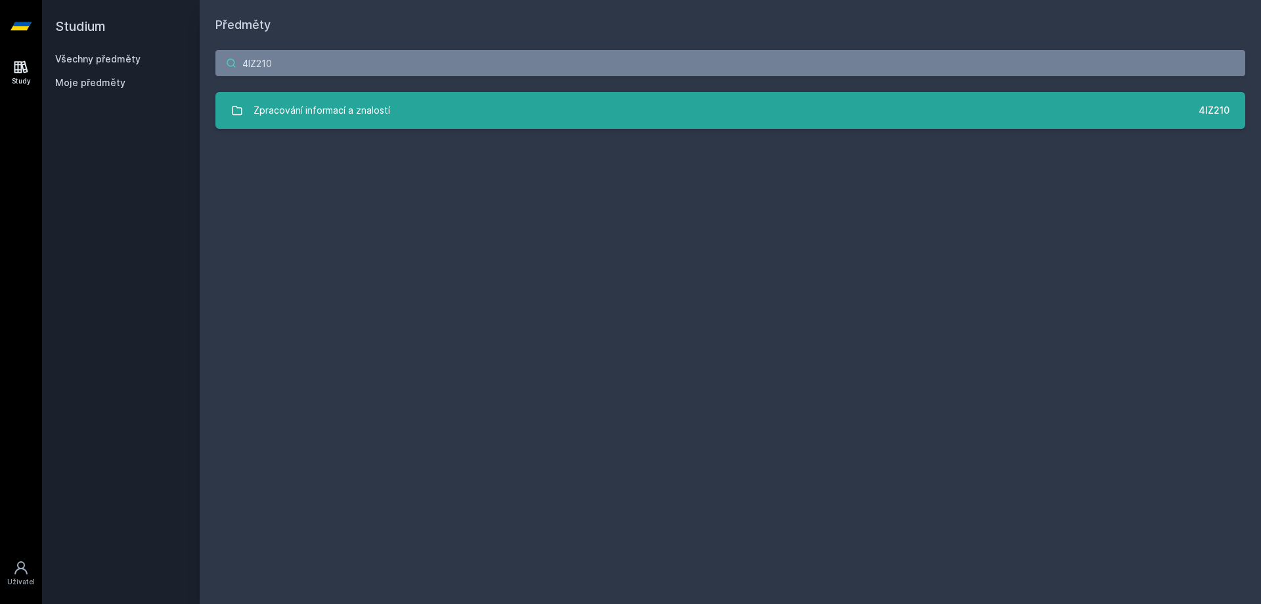
type input "4IZ210"
click at [309, 114] on div "Zpracování informací a znalostí" at bounding box center [322, 110] width 137 height 26
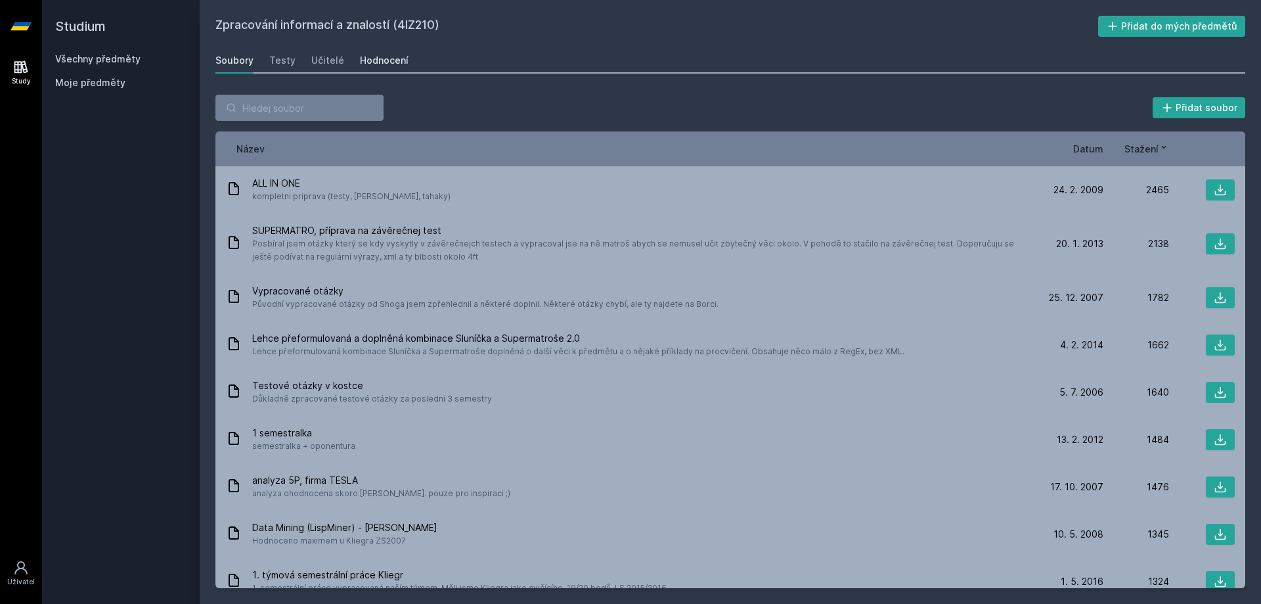
click at [391, 53] on link "Hodnocení" at bounding box center [384, 60] width 49 height 26
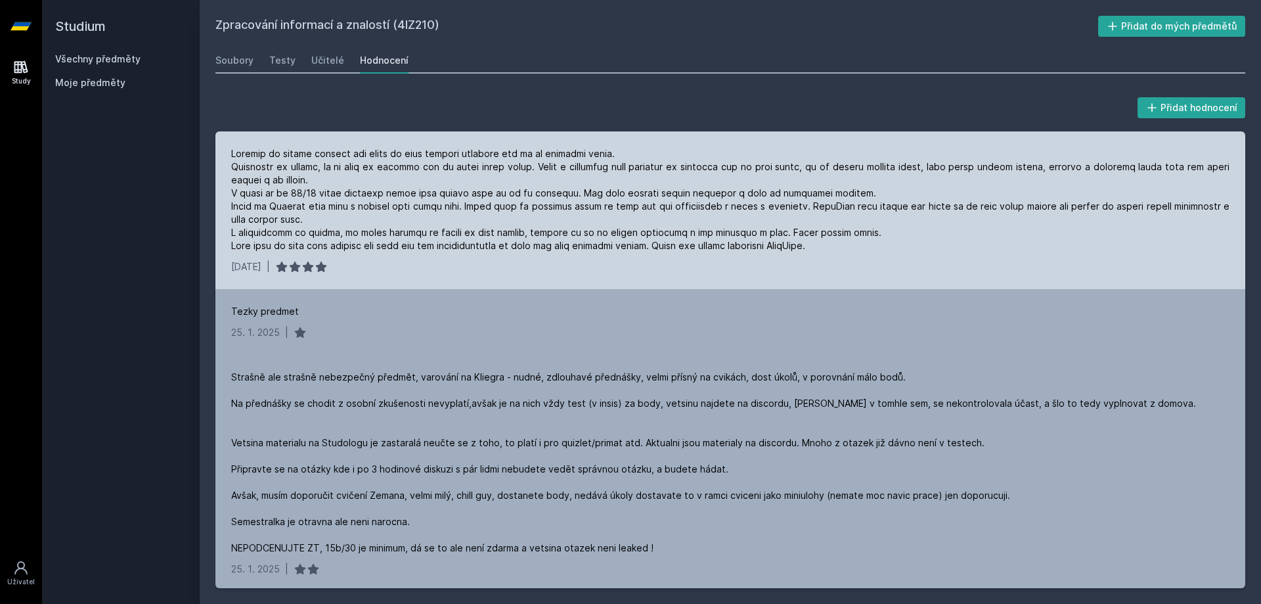
click at [483, 205] on div at bounding box center [730, 199] width 998 height 105
click at [365, 198] on div at bounding box center [730, 199] width 998 height 105
drag, startPoint x: 589, startPoint y: 166, endPoint x: 689, endPoint y: 171, distance: 100.0
click at [689, 171] on div at bounding box center [730, 199] width 998 height 105
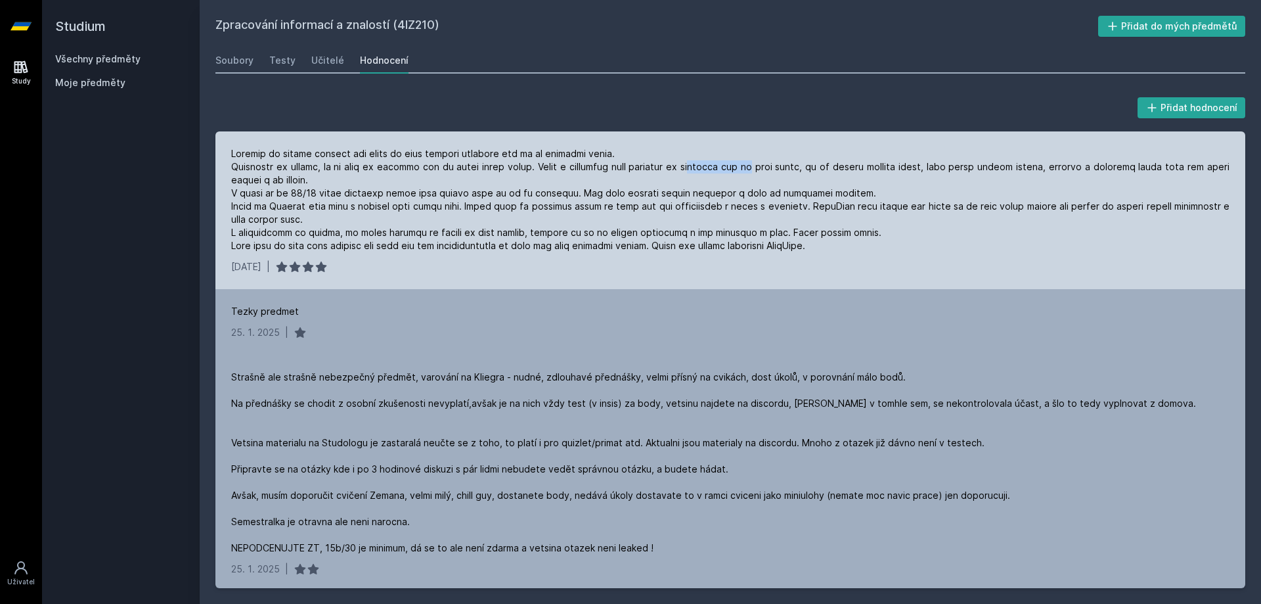
drag, startPoint x: 719, startPoint y: 171, endPoint x: 762, endPoint y: 172, distance: 43.4
click at [750, 172] on div at bounding box center [730, 199] width 998 height 105
click at [770, 172] on div at bounding box center [730, 199] width 998 height 105
drag, startPoint x: 784, startPoint y: 171, endPoint x: 850, endPoint y: 168, distance: 65.8
click at [833, 168] on div at bounding box center [730, 199] width 998 height 105
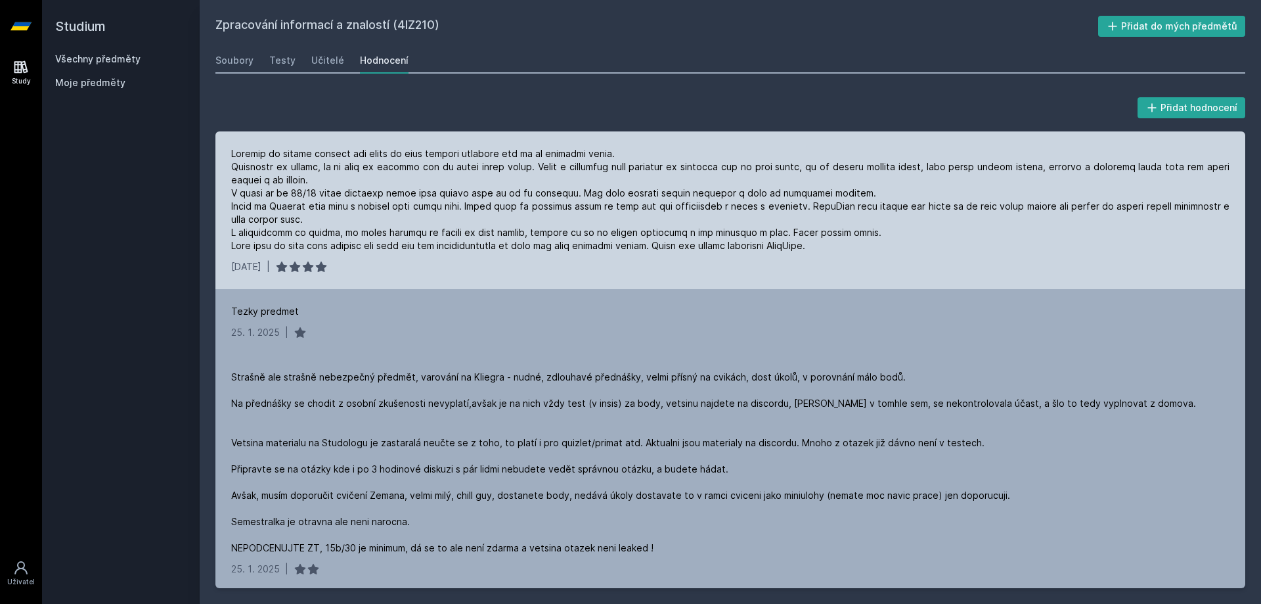
click at [850, 168] on div at bounding box center [730, 199] width 998 height 105
drag, startPoint x: 859, startPoint y: 164, endPoint x: 950, endPoint y: 152, distance: 92.1
click at [946, 152] on div at bounding box center [730, 199] width 998 height 105
click at [950, 154] on div at bounding box center [730, 199] width 998 height 105
drag, startPoint x: 942, startPoint y: 164, endPoint x: 1062, endPoint y: 167, distance: 120.2
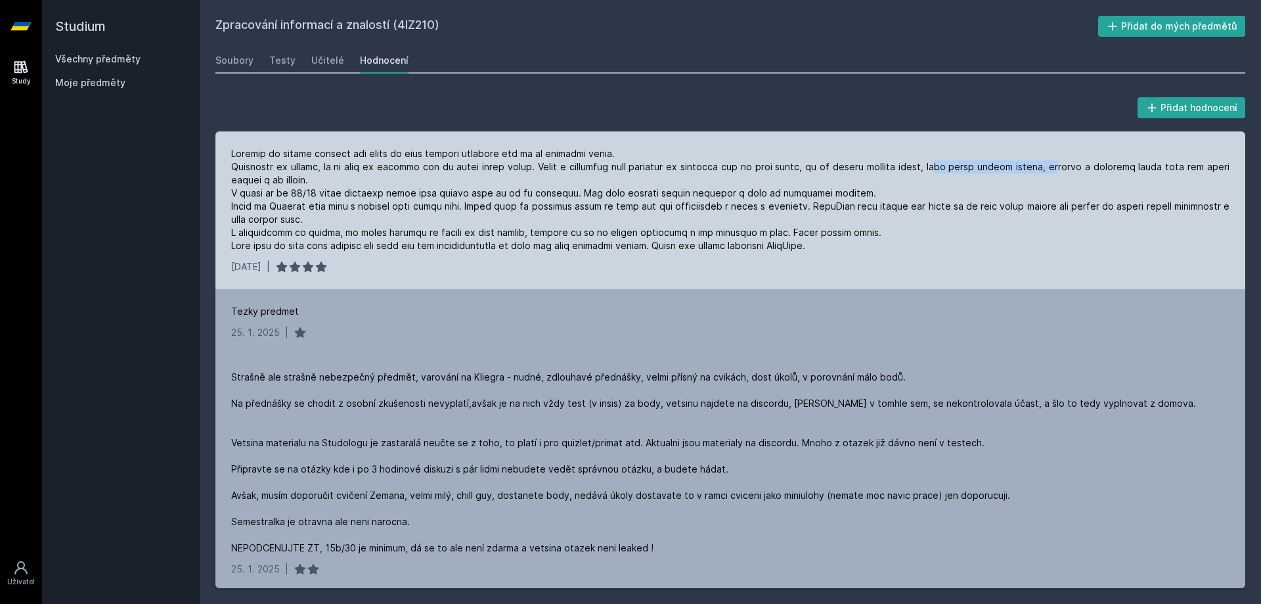
click at [1062, 167] on div at bounding box center [730, 199] width 998 height 105
click at [1080, 166] on div at bounding box center [730, 199] width 998 height 105
drag, startPoint x: 1094, startPoint y: 169, endPoint x: 1115, endPoint y: 169, distance: 21.0
click at [1115, 169] on div at bounding box center [730, 199] width 998 height 105
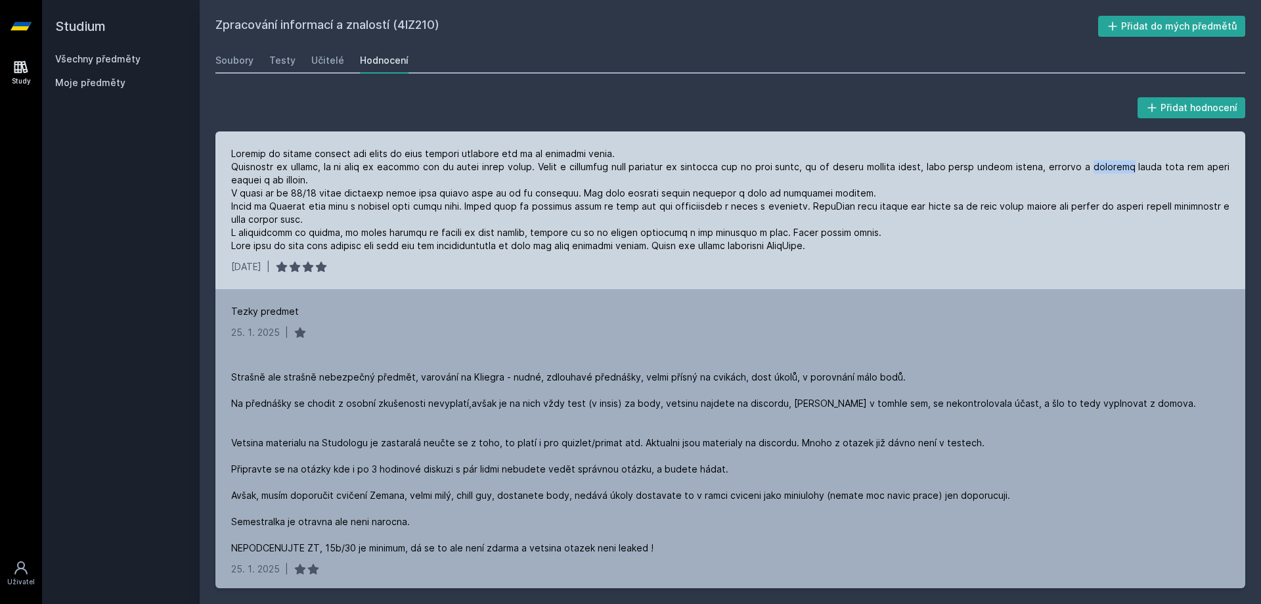
click at [1118, 169] on div at bounding box center [730, 199] width 998 height 105
click at [1118, 171] on div at bounding box center [730, 199] width 998 height 105
drag, startPoint x: 1059, startPoint y: 170, endPoint x: 1070, endPoint y: 170, distance: 11.2
click at [1070, 170] on div at bounding box center [730, 199] width 998 height 105
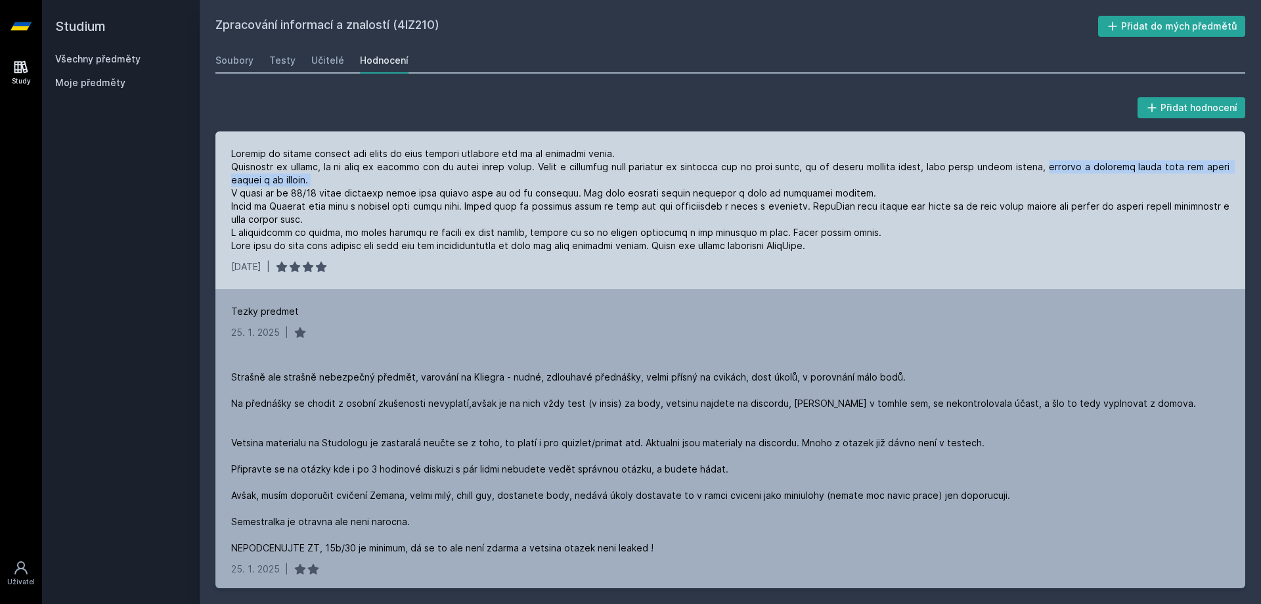
drag, startPoint x: 1070, startPoint y: 170, endPoint x: 1077, endPoint y: 177, distance: 9.8
click at [1077, 177] on div at bounding box center [730, 199] width 998 height 105
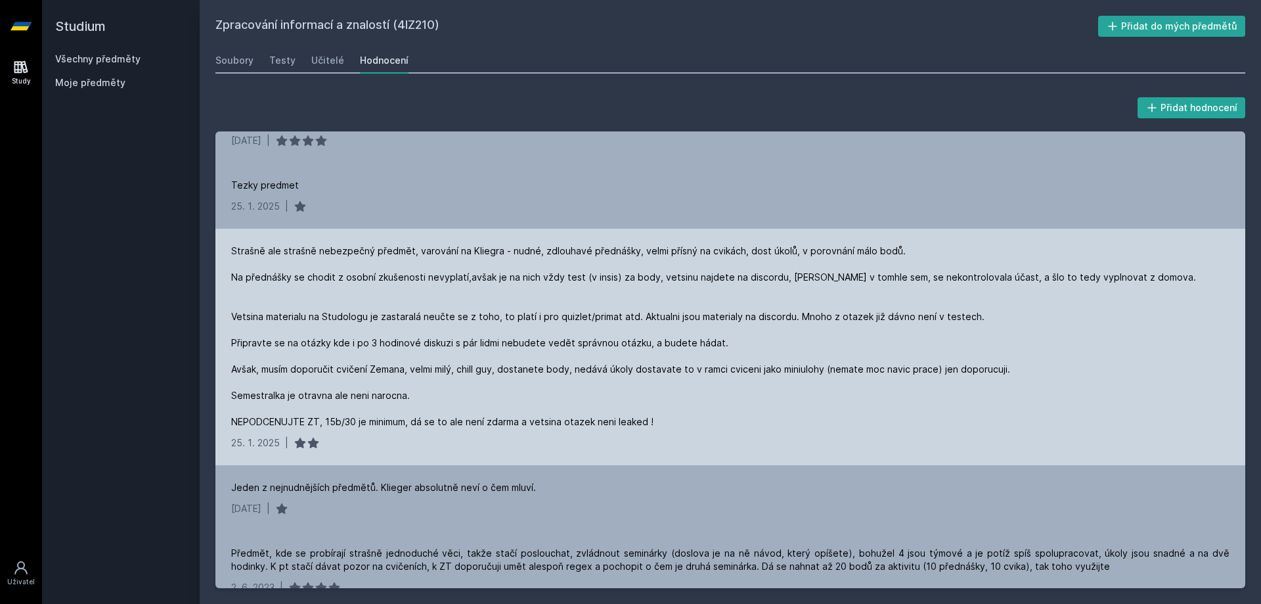
scroll to position [131, 0]
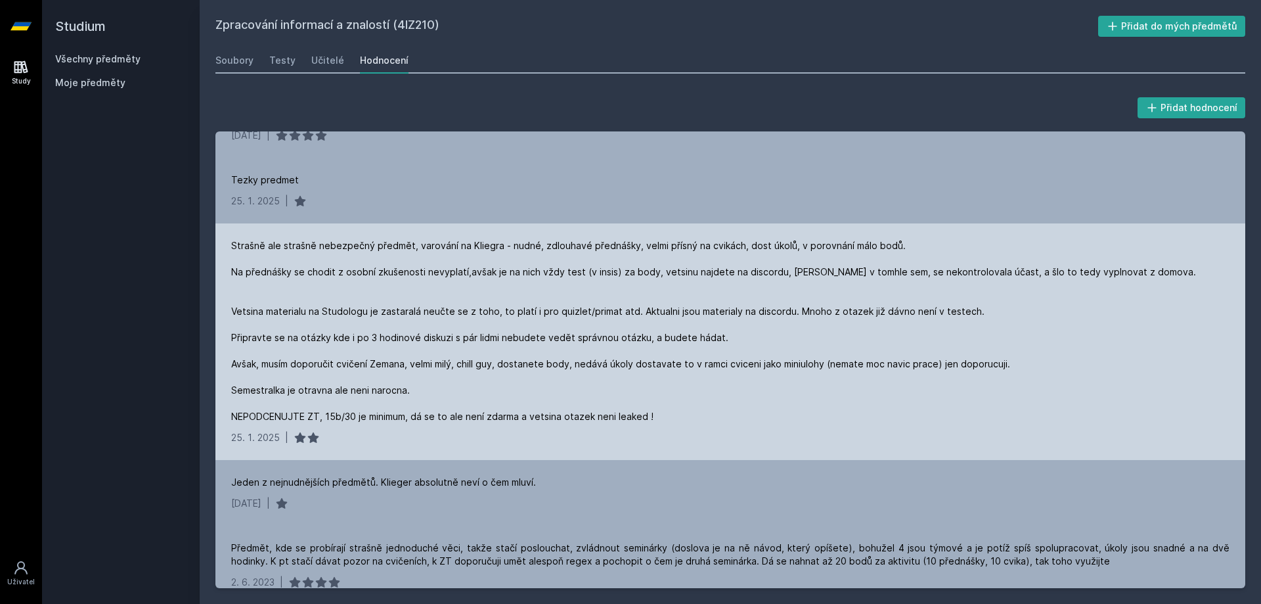
click at [372, 316] on div "Strašně ale strašně nebezpečný předmět, varování na Kliegra - nudné, zdlouhavé …" at bounding box center [714, 331] width 967 height 184
drag, startPoint x: 372, startPoint y: 316, endPoint x: 362, endPoint y: 315, distance: 10.6
click at [369, 316] on div "Strašně ale strašně nebezpečný předmět, varování na Kliegra - nudné, zdlouhavé …" at bounding box center [714, 331] width 967 height 184
click at [353, 298] on div "Strašně ale strašně nebezpečný předmět, varování na Kliegra - nudné, zdlouhavé …" at bounding box center [714, 331] width 967 height 184
click at [502, 299] on div "Strašně ale strašně nebezpečný předmět, varování na Kliegra - nudné, zdlouhavé …" at bounding box center [714, 331] width 967 height 184
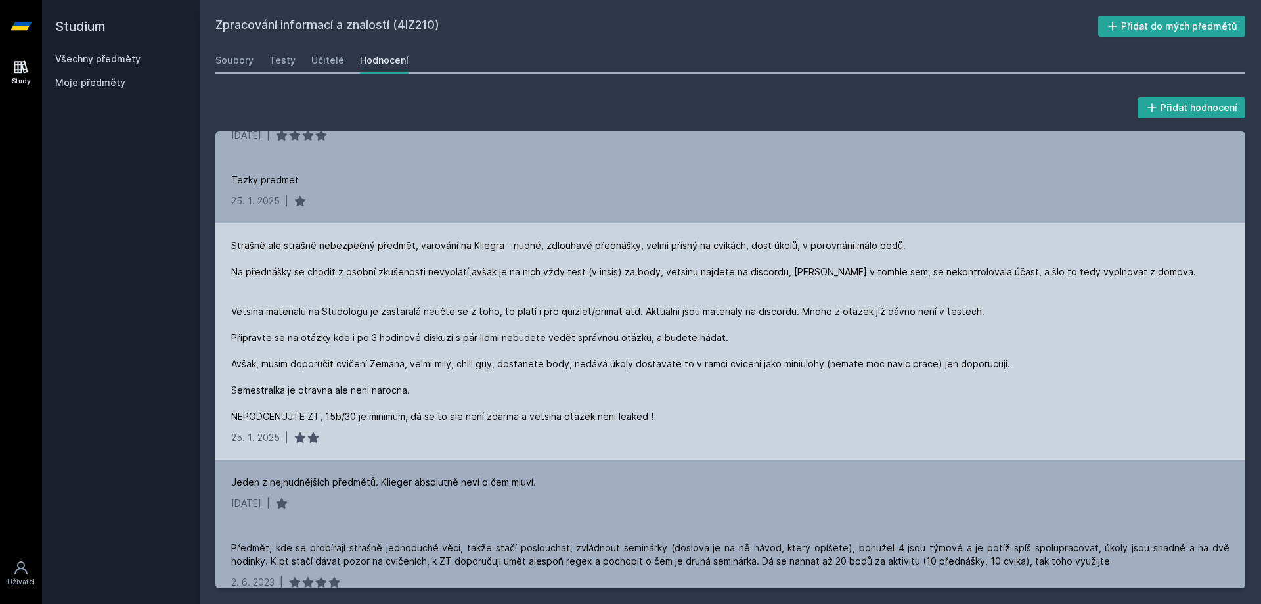
drag, startPoint x: 516, startPoint y: 294, endPoint x: 501, endPoint y: 291, distance: 14.7
click at [501, 291] on div "Strašně ale strašně nebezpečný předmět, varování na Kliegra - nudné, zdlouhavé …" at bounding box center [714, 331] width 967 height 184
click at [445, 295] on div "Strašně ale strašně nebezpečný předmět, varování na Kliegra - nudné, zdlouhavé …" at bounding box center [714, 331] width 967 height 184
click at [323, 328] on div "Strašně ale strašně nebezpečný předmět, varování na Kliegra - nudné, zdlouhavé …" at bounding box center [714, 331] width 967 height 184
click at [303, 379] on div "Strašně ale strašně nebezpečný předmět, varování na Kliegra - nudné, zdlouhavé …" at bounding box center [714, 331] width 967 height 184
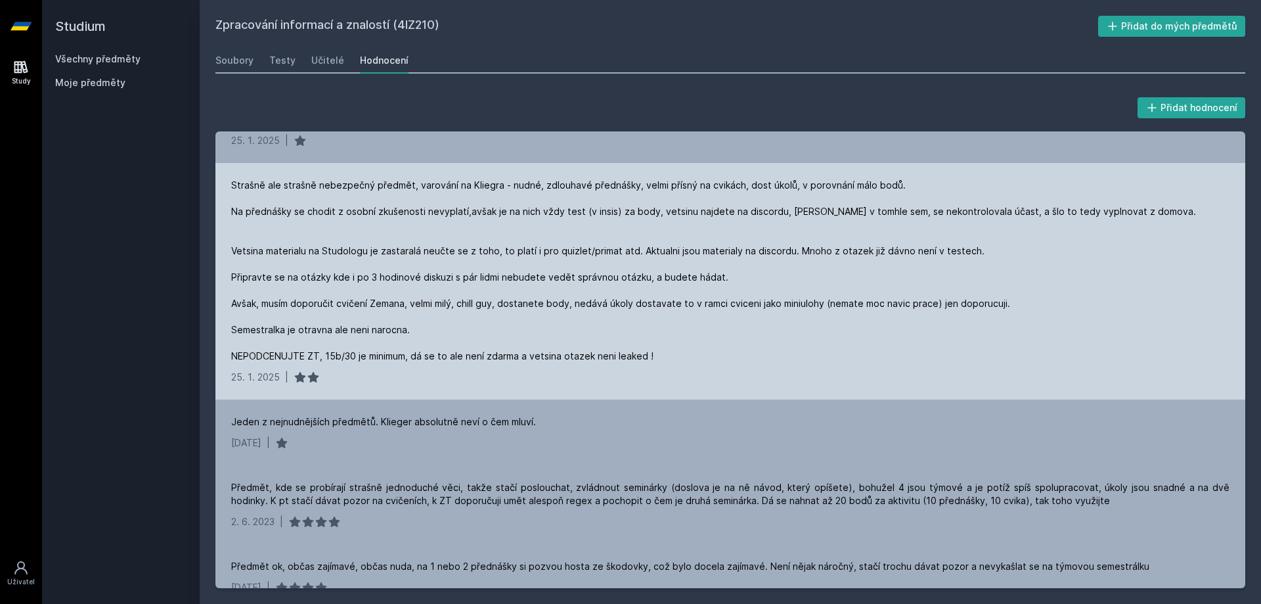
scroll to position [197, 0]
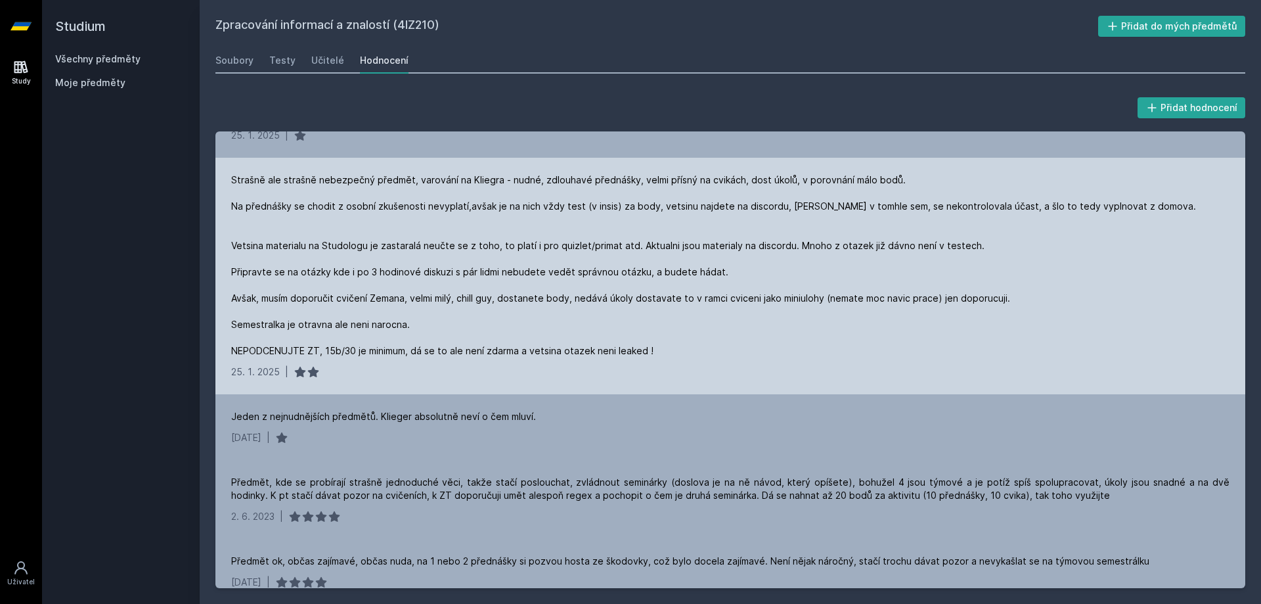
click at [502, 364] on div "Strašně ale strašně nebezpečný předmět, varování na Kliegra - nudné, zdlouhavé …" at bounding box center [730, 276] width 1030 height 236
click at [529, 356] on div "Strašně ale strašně nebezpečný předmět, varování na Kliegra - nudné, zdlouhavé …" at bounding box center [714, 265] width 967 height 184
click at [475, 361] on div "Strašně ale strašně nebezpečný předmět, varování na Kliegra - nudné, zdlouhavé …" at bounding box center [730, 276] width 1030 height 236
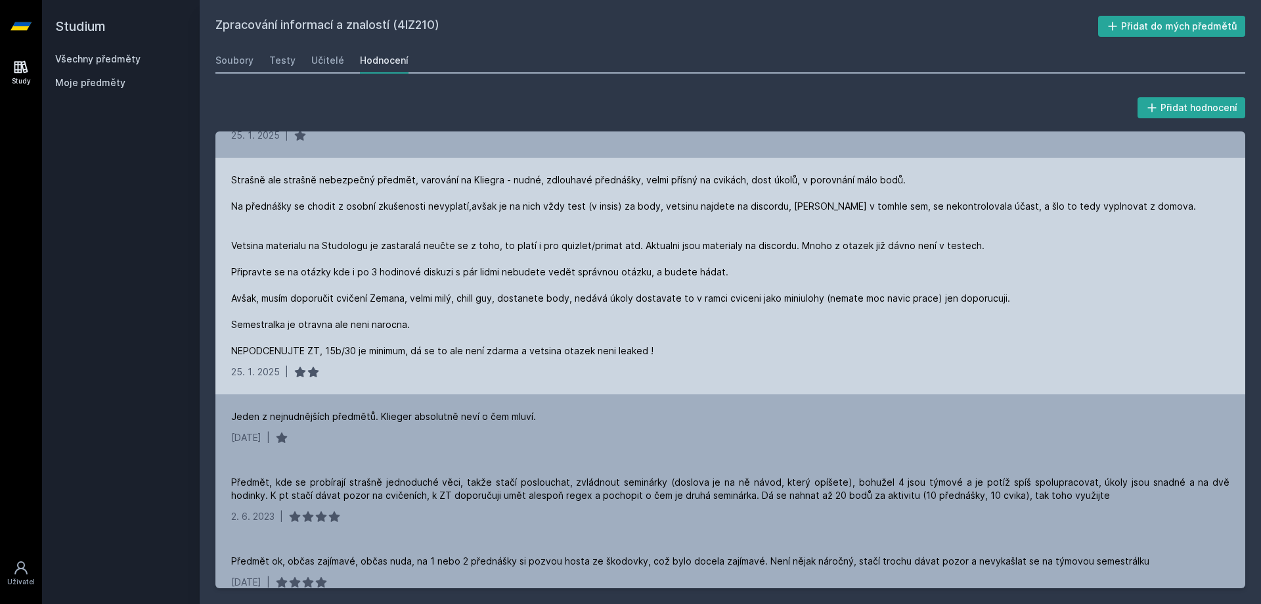
click at [475, 361] on div "Strašně ale strašně nebezpečný předmět, varování na Kliegra - nudné, zdlouhavé …" at bounding box center [730, 276] width 1030 height 236
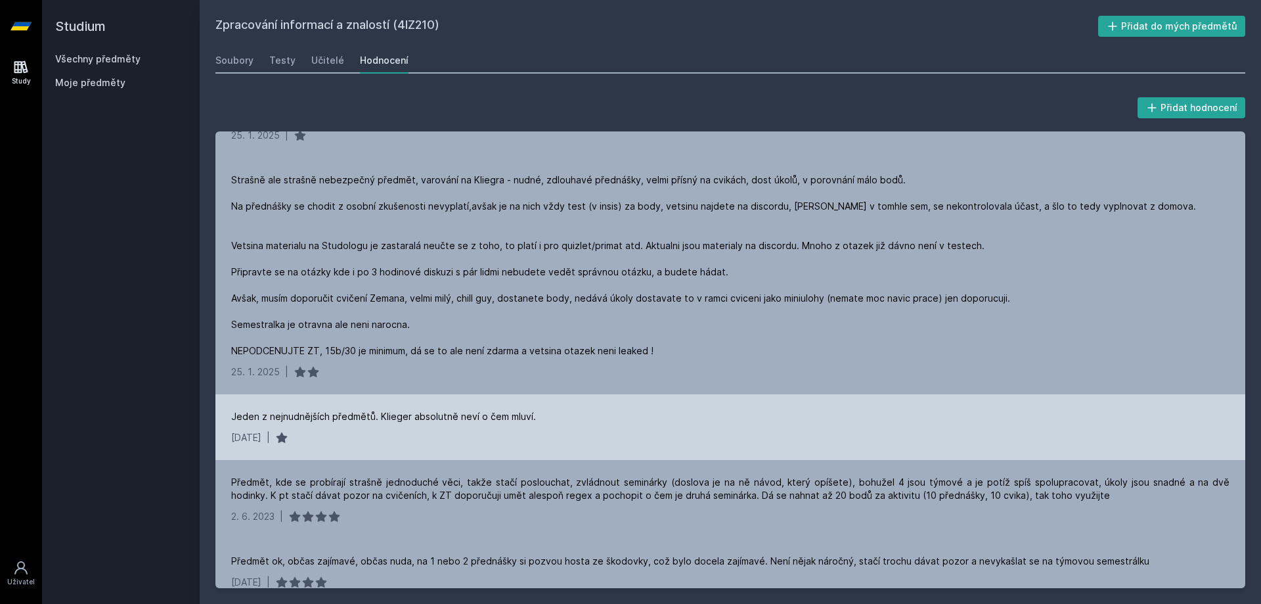
click at [417, 441] on div "11. 1. 2025 |" at bounding box center [730, 437] width 998 height 13
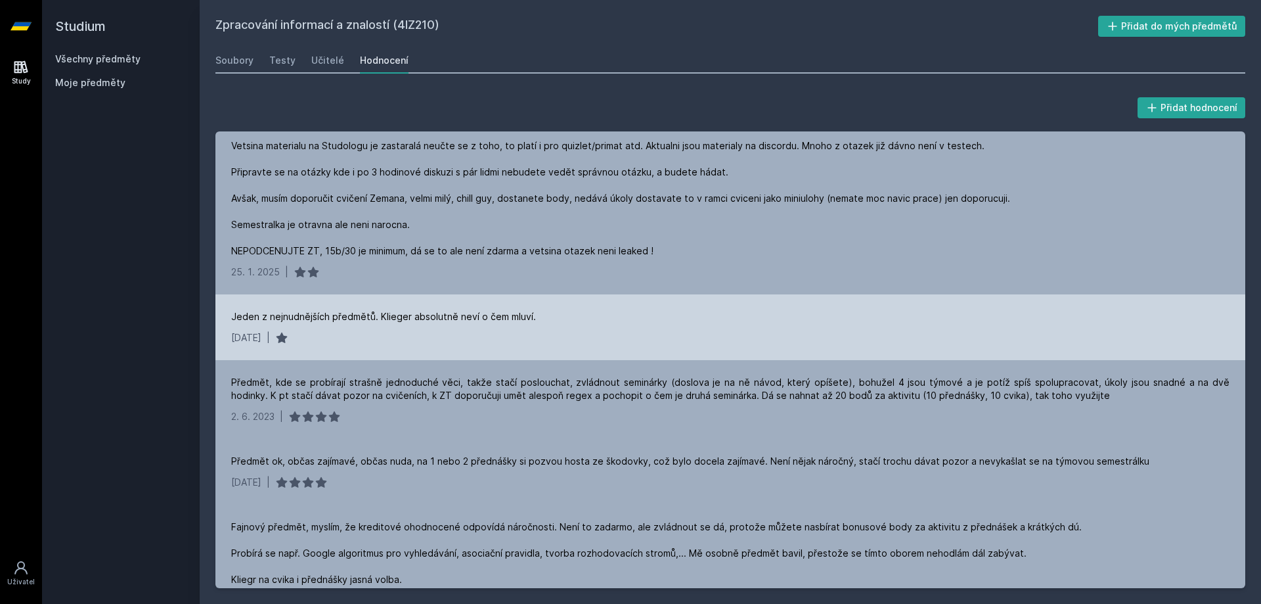
scroll to position [328, 0]
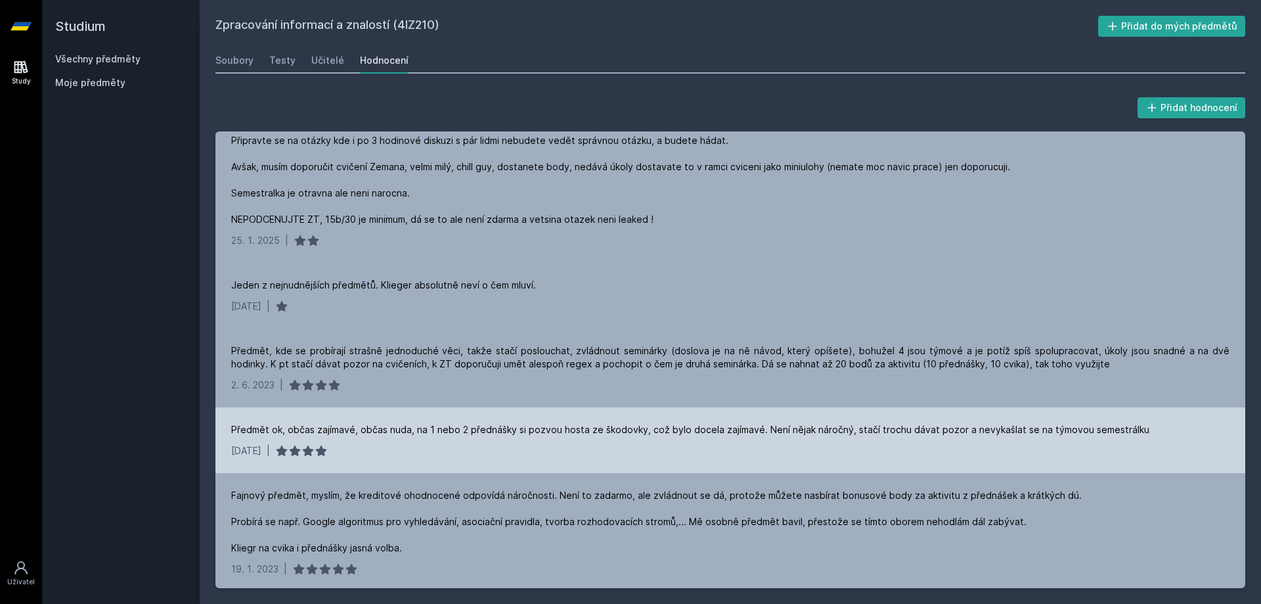
drag, startPoint x: 417, startPoint y: 441, endPoint x: 374, endPoint y: 437, distance: 43.5
click at [403, 441] on div "Předmět ok, občas zajímavé, občas nuda, na 1 nebo 2 přednášky si pozvou hosta z…" at bounding box center [730, 440] width 1030 height 66
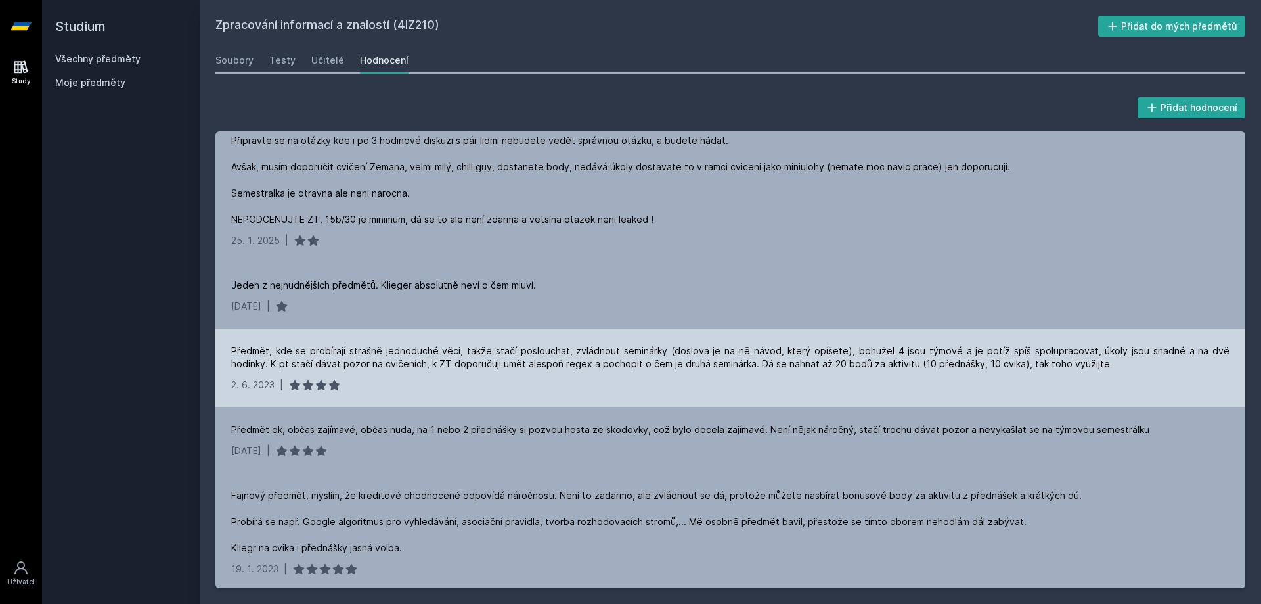
click at [307, 378] on div "Předmět, kde se probírají strašně jednoduché věci, takže stačí poslouchat, zvlá…" at bounding box center [730, 367] width 1030 height 79
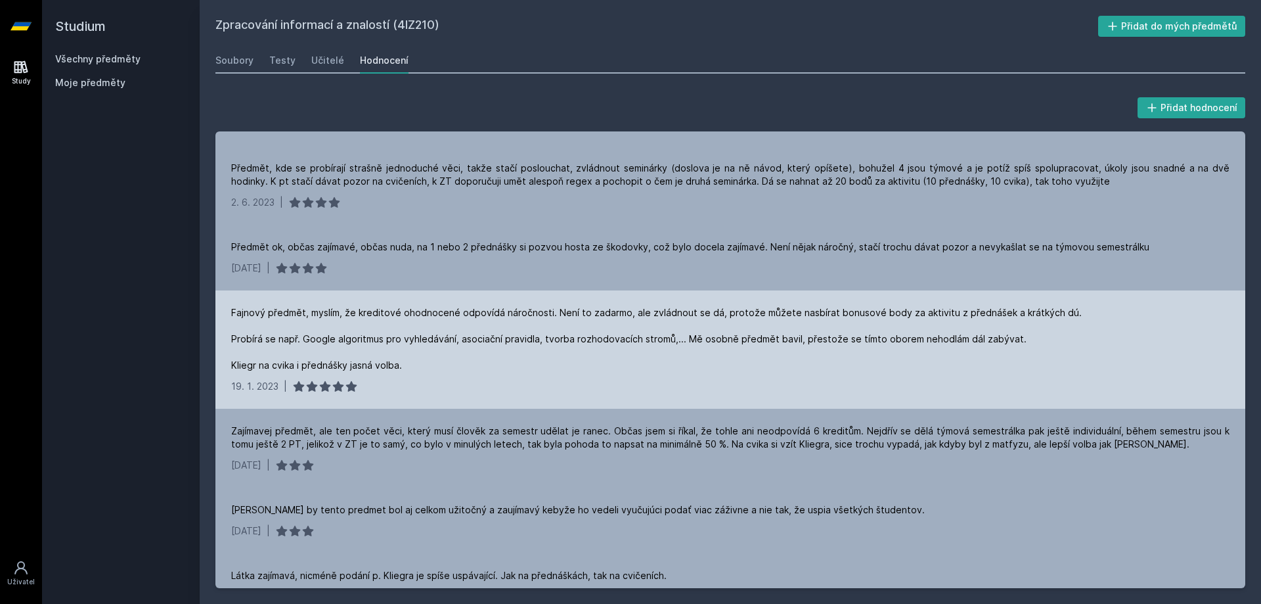
scroll to position [525, 0]
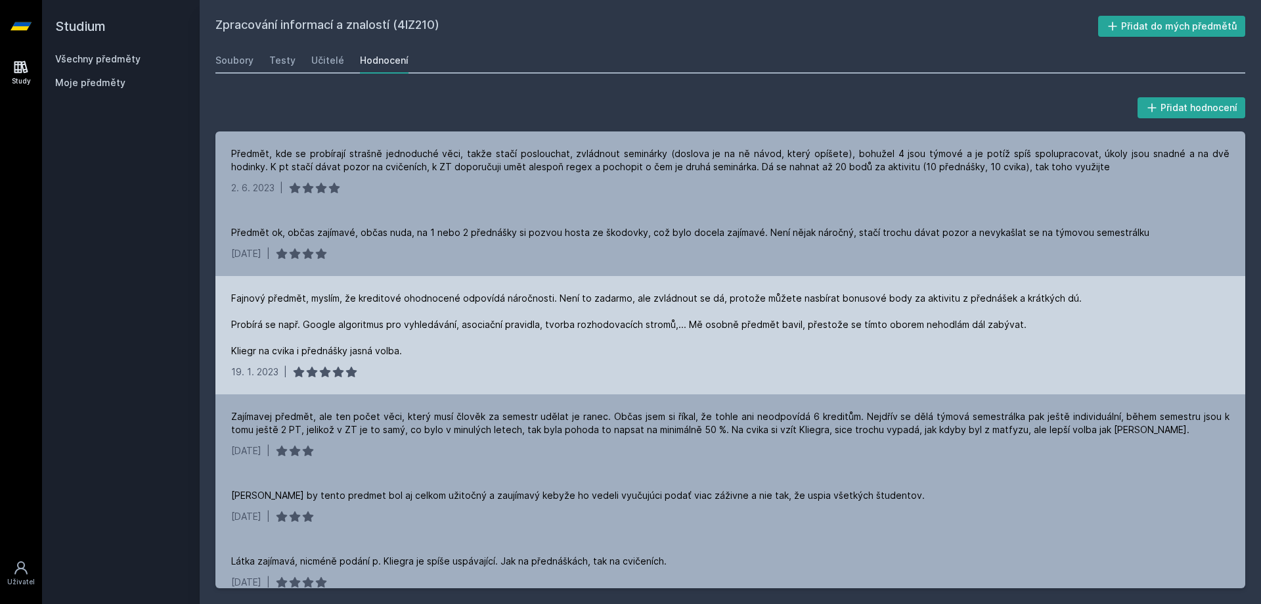
drag, startPoint x: 530, startPoint y: 357, endPoint x: 506, endPoint y: 354, distance: 23.9
click at [523, 357] on div "Fajnový předmět, myslím, že kreditové ohodnocené odpovídá náročnosti. Není to z…" at bounding box center [730, 335] width 1030 height 118
click at [501, 353] on div "Fajnový předmět, myslím, že kreditové ohodnocené odpovídá náročnosti. Není to z…" at bounding box center [657, 325] width 853 height 66
click at [491, 347] on div "Fajnový předmět, myslím, že kreditové ohodnocené odpovídá náročnosti. Není to z…" at bounding box center [657, 325] width 853 height 66
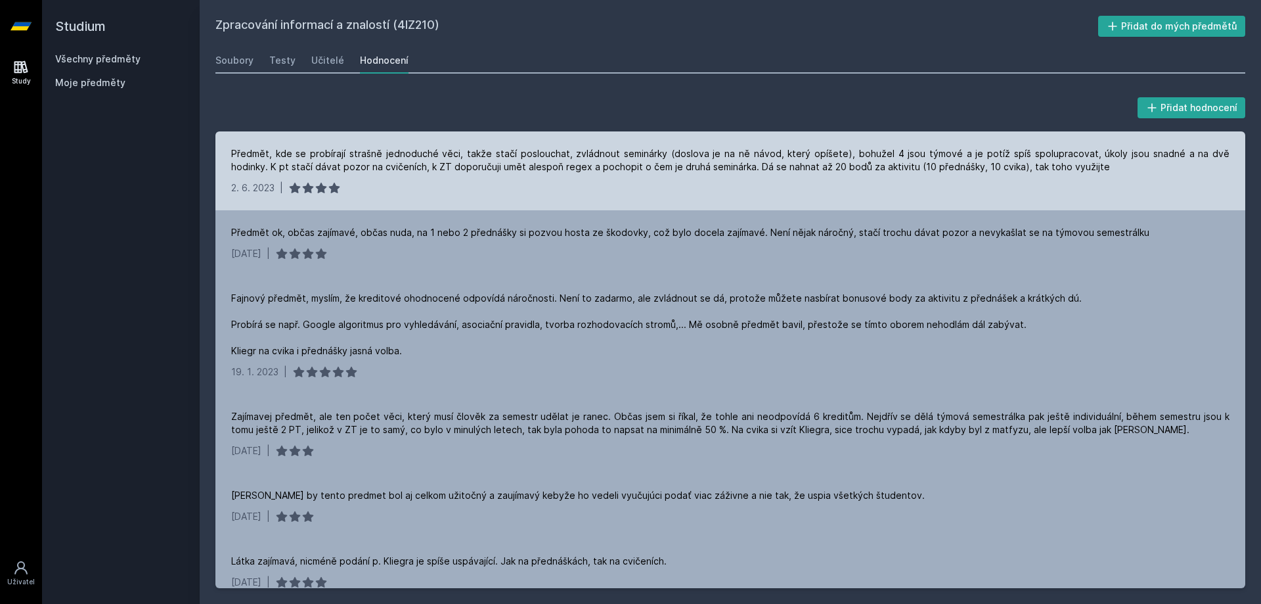
click at [449, 196] on div "Předmět, kde se probírají strašně jednoduché věci, takže stačí poslouchat, zvlá…" at bounding box center [730, 170] width 1030 height 79
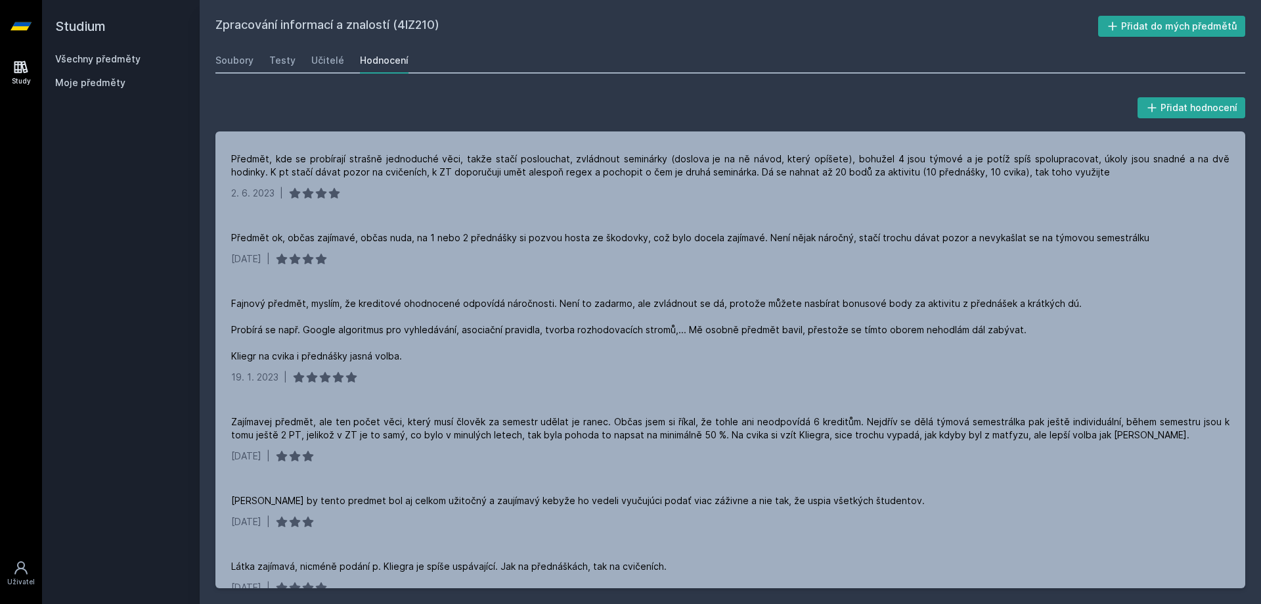
scroll to position [460, 0]
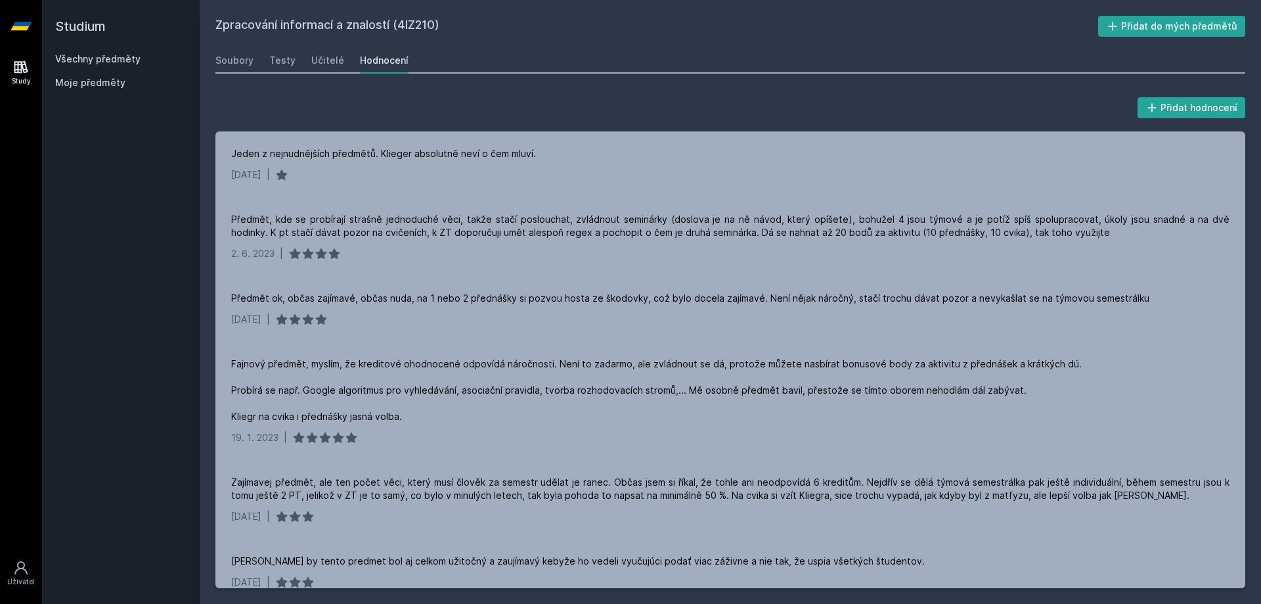
click at [87, 58] on link "Všechny předměty" at bounding box center [97, 58] width 85 height 11
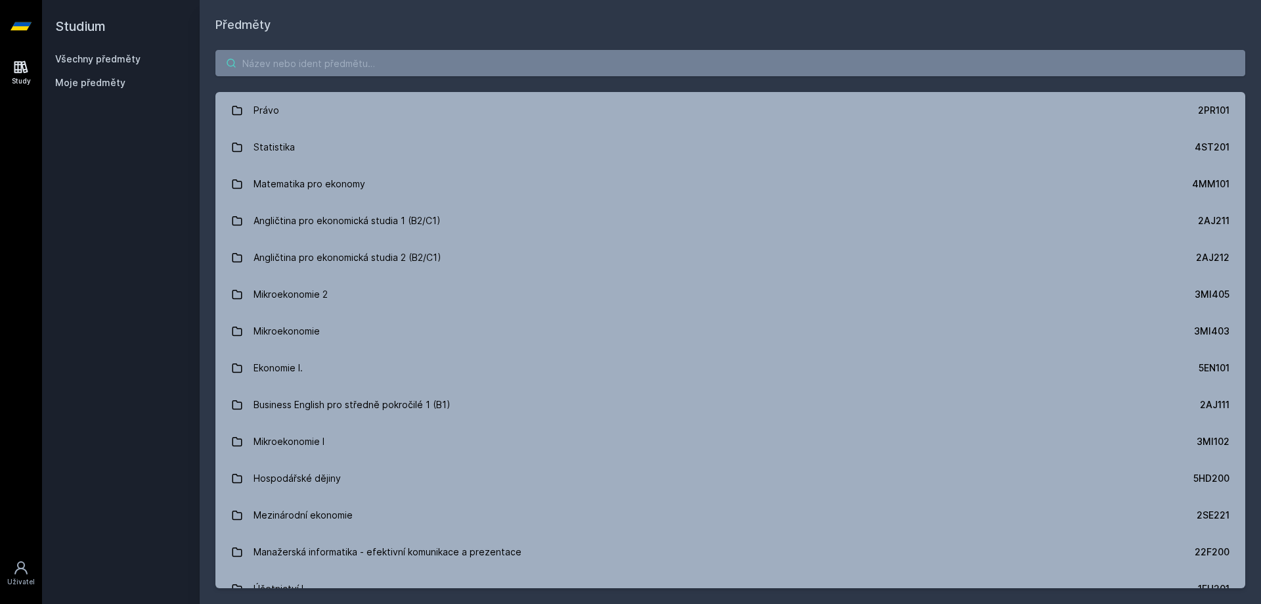
click at [319, 72] on input "search" at bounding box center [730, 63] width 1030 height 26
paste input "4IZ268"
type input "4IZ268"
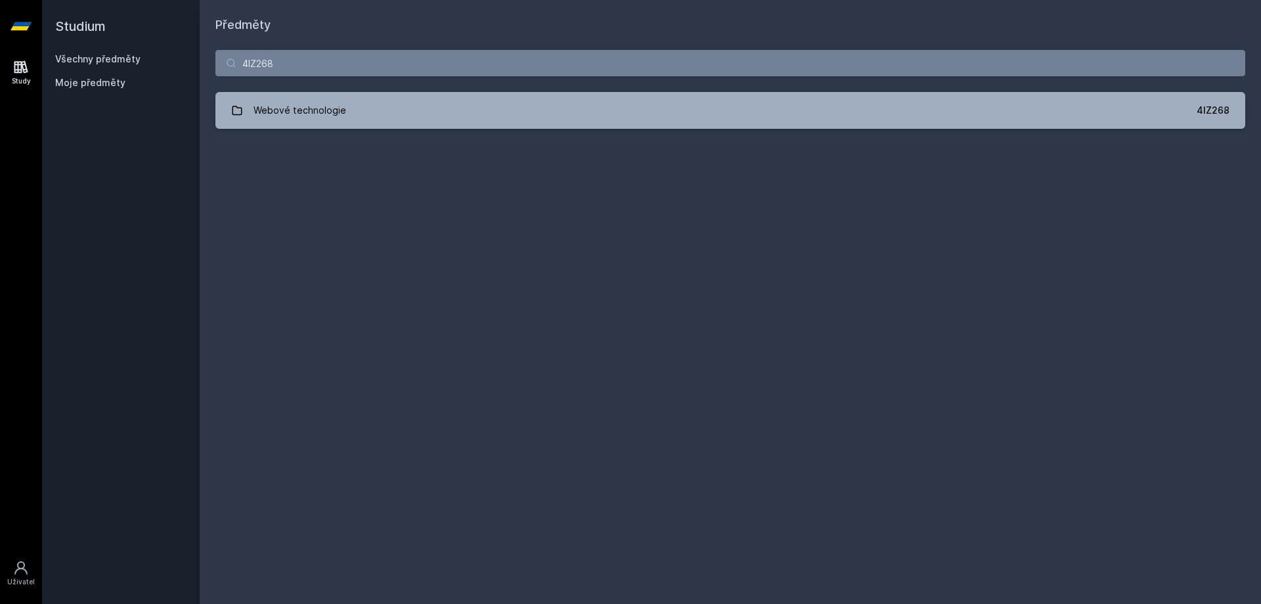
click at [305, 105] on div "Webové technologie" at bounding box center [300, 110] width 93 height 26
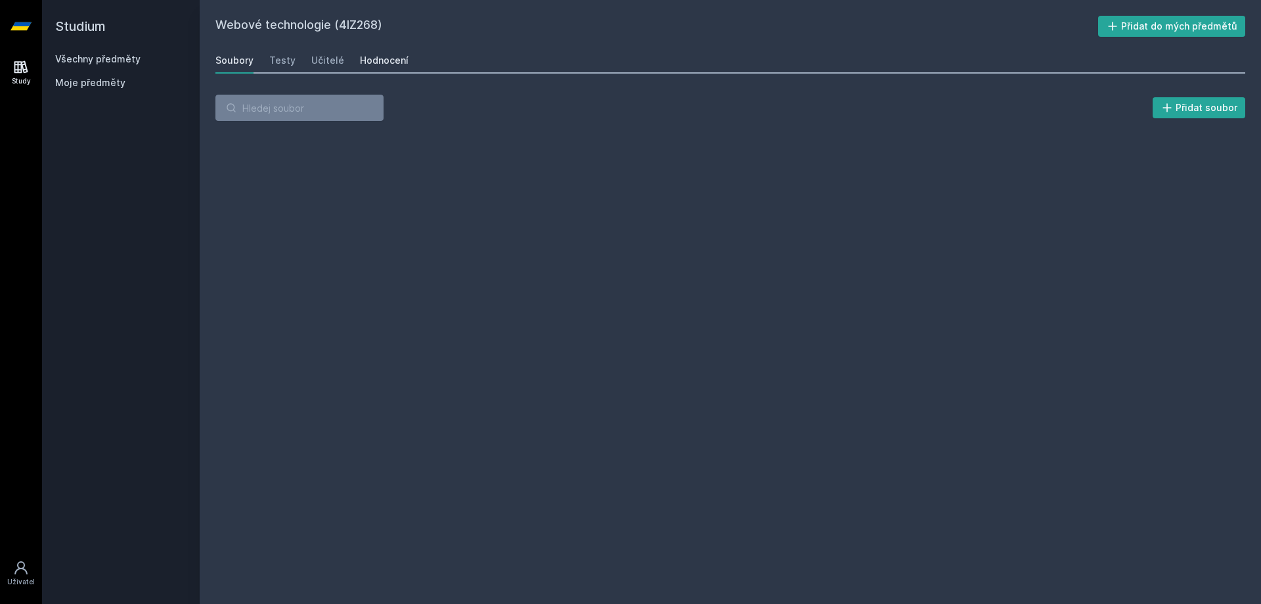
click at [394, 56] on div "Hodnocení" at bounding box center [384, 60] width 49 height 13
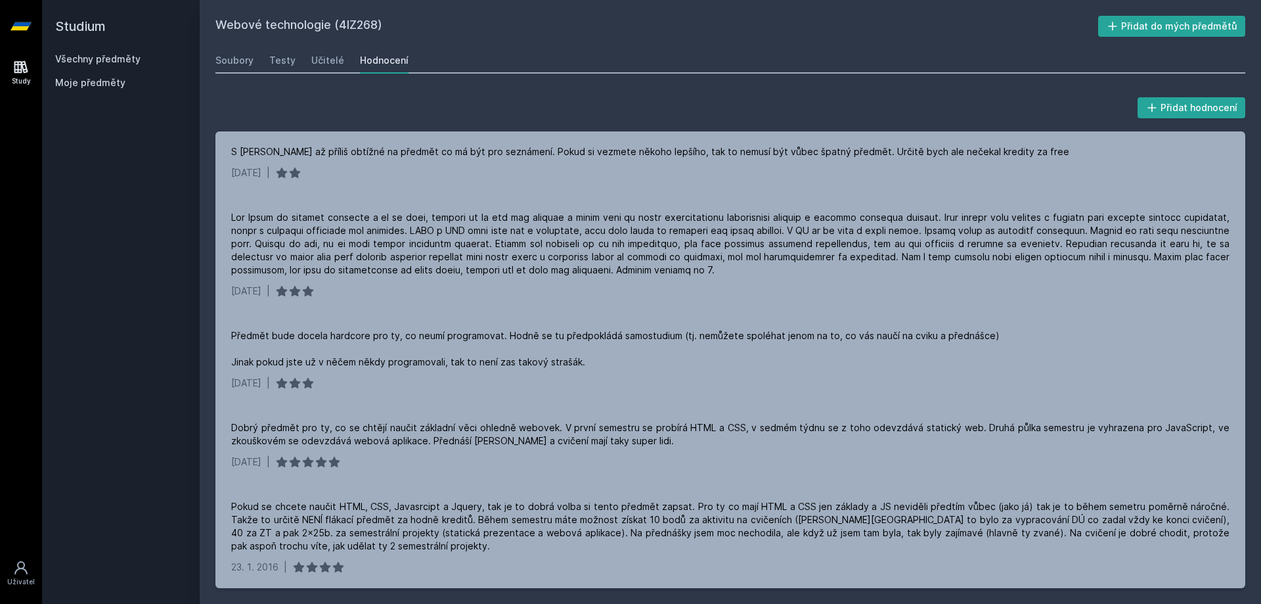
scroll to position [568, 0]
click at [448, 118] on div "Přidat hodnocení" at bounding box center [730, 108] width 1030 height 26
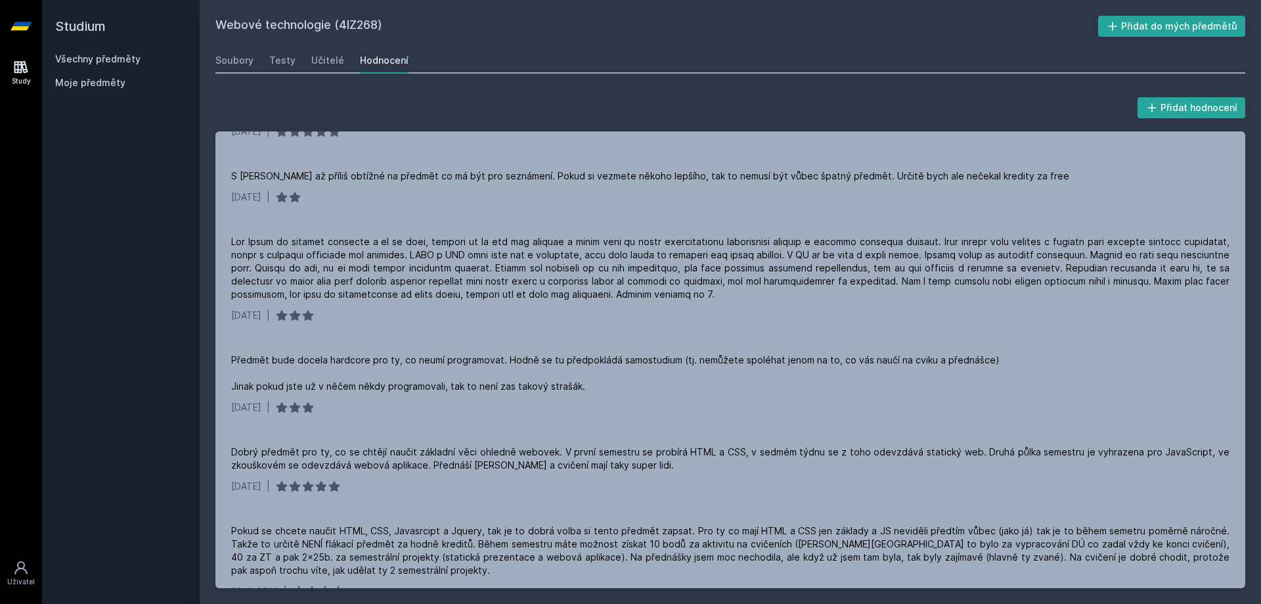
scroll to position [135, 0]
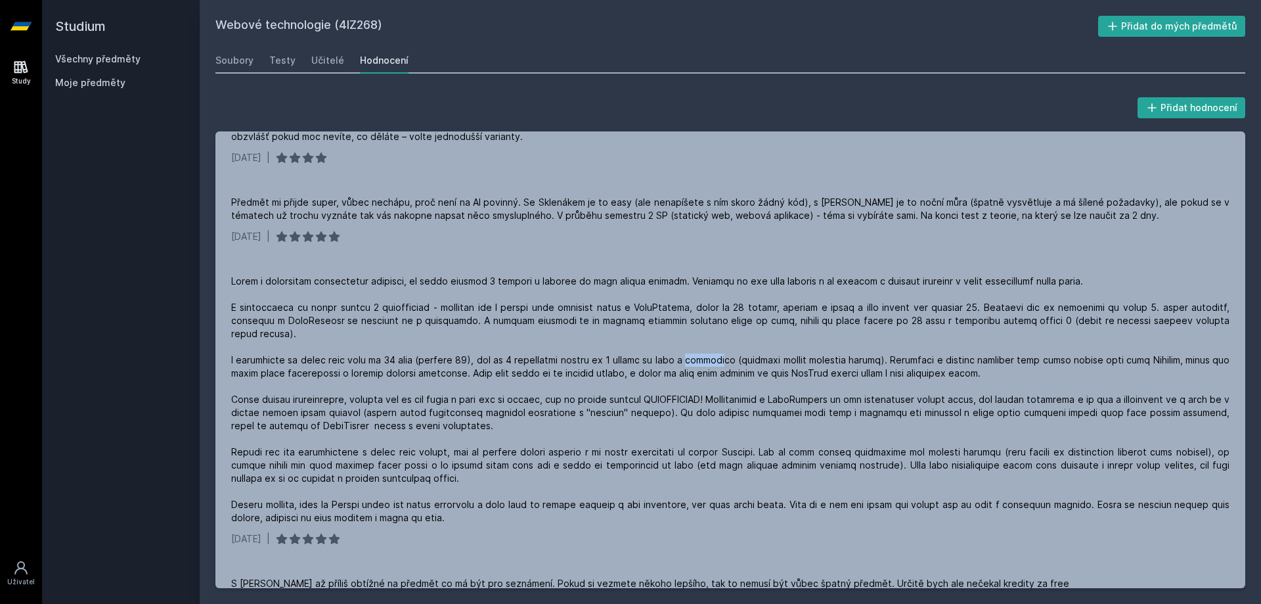
click at [79, 55] on link "Všechny předměty" at bounding box center [97, 58] width 85 height 11
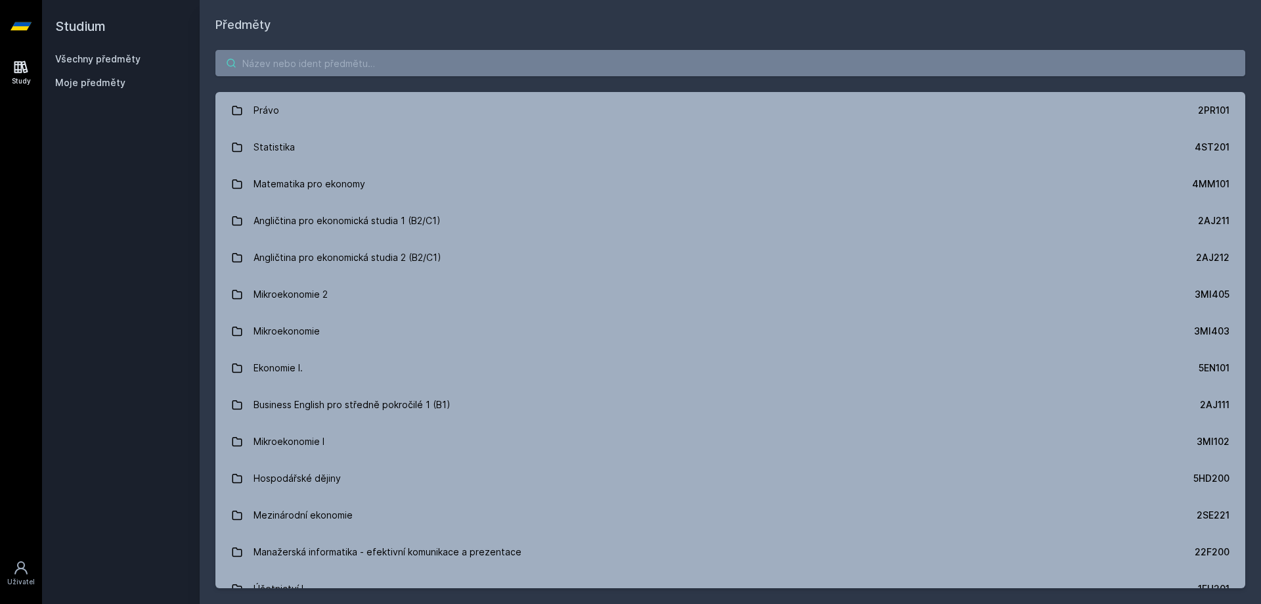
click at [514, 56] on input "search" at bounding box center [730, 63] width 1030 height 26
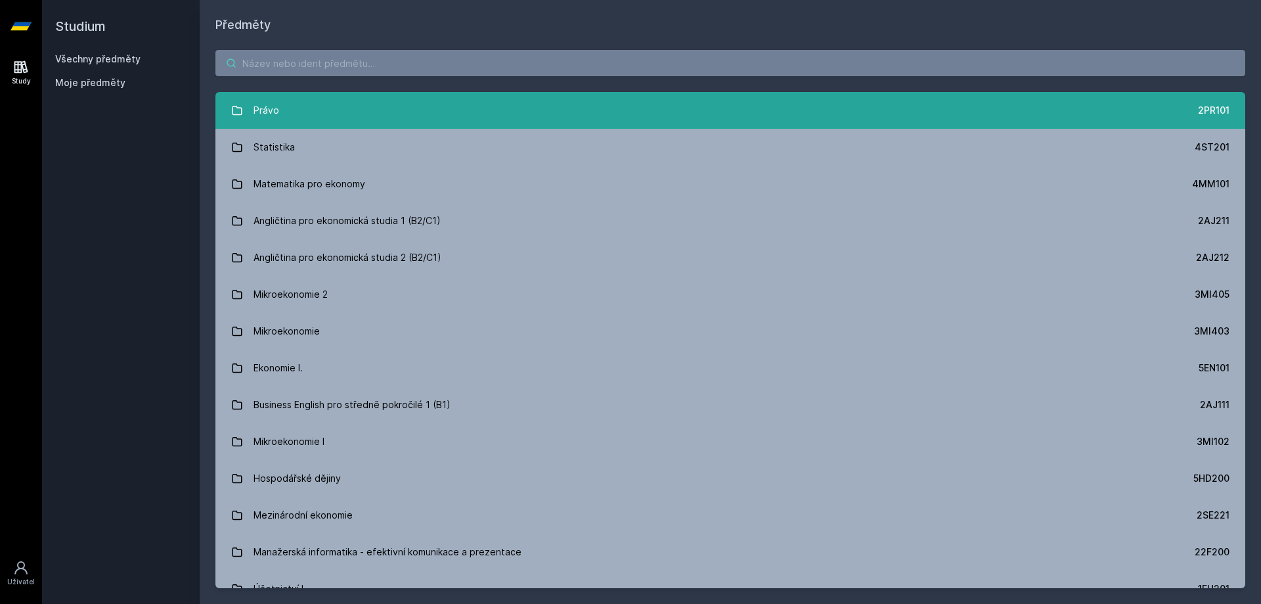
paste input "4IZ210"
type input "4IZ210"
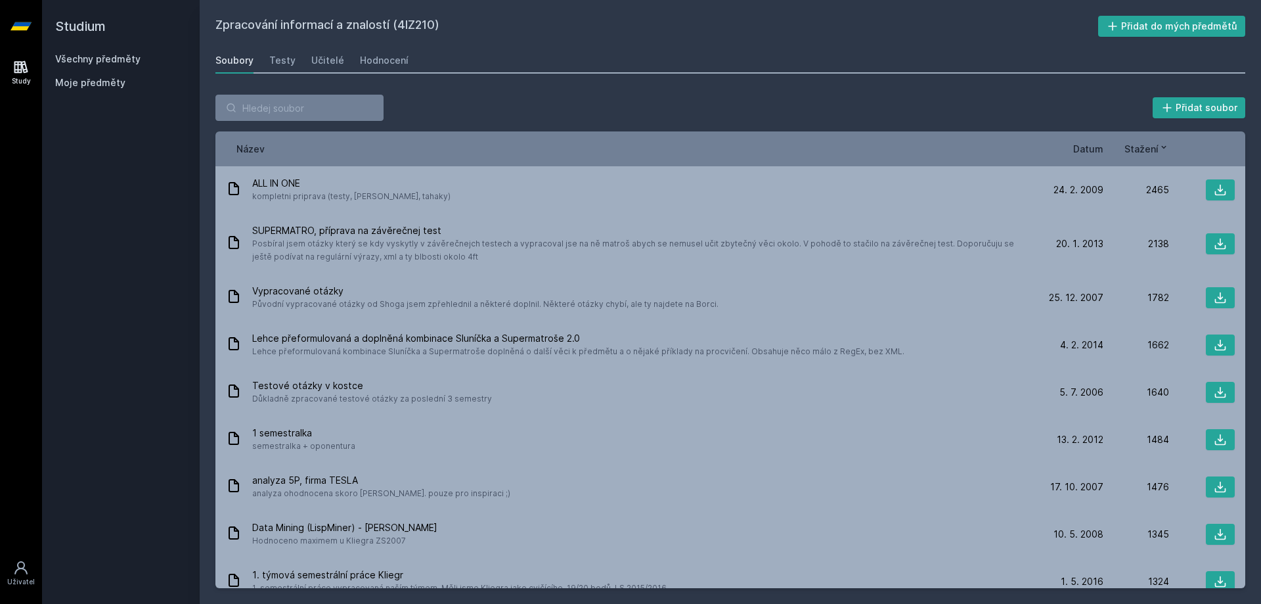
click at [630, 47] on div "Zpracování informací a znalostí (4IZ210) Přidat do mých předmětů Soubory Testy …" at bounding box center [730, 302] width 1030 height 572
drag, startPoint x: 613, startPoint y: 93, endPoint x: 547, endPoint y: 99, distance: 66.0
click at [553, 98] on div "Přidat soubor" at bounding box center [730, 108] width 1030 height 26
click at [388, 53] on link "Hodnocení" at bounding box center [384, 60] width 49 height 26
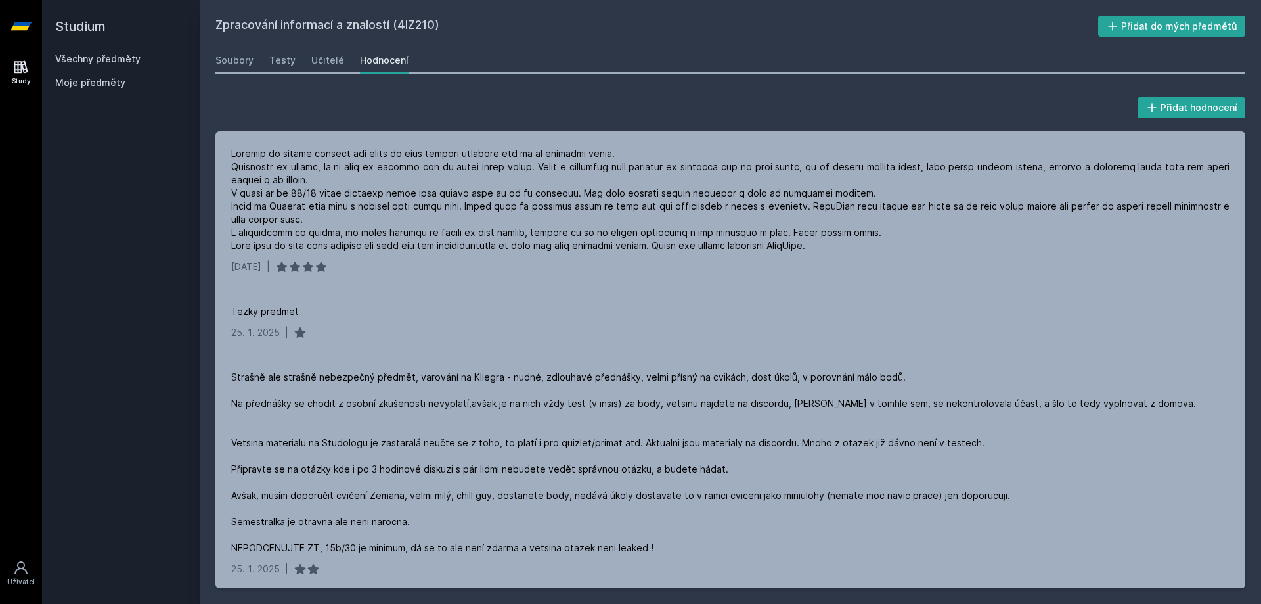
click at [487, 40] on div "Zpracování informací a znalostí (4IZ210) Přidat do mých předmětů Soubory Testy …" at bounding box center [730, 302] width 1030 height 572
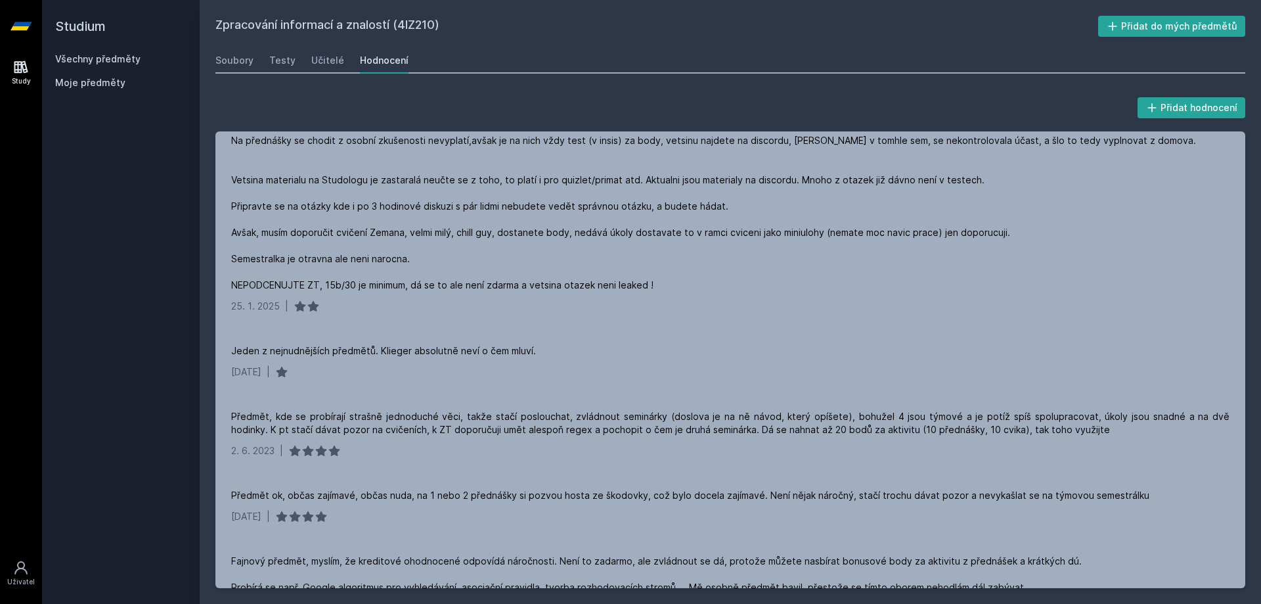
click at [491, 212] on div "Strašně ale strašně nebezpečný předmět, varování na Kliegra - nudné, zdlouhavé …" at bounding box center [714, 200] width 967 height 184
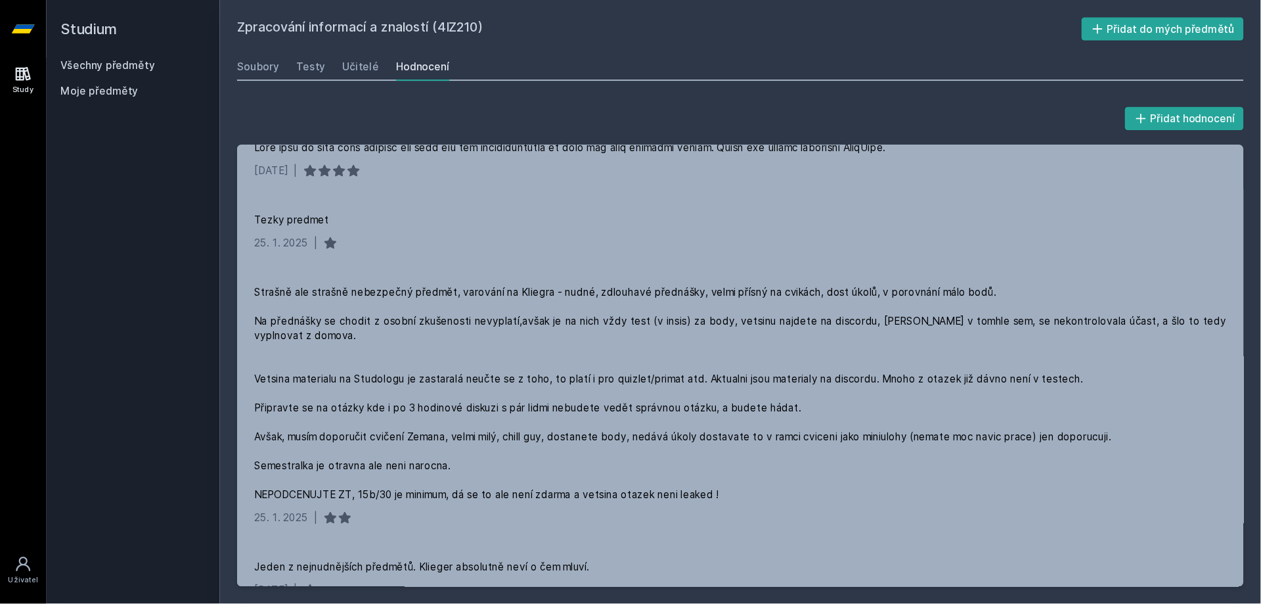
scroll to position [112, 0]
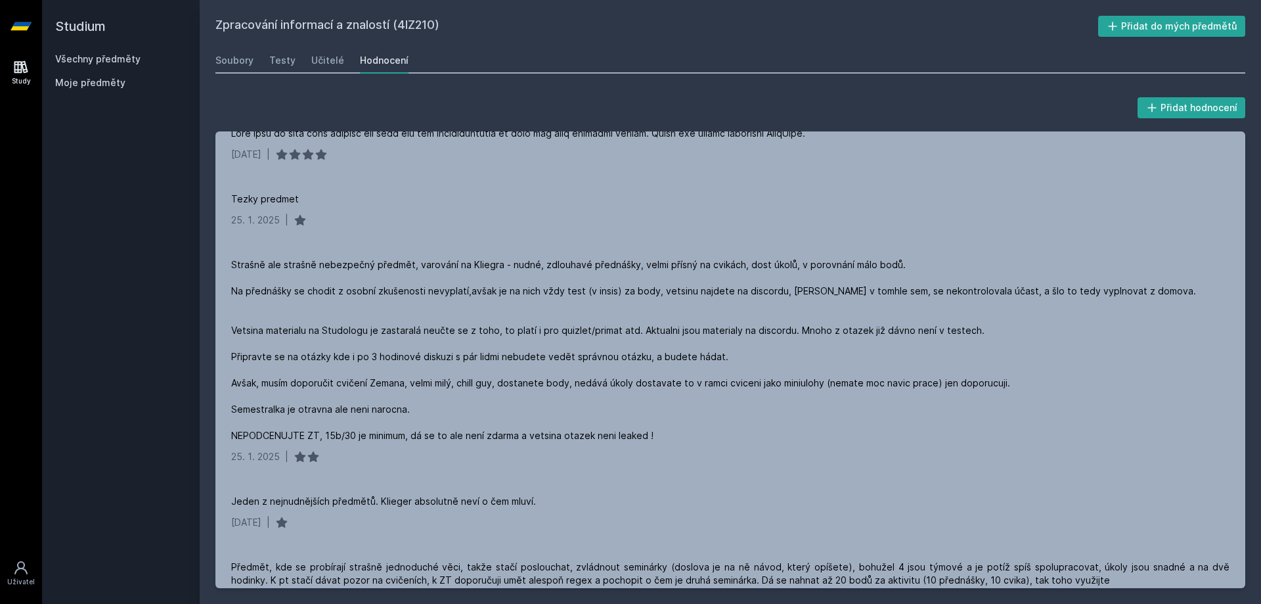
drag, startPoint x: 519, startPoint y: 106, endPoint x: 565, endPoint y: 62, distance: 64.1
drag, startPoint x: 565, startPoint y: 62, endPoint x: 614, endPoint y: 79, distance: 51.7
click at [544, 56] on div "Soubory Testy Učitelé Hodnocení" at bounding box center [730, 60] width 1030 height 26
drag, startPoint x: 1258, startPoint y: 0, endPoint x: 648, endPoint y: 55, distance: 612.6
click at [648, 56] on div "Soubory Testy Učitelé Hodnocení" at bounding box center [730, 60] width 1030 height 26
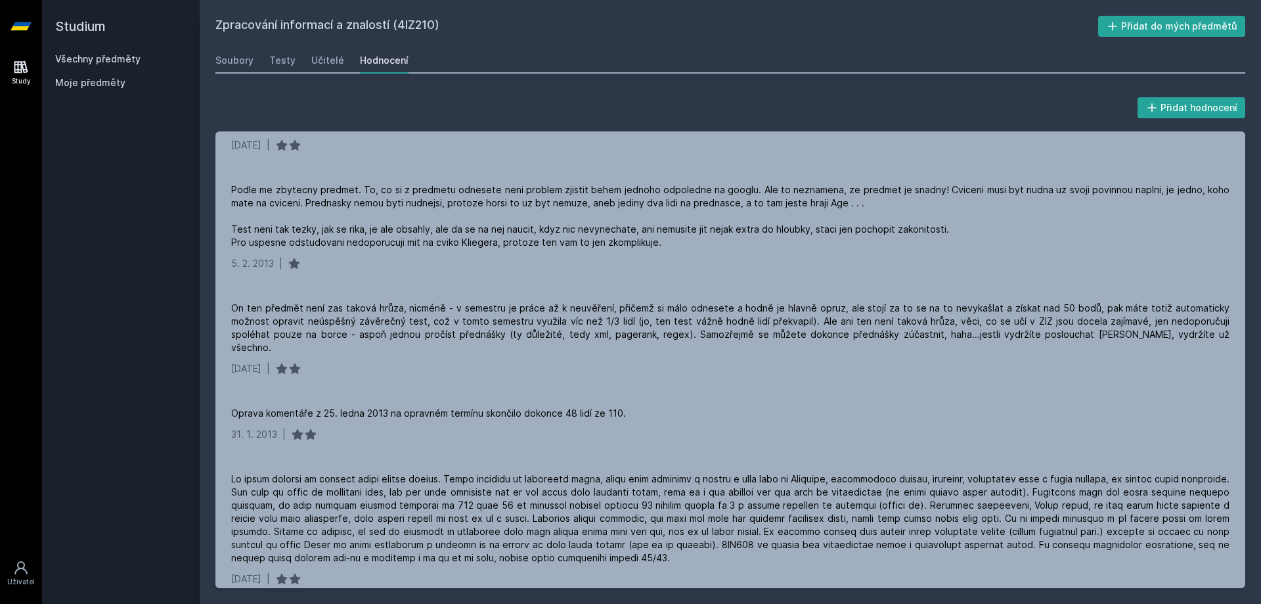
scroll to position [3406, 0]
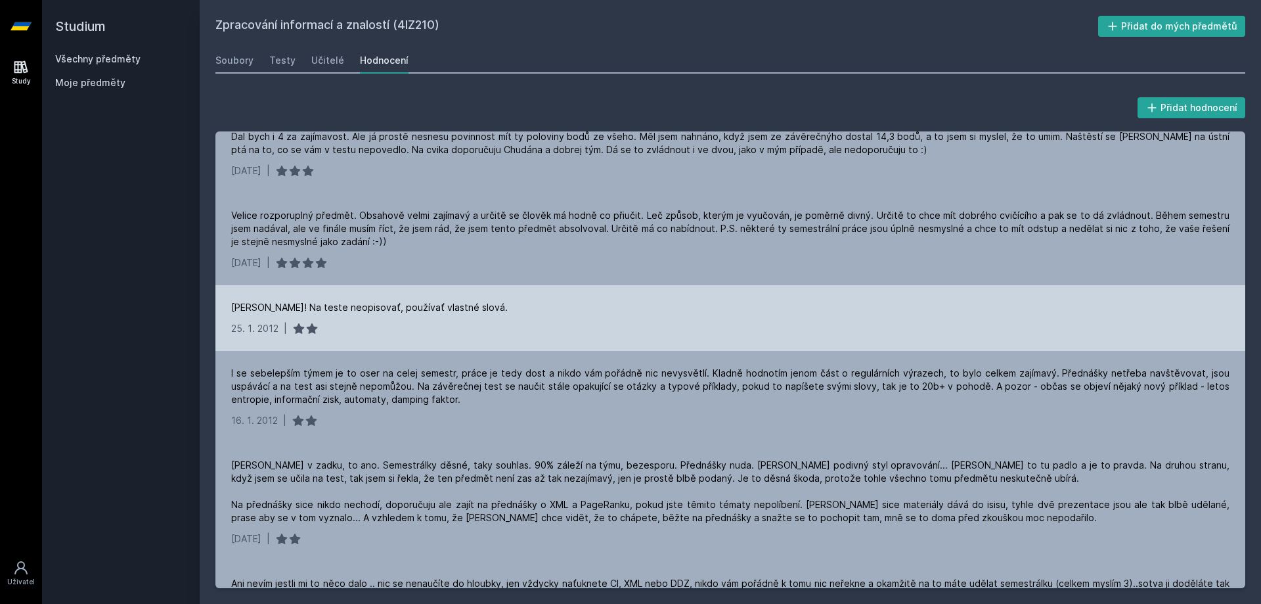
click at [749, 301] on div "KRAVINA! Na teste neopisovať, používať vlastné slová." at bounding box center [730, 307] width 998 height 13
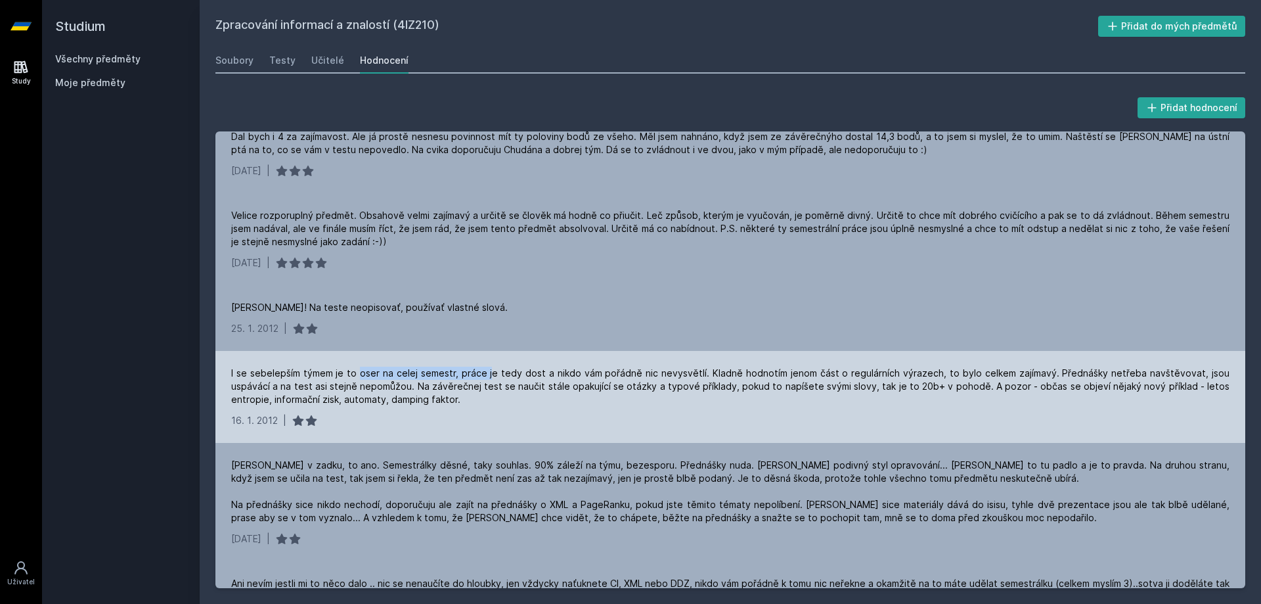
drag, startPoint x: 403, startPoint y: 366, endPoint x: 493, endPoint y: 359, distance: 90.3
click at [493, 366] on div "I se sebelepším týmem je to oser na celej semestr, práce je tedy dost a nikdo v…" at bounding box center [730, 385] width 998 height 39
drag, startPoint x: 493, startPoint y: 359, endPoint x: 606, endPoint y: 353, distance: 113.8
click at [606, 353] on div "I se sebelepším týmem je to oser na celej semestr, práce je tedy dost a nikdo v…" at bounding box center [730, 397] width 1030 height 92
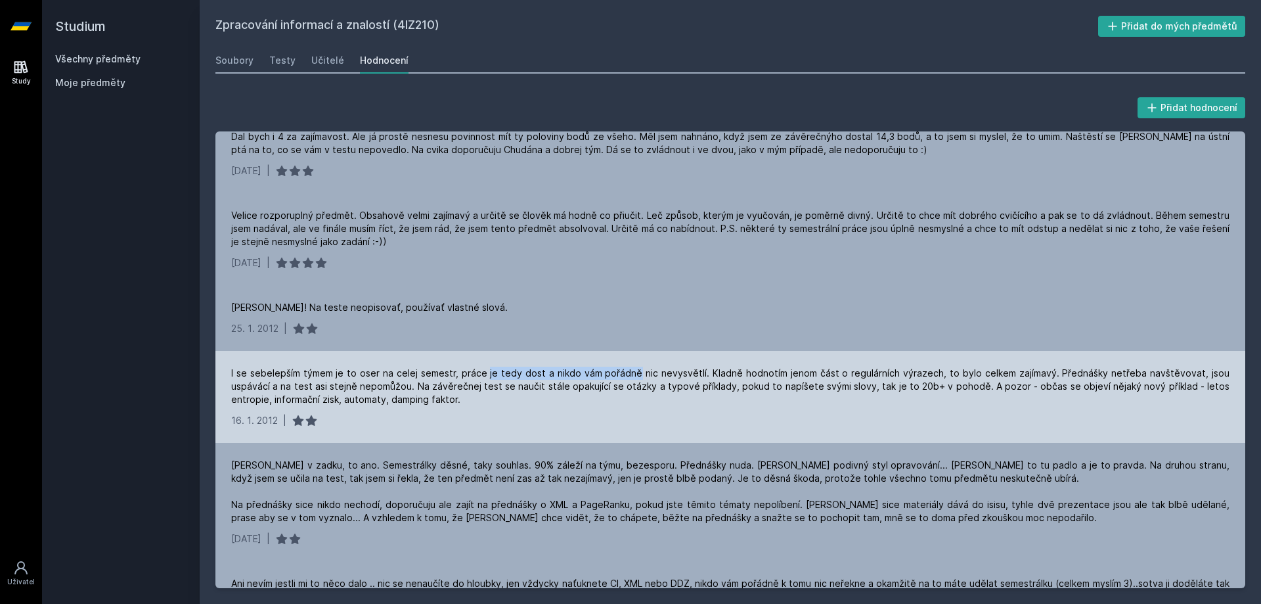
click at [606, 353] on div "I se sebelepším týmem je to oser na celej semestr, práce je tedy dost a nikdo v…" at bounding box center [730, 397] width 1030 height 92
drag, startPoint x: 606, startPoint y: 353, endPoint x: 841, endPoint y: 355, distance: 234.5
click at [841, 355] on div "I se sebelepším týmem je to oser na celej semestr, práce je tedy dost a nikdo v…" at bounding box center [730, 397] width 1030 height 92
click at [841, 366] on div "I se sebelepším týmem je to oser na celej semestr, práce je tedy dost a nikdo v…" at bounding box center [730, 385] width 998 height 39
drag, startPoint x: 841, startPoint y: 355, endPoint x: 1112, endPoint y: 359, distance: 271.3
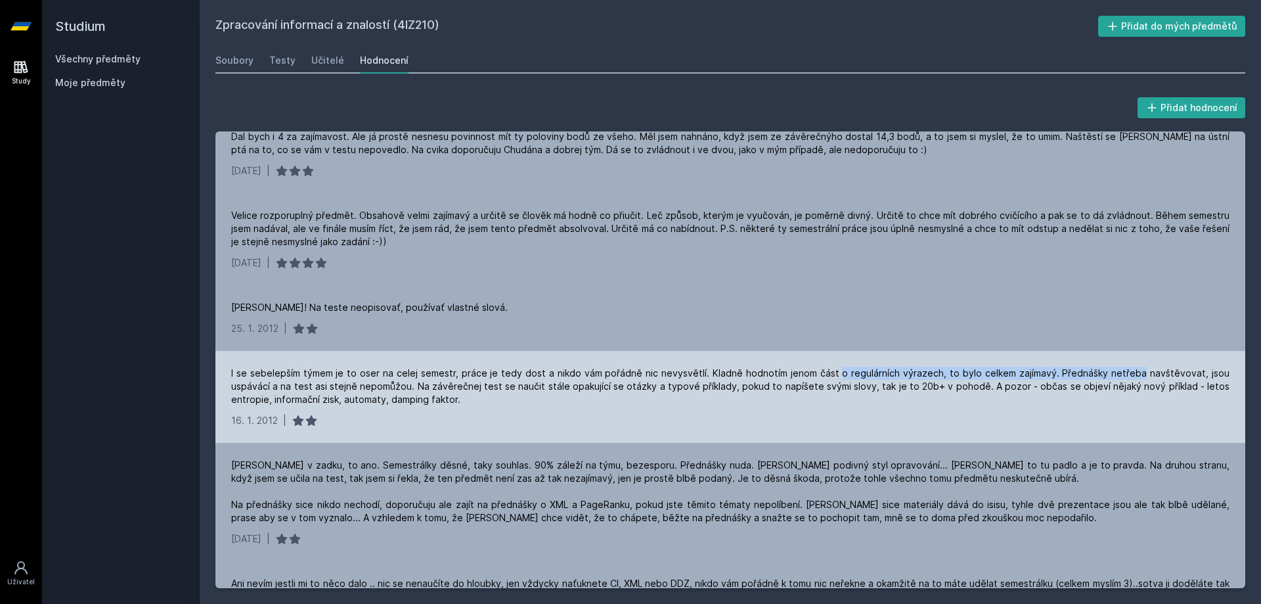
click at [1112, 366] on div "I se sebelepším týmem je to oser na celej semestr, práce je tedy dost a nikdo v…" at bounding box center [730, 385] width 998 height 39
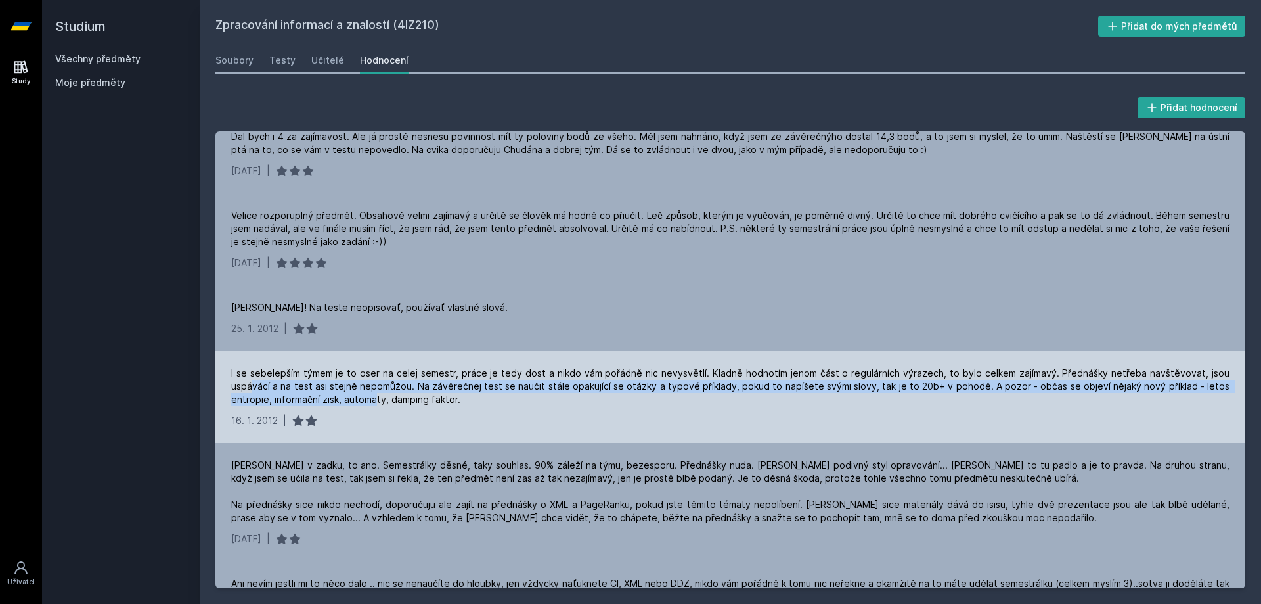
drag, startPoint x: 252, startPoint y: 372, endPoint x: 376, endPoint y: 386, distance: 125.5
click at [376, 386] on div "I se sebelepším týmem je to oser na celej semestr, práce je tedy dost a nikdo v…" at bounding box center [730, 385] width 998 height 39
click at [377, 369] on div "I se sebelepším týmem je to oser na celej semestr, práce je tedy dost a nikdo v…" at bounding box center [730, 385] width 998 height 39
drag, startPoint x: 377, startPoint y: 369, endPoint x: 666, endPoint y: 375, distance: 289.0
click at [666, 375] on div "I se sebelepším týmem je to oser na celej semestr, práce je tedy dost a nikdo v…" at bounding box center [730, 385] width 998 height 39
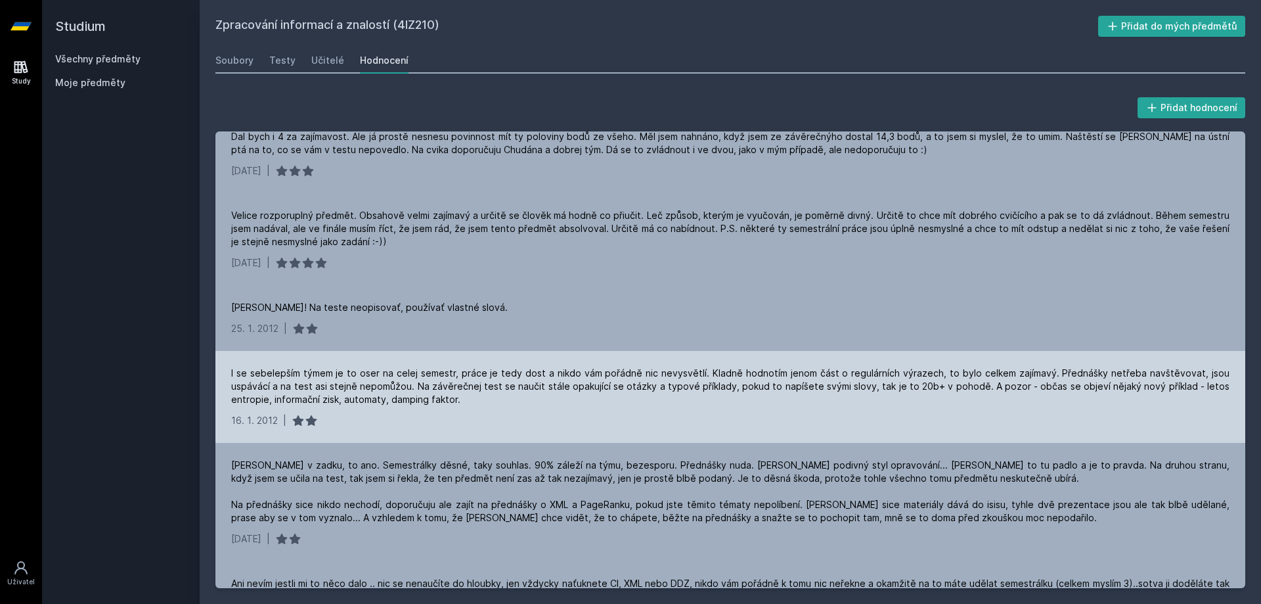
click at [755, 382] on div "I se sebelepším týmem je to oser na celej semestr, práce je tedy dost a nikdo v…" at bounding box center [730, 385] width 998 height 39
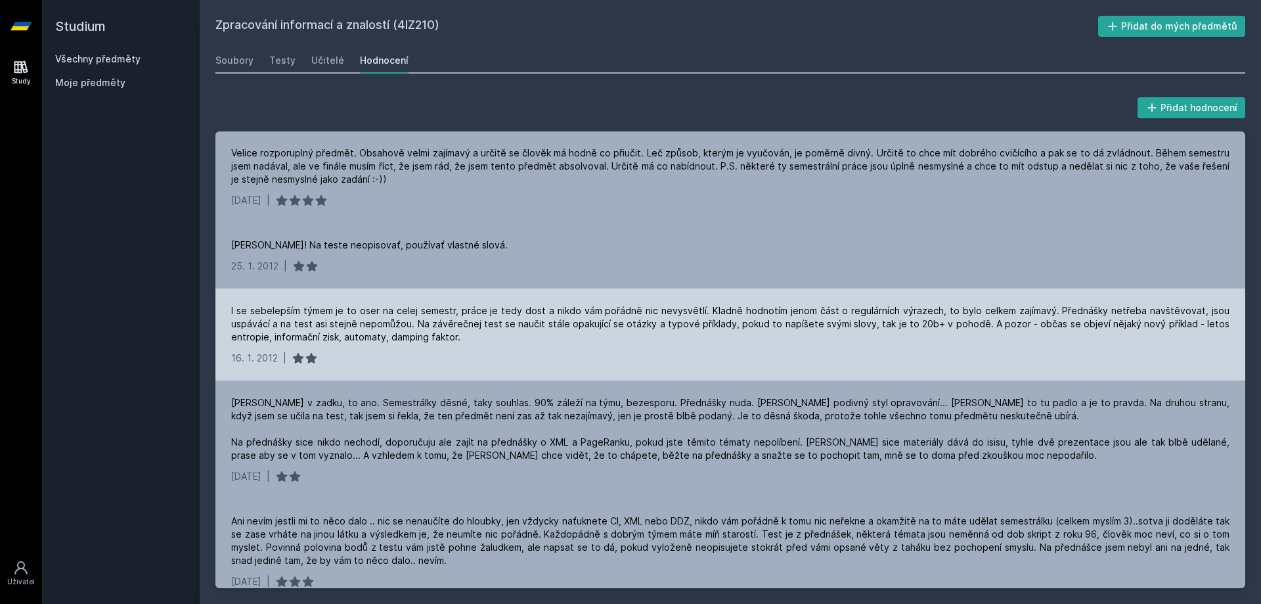
scroll to position [3472, 0]
